Goal: Task Accomplishment & Management: Manage account settings

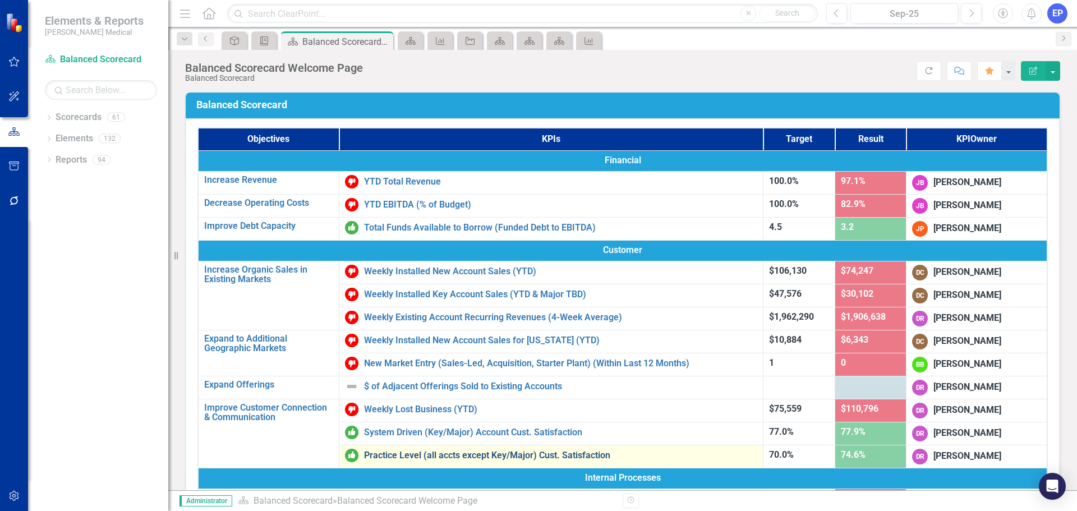
scroll to position [56, 0]
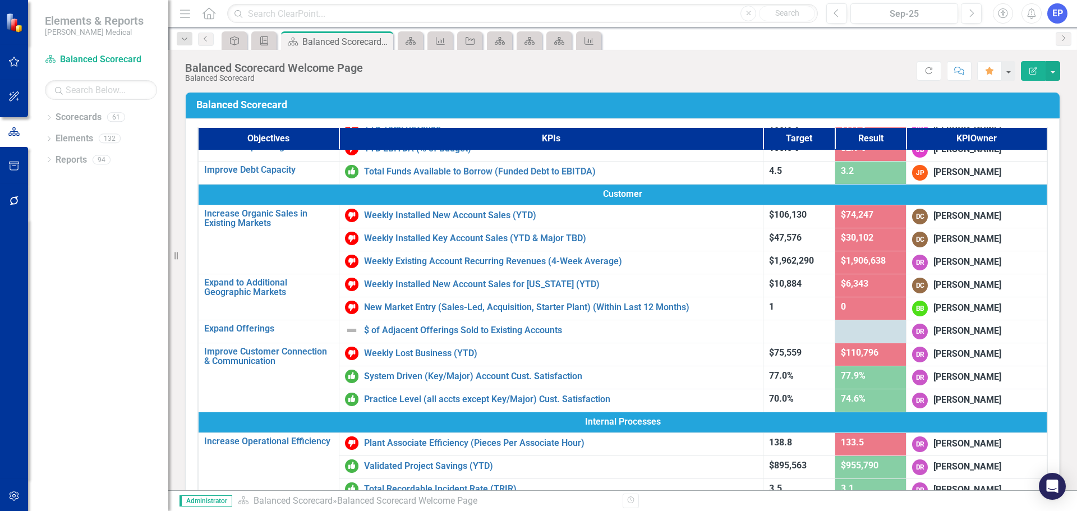
click at [906, 98] on td "Balanced Scorecard" at bounding box center [624, 107] width 857 height 20
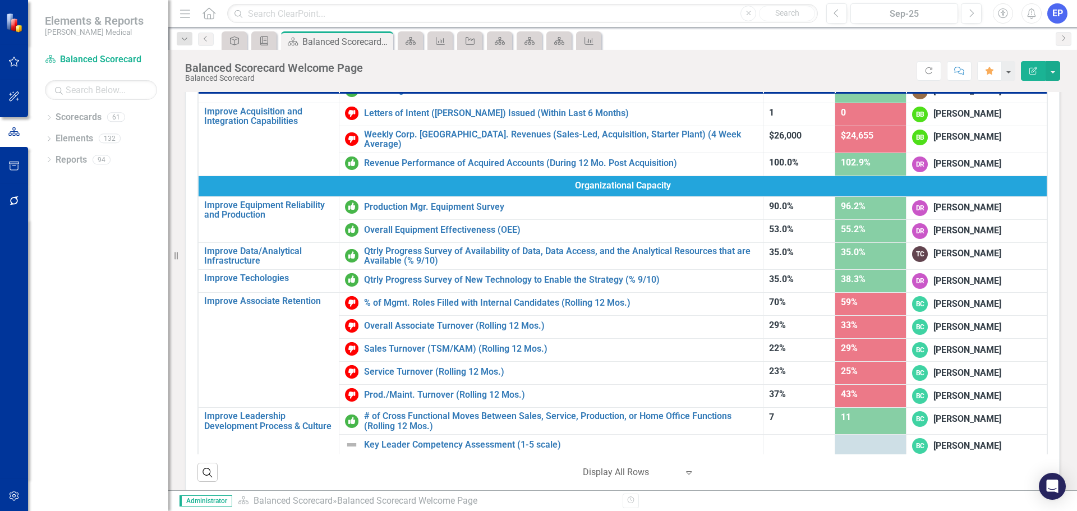
click at [6, 492] on button "button" at bounding box center [14, 497] width 25 height 24
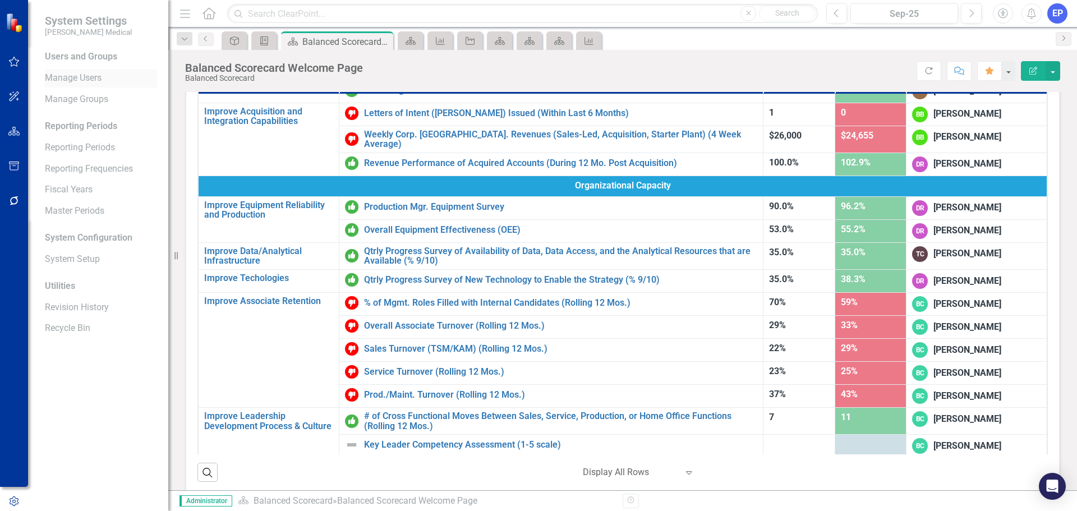
click at [108, 80] on link "Manage Users" at bounding box center [101, 78] width 112 height 13
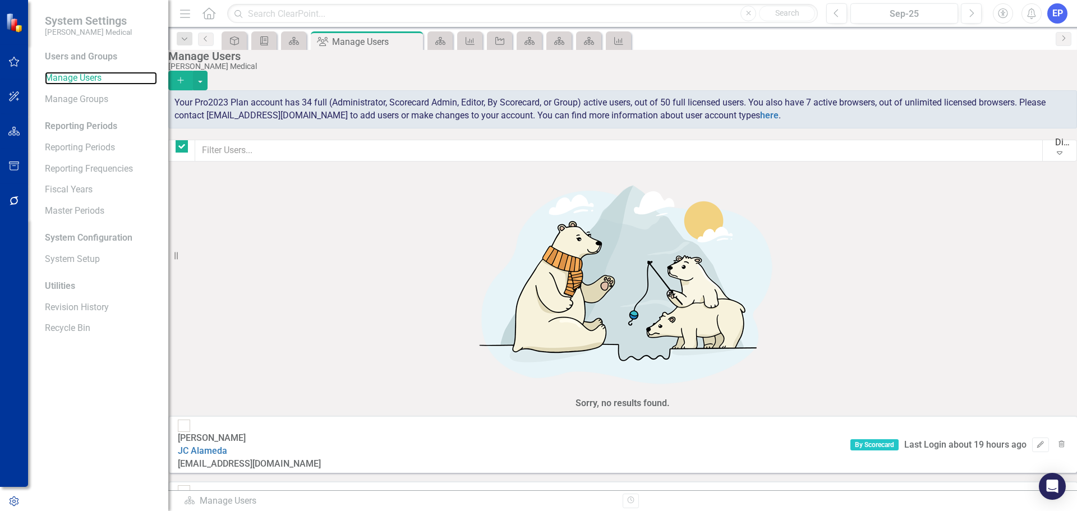
checkbox input "false"
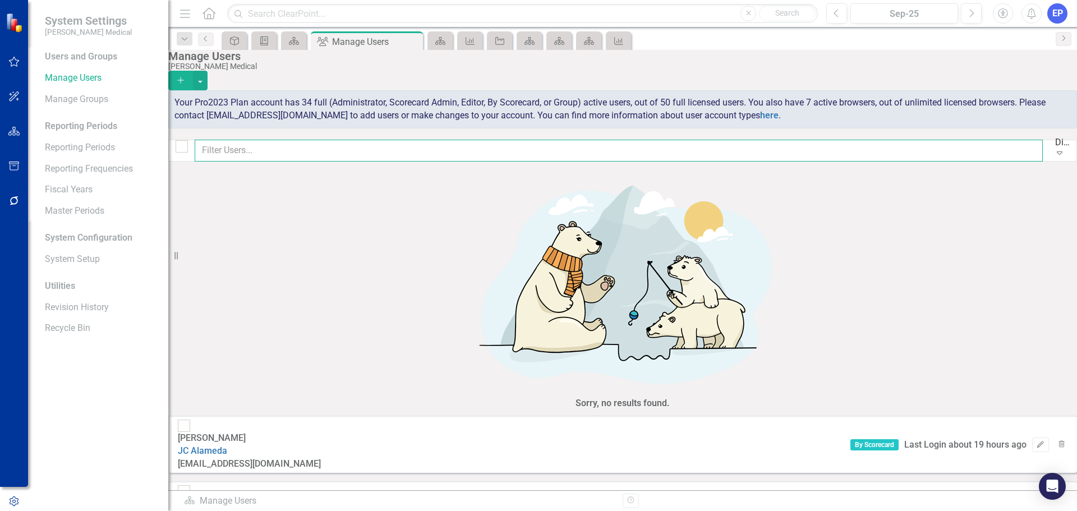
click at [322, 148] on input "text" at bounding box center [619, 151] width 848 height 22
type input "jack"
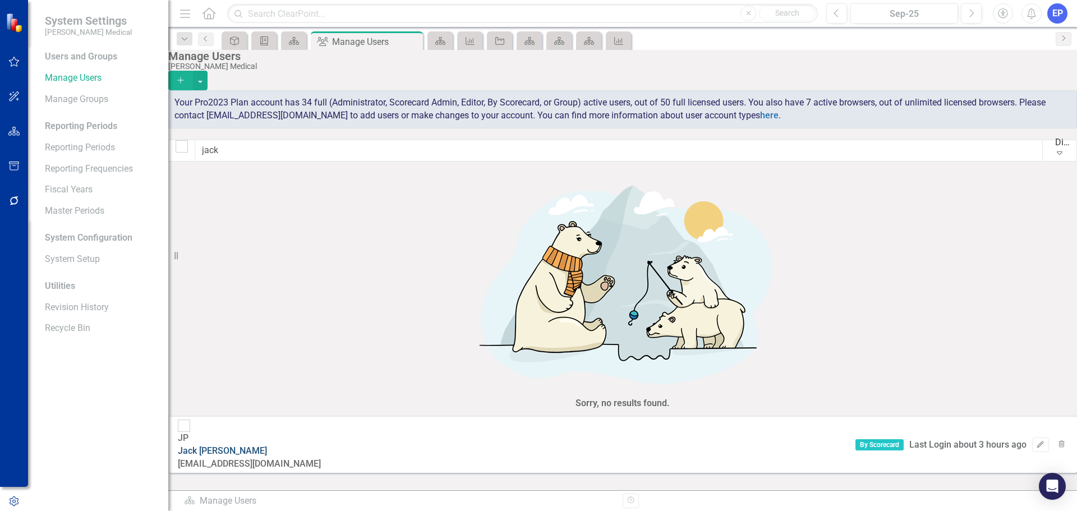
click at [267, 445] on link "[PERSON_NAME]" at bounding box center [222, 450] width 89 height 11
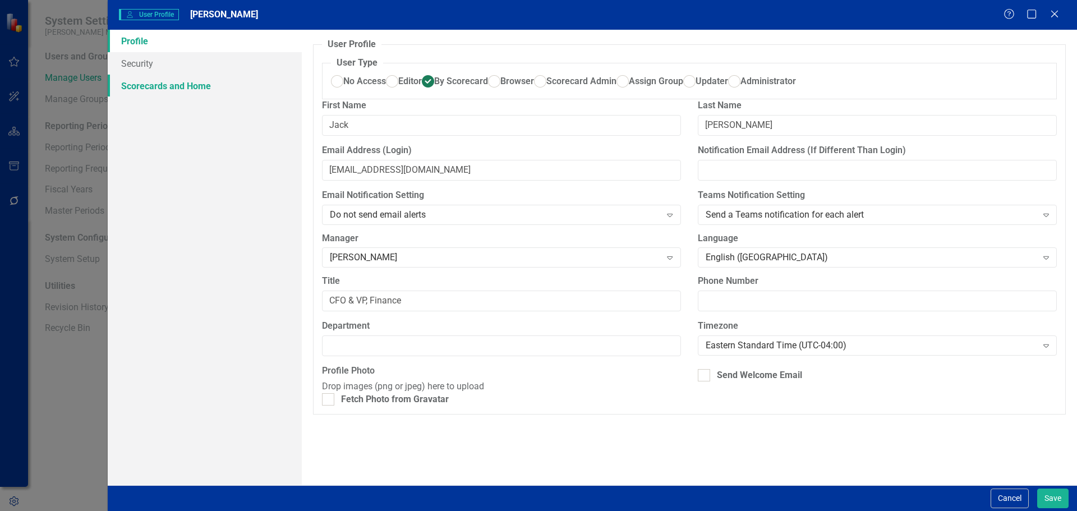
click at [201, 85] on link "Scorecards and Home" at bounding box center [205, 86] width 194 height 22
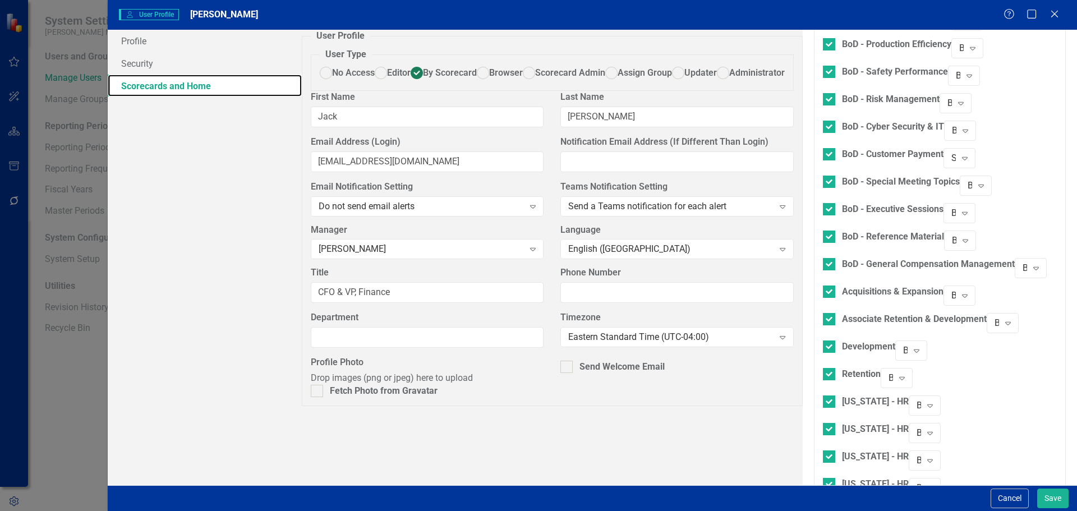
scroll to position [561, 0]
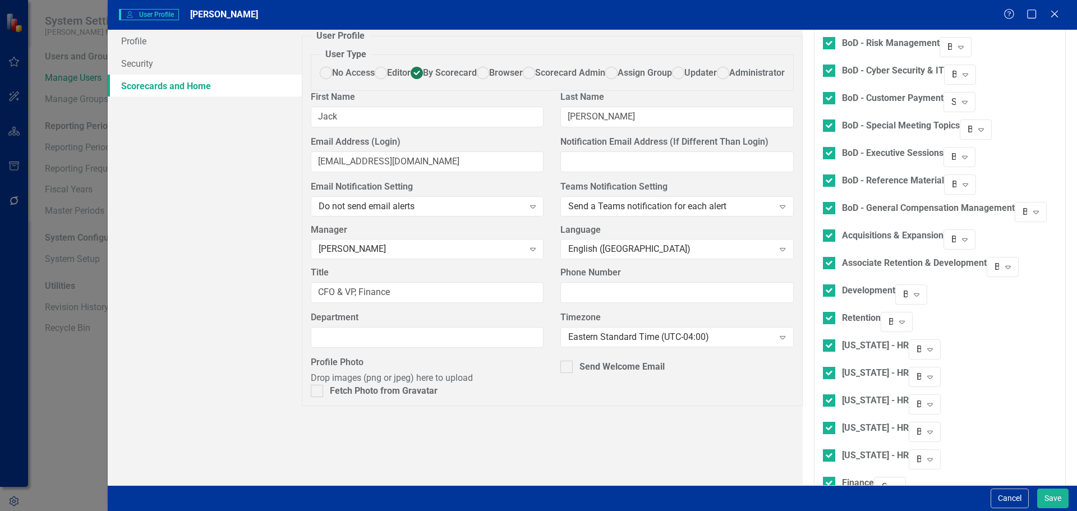
click at [823, 504] on div at bounding box center [829, 510] width 12 height 12
click at [823, 504] on input "MD&A" at bounding box center [826, 507] width 7 height 7
checkbox input "true"
click at [880, 508] on div "Browser" at bounding box center [878, 514] width 4 height 13
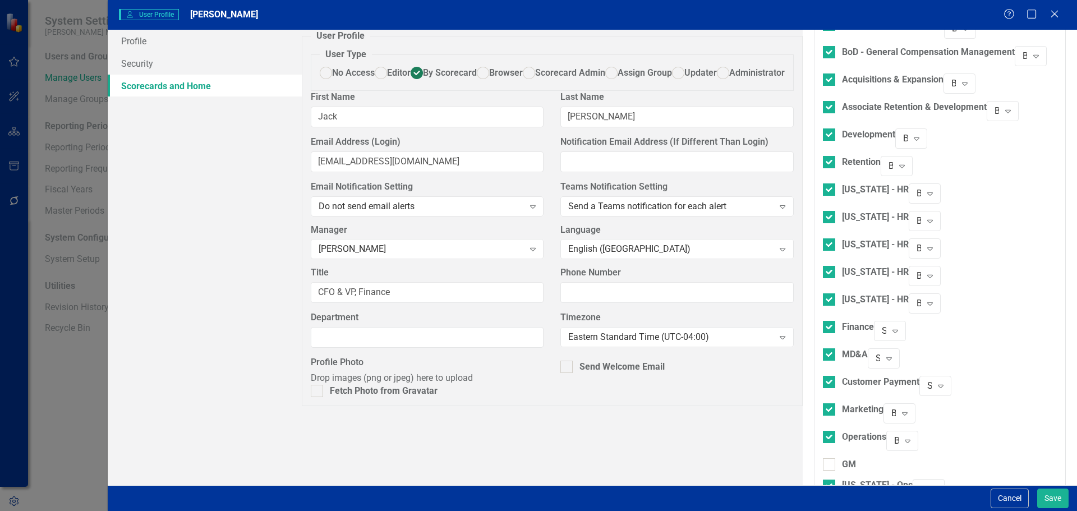
scroll to position [729, 0]
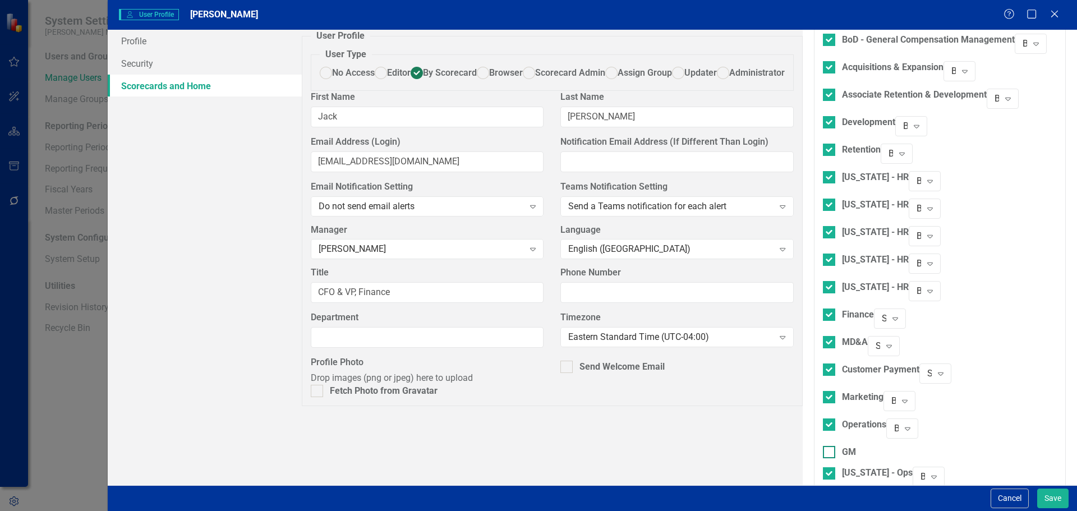
click at [823, 446] on input "GM" at bounding box center [826, 449] width 7 height 7
checkbox input "true"
click at [823, 501] on div at bounding box center [829, 507] width 12 height 12
click at [823, 501] on input "[US_STATE] - Ops (TEST)" at bounding box center [826, 504] width 7 height 7
checkbox input "true"
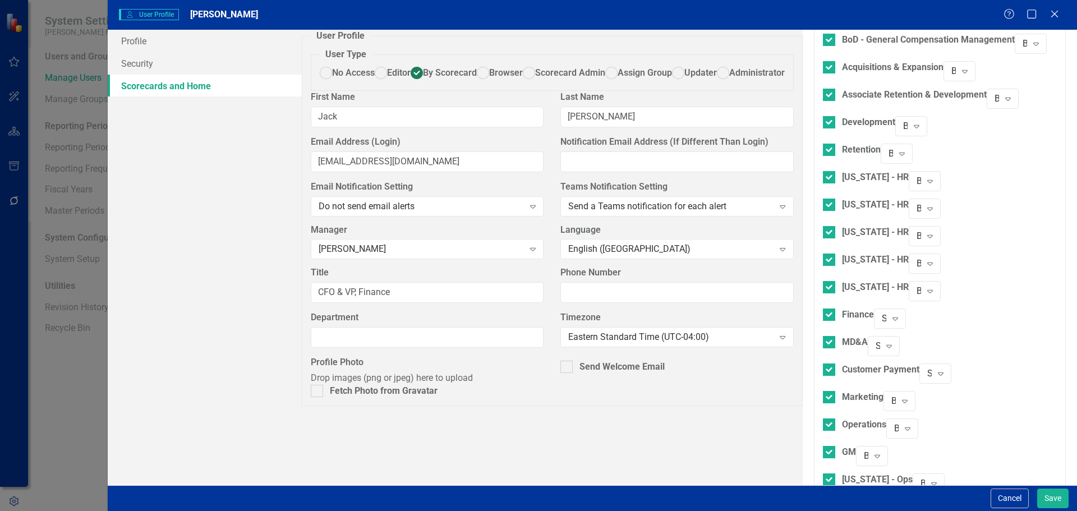
checkbox input "true"
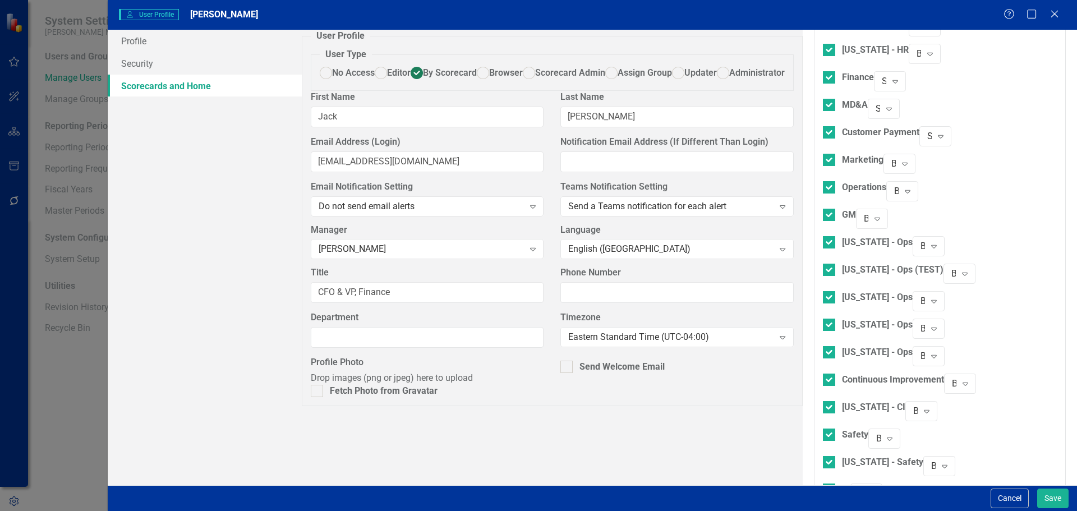
scroll to position [970, 0]
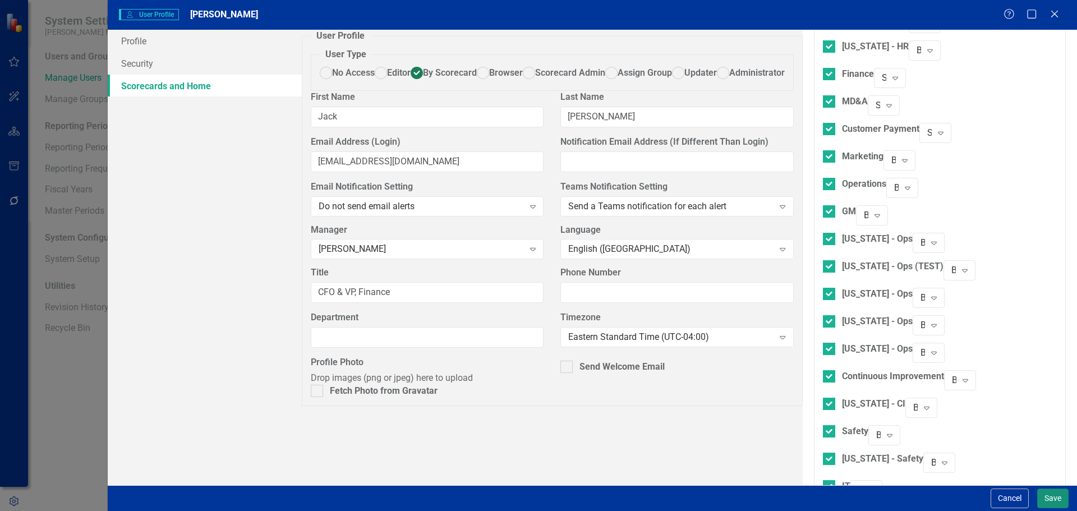
click at [1051, 506] on button "Save" at bounding box center [1052, 499] width 31 height 20
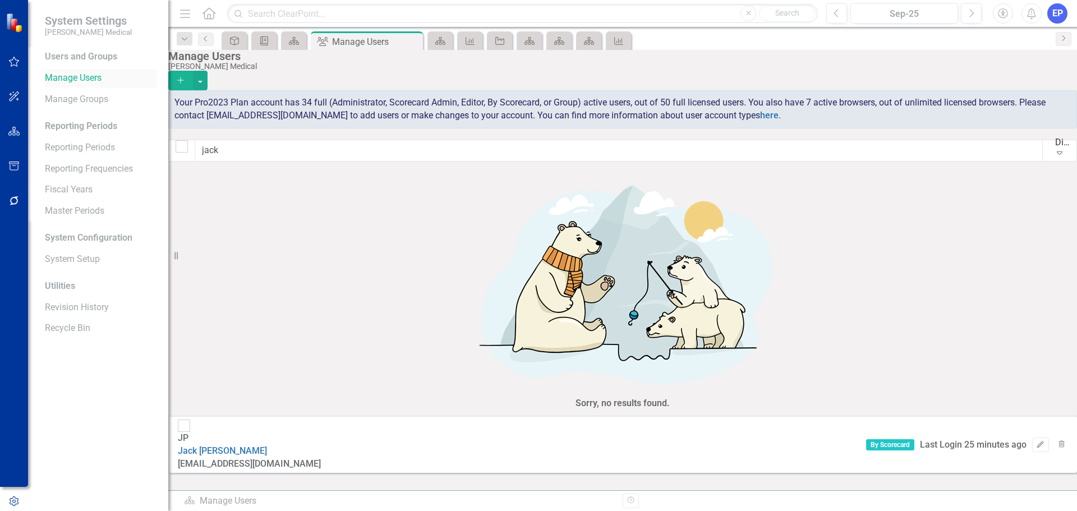
click at [72, 76] on link "Manage Users" at bounding box center [101, 78] width 112 height 13
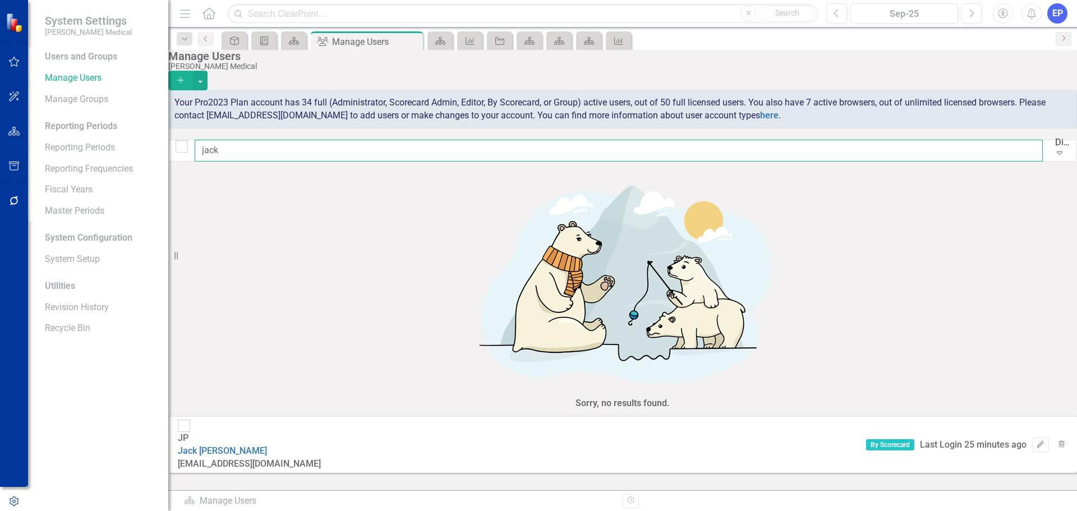
drag, startPoint x: 288, startPoint y: 158, endPoint x: 146, endPoint y: 159, distance: 141.4
click at [146, 159] on div "System Settings [PERSON_NAME] Medical Users and Groups Manage Users Manage Grou…" at bounding box center [538, 255] width 1077 height 511
type input "ben"
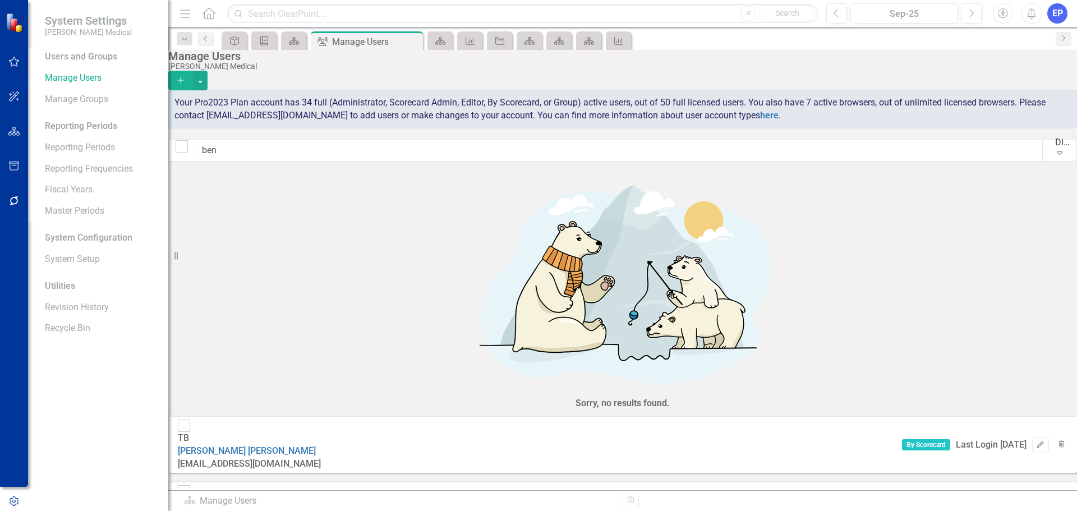
click at [264, 511] on link "[PERSON_NAME]" at bounding box center [221, 516] width 86 height 11
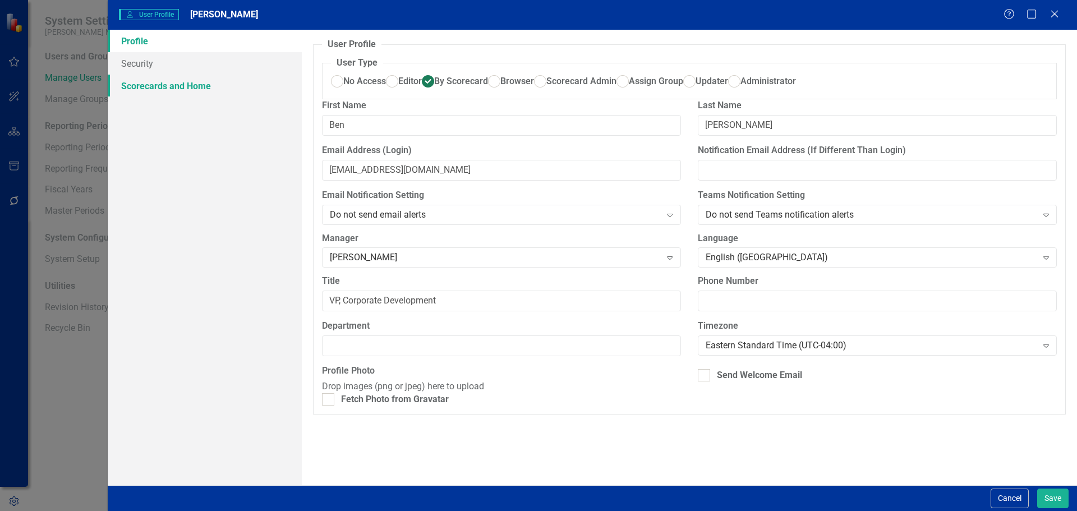
click at [182, 88] on link "Scorecards and Home" at bounding box center [205, 86] width 194 height 22
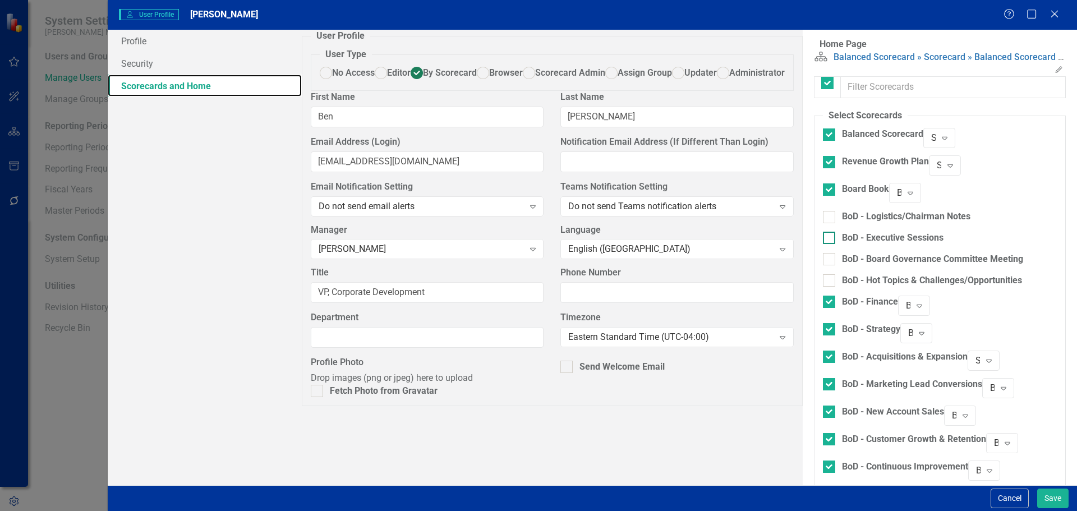
checkbox input "false"
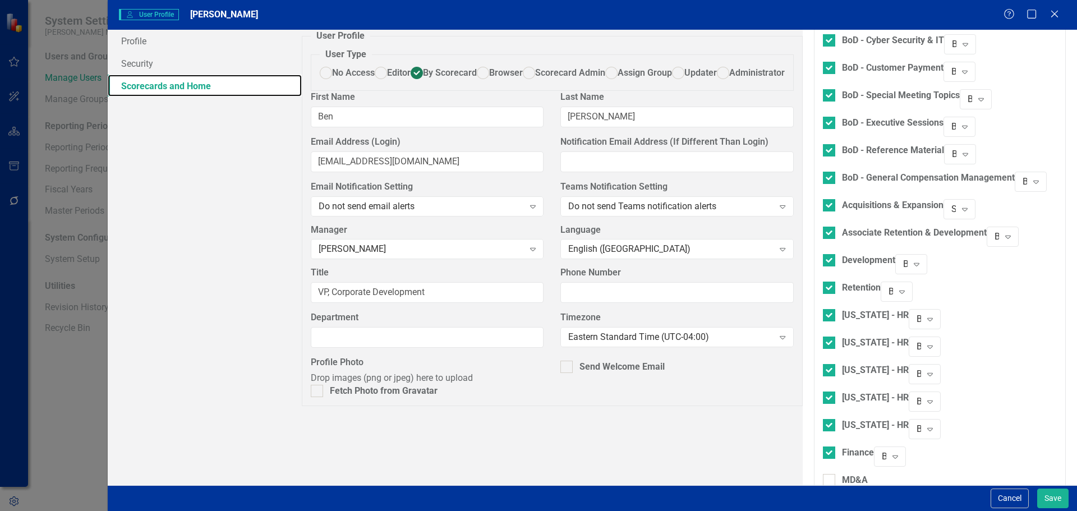
scroll to position [617, 0]
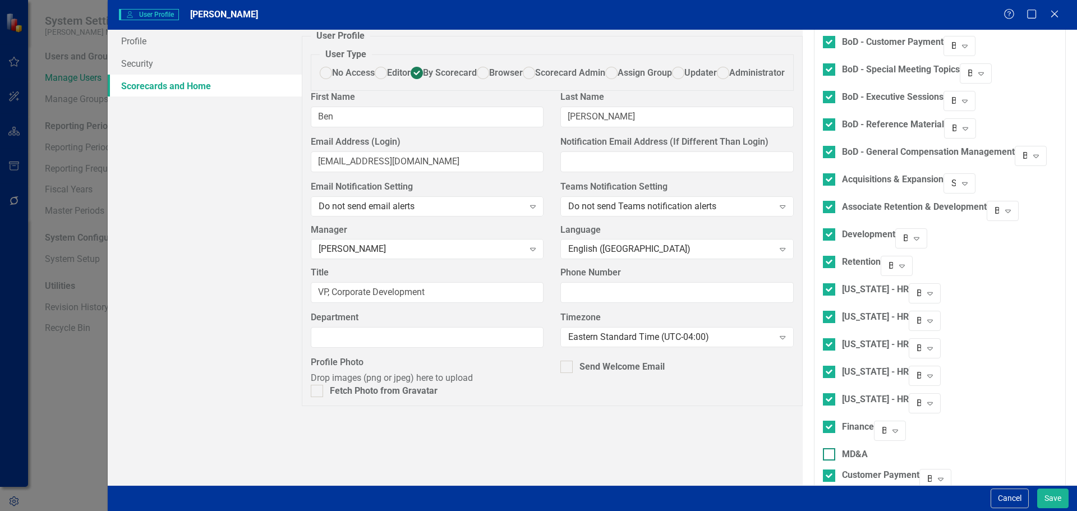
click at [823, 448] on div "MD&A" at bounding box center [845, 454] width 45 height 13
click at [823, 448] on input "MD&A" at bounding box center [826, 451] width 7 height 7
checkbox input "true"
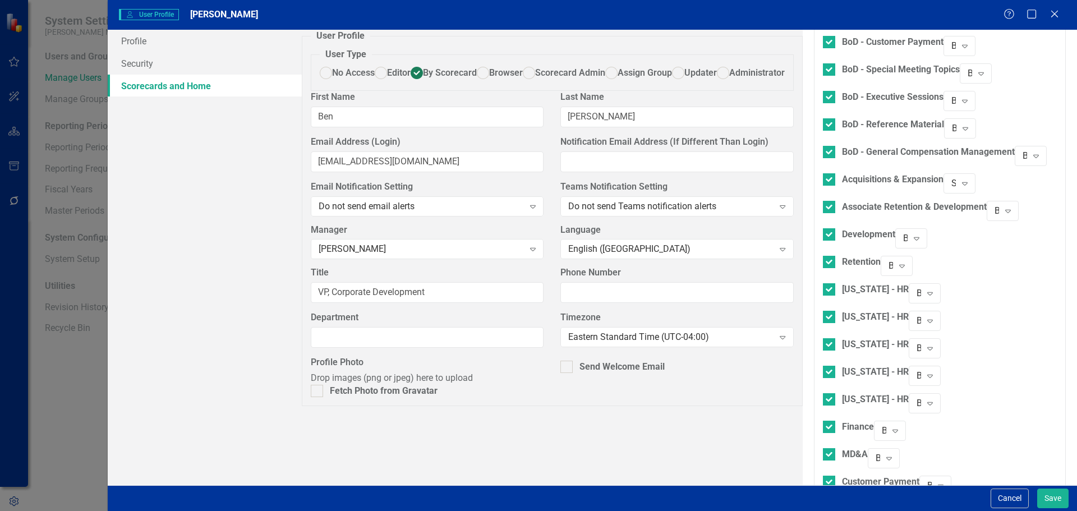
checkbox input "true"
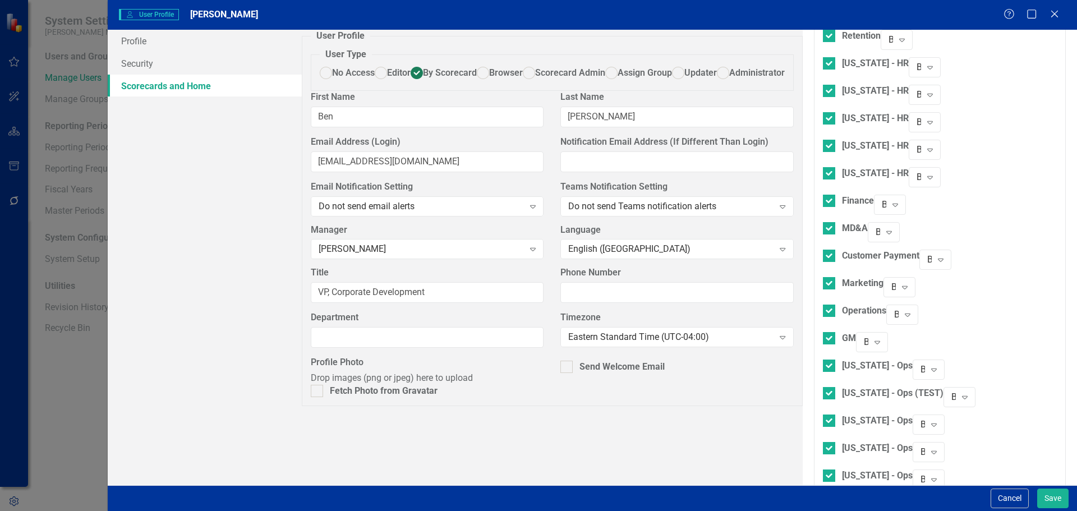
scroll to position [898, 0]
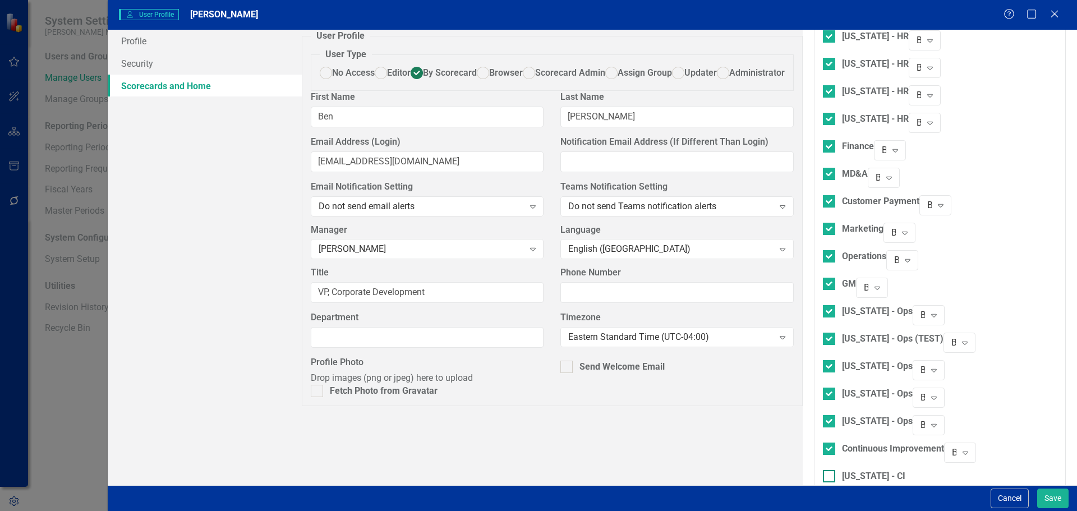
click at [823, 470] on input "[US_STATE] - CI" at bounding box center [826, 473] width 7 height 7
checkbox input "true"
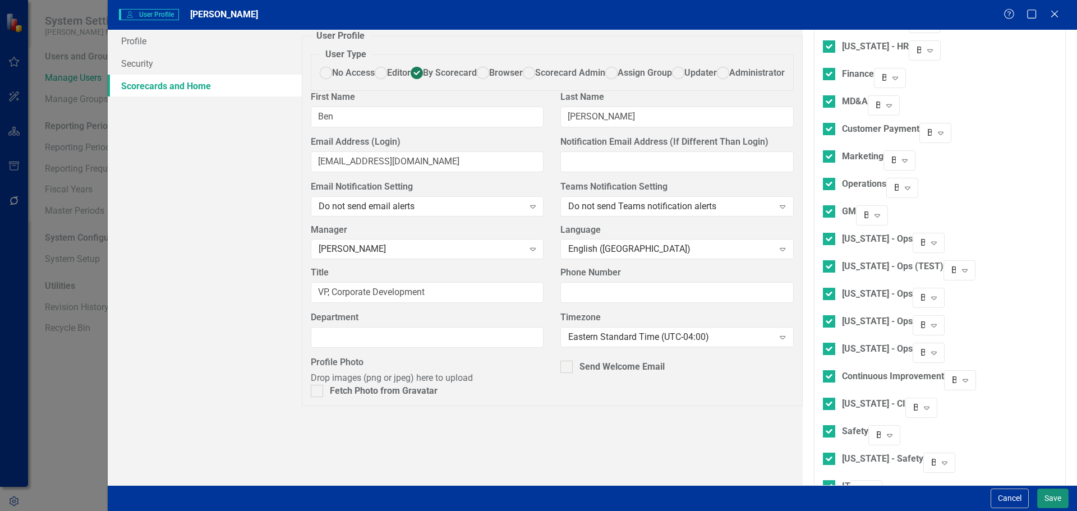
click at [1045, 492] on button "Save" at bounding box center [1052, 499] width 31 height 20
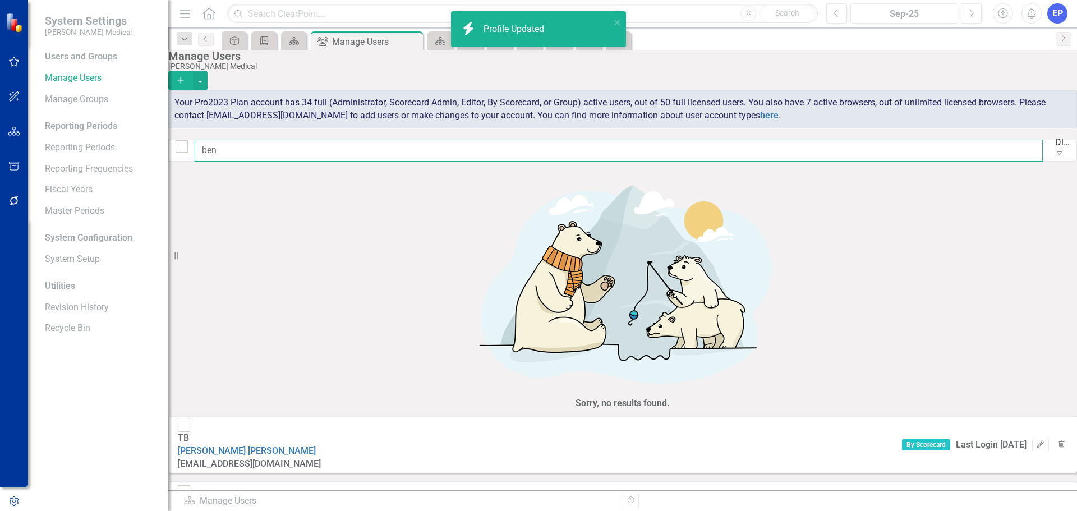
drag, startPoint x: 288, startPoint y: 150, endPoint x: 180, endPoint y: 156, distance: 107.9
click at [180, 156] on div "Manage Users [PERSON_NAME] Medical Add Your Pro2023 Plan account has 34 full (A…" at bounding box center [622, 110] width 909 height 120
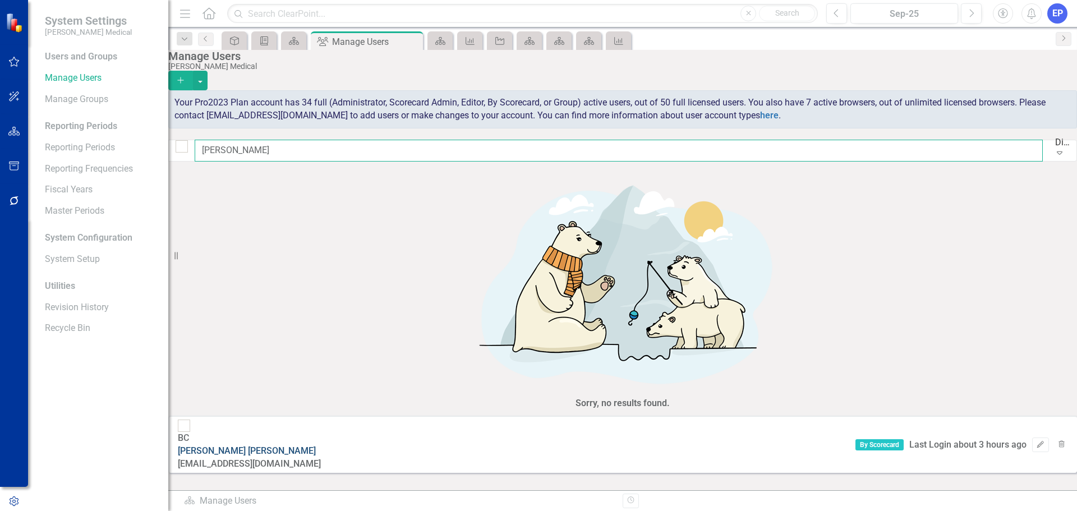
type input "[PERSON_NAME]"
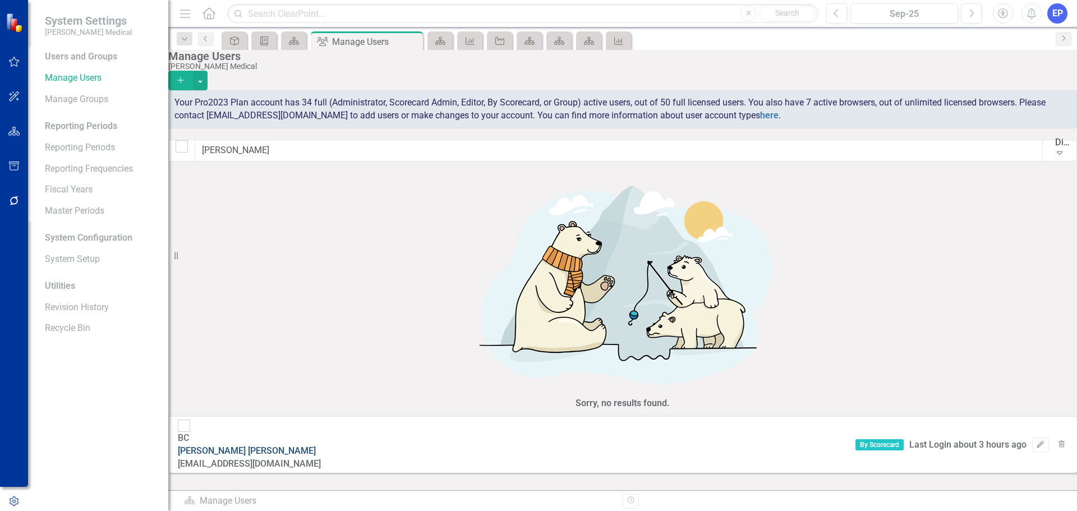
click at [262, 445] on link "[PERSON_NAME]" at bounding box center [247, 450] width 138 height 11
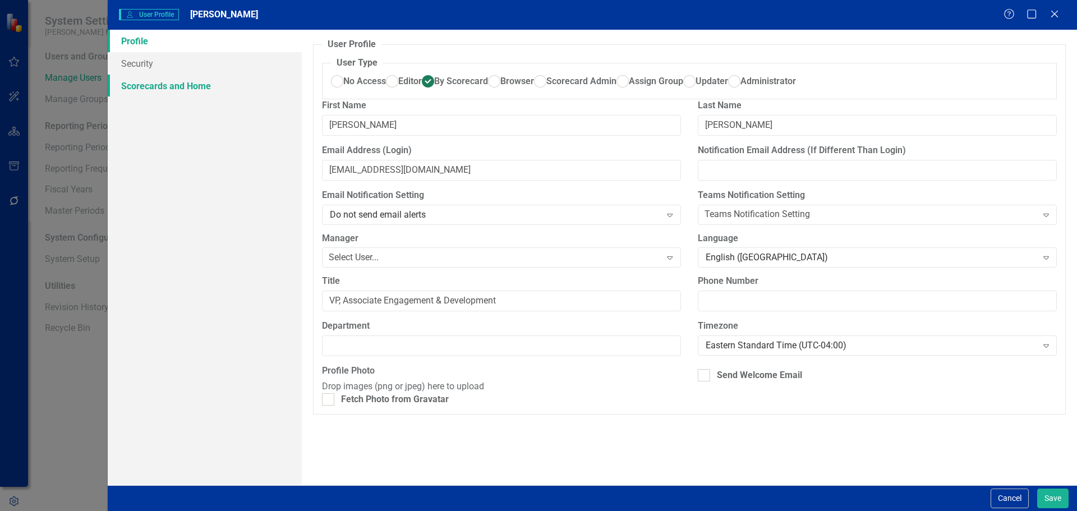
click at [197, 90] on link "Scorecards and Home" at bounding box center [205, 86] width 194 height 22
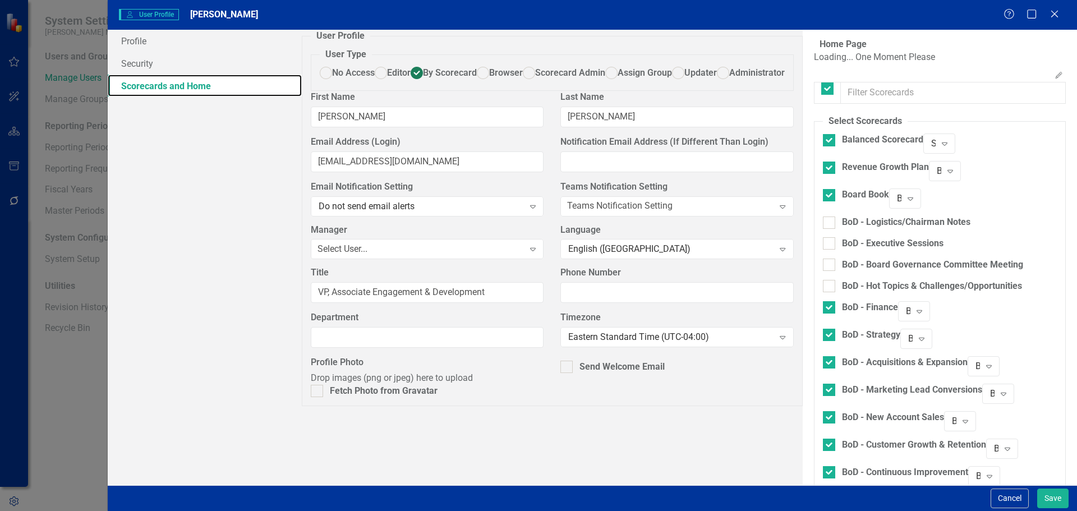
checkbox input "false"
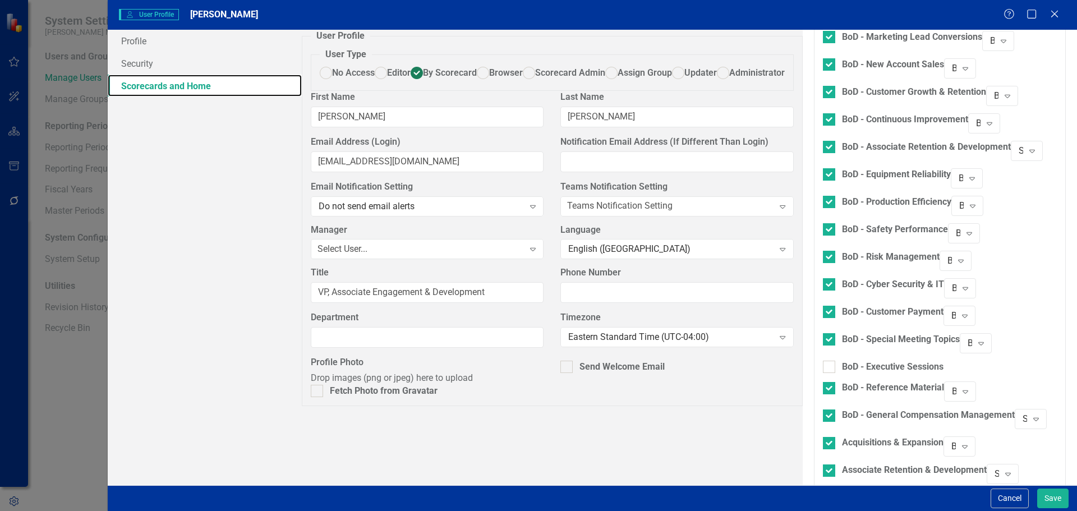
scroll to position [393, 0]
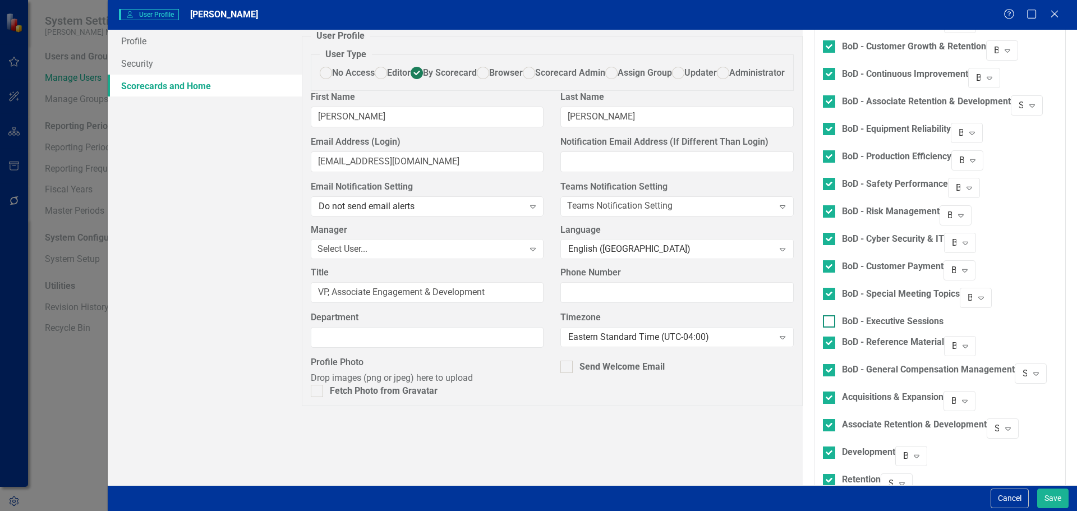
click at [823, 315] on div at bounding box center [829, 321] width 12 height 12
click at [823, 315] on input "BoD - Executive Sessions" at bounding box center [826, 318] width 7 height 7
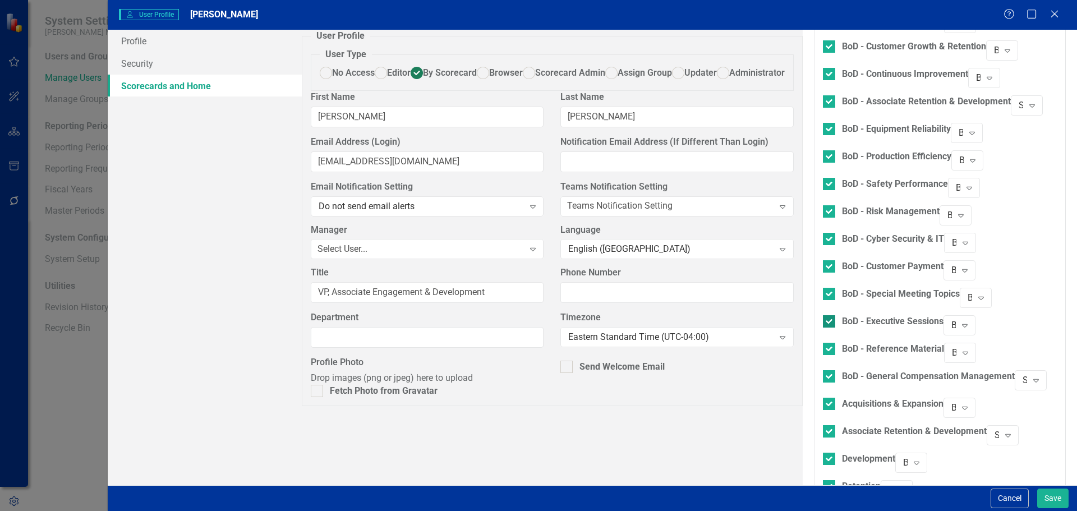
click at [823, 315] on div at bounding box center [829, 321] width 12 height 12
click at [823, 315] on input "BoD - Executive Sessions" at bounding box center [826, 318] width 7 height 7
checkbox input "false"
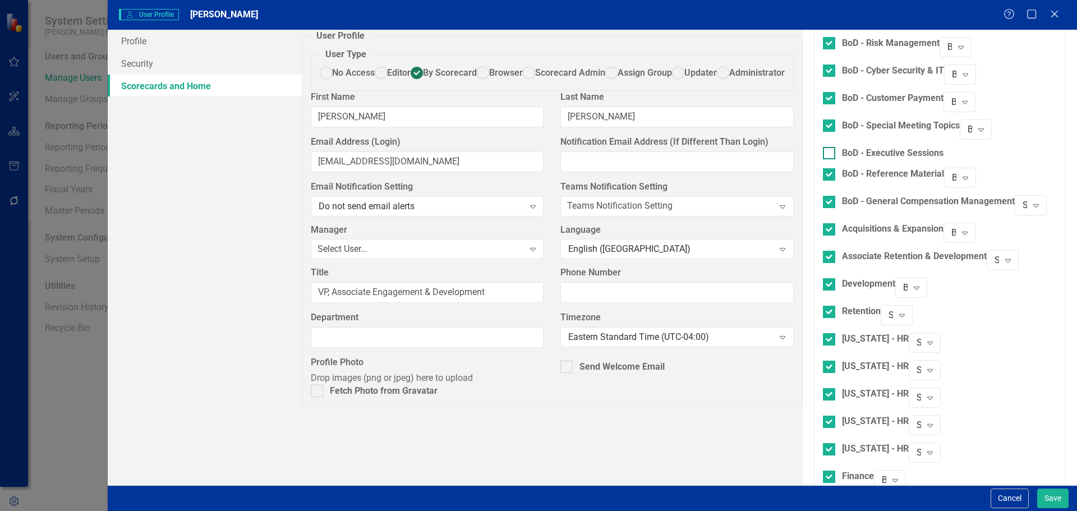
scroll to position [617, 0]
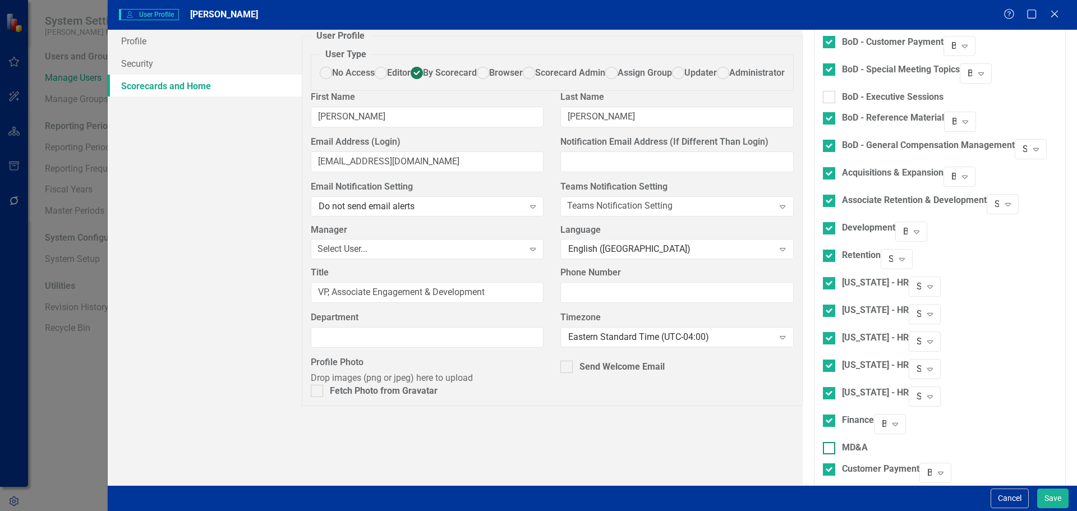
click at [823, 442] on div at bounding box center [829, 448] width 12 height 12
click at [823, 442] on input "MD&A" at bounding box center [826, 445] width 7 height 7
checkbox input "true"
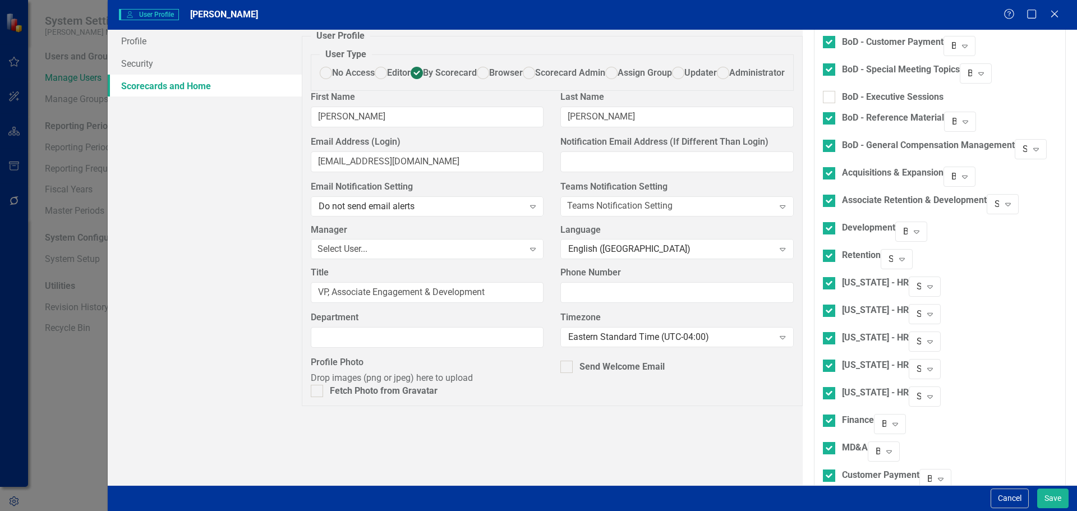
checkbox input "true"
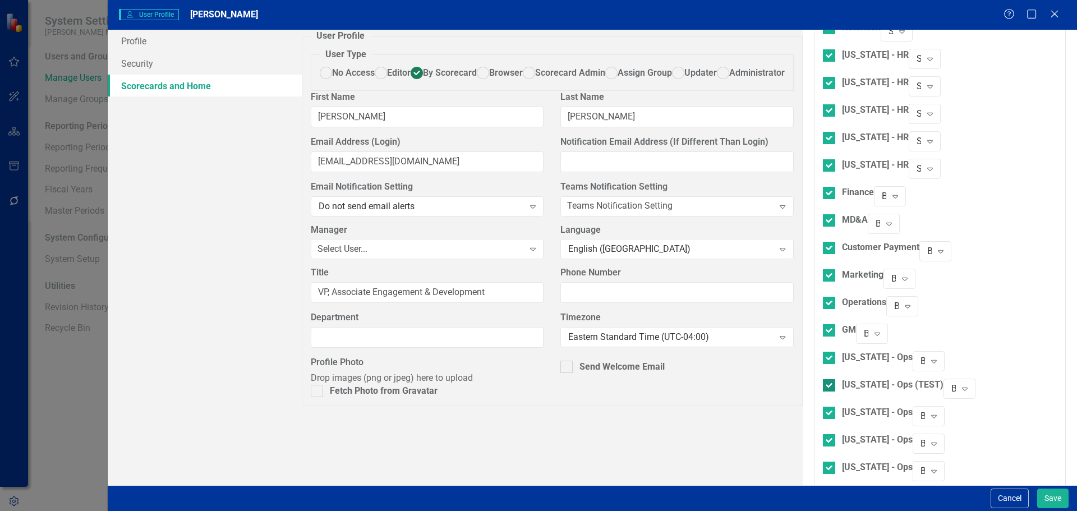
scroll to position [898, 0]
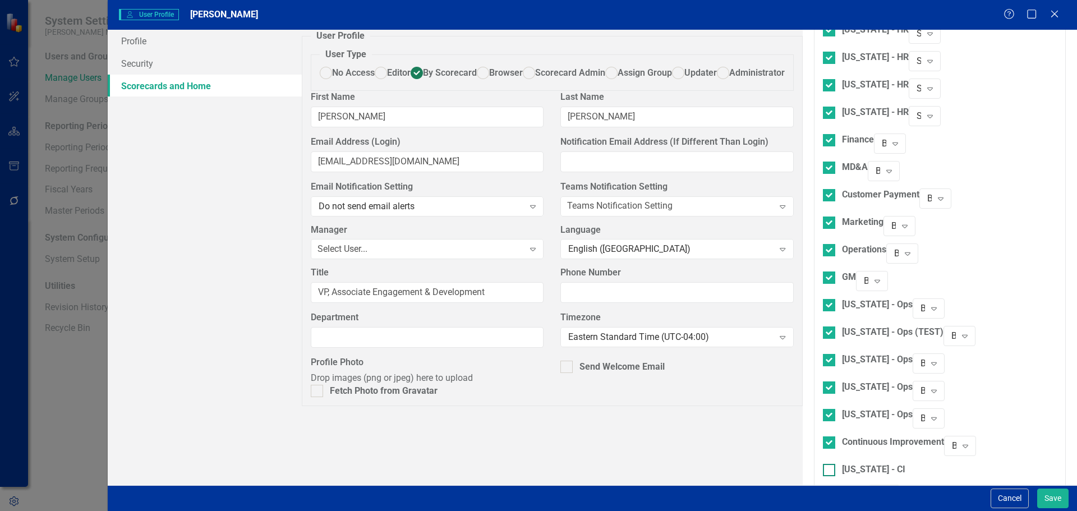
click at [823, 464] on div at bounding box center [829, 470] width 12 height 12
click at [823, 464] on input "[US_STATE] - CI" at bounding box center [826, 467] width 7 height 7
checkbox input "true"
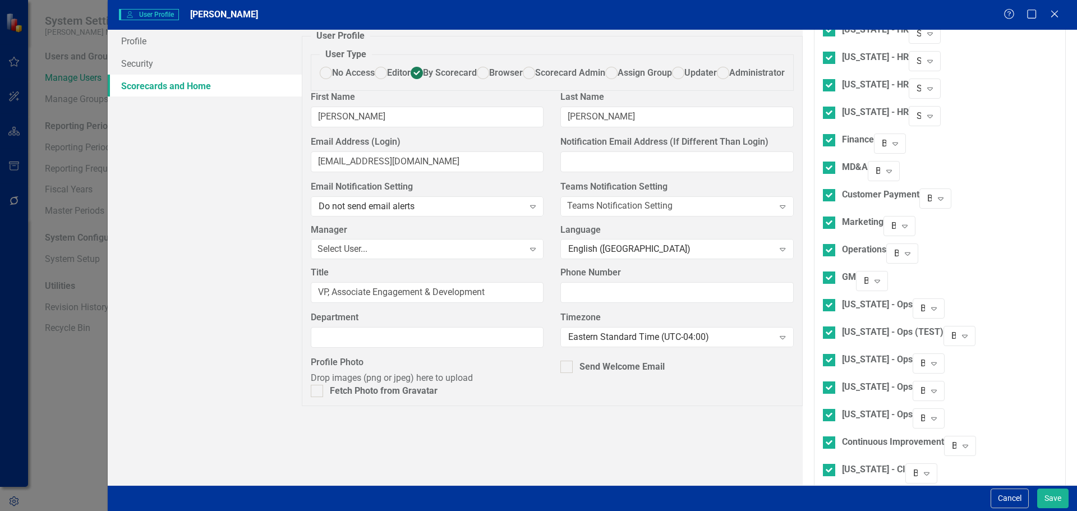
checkbox input "true"
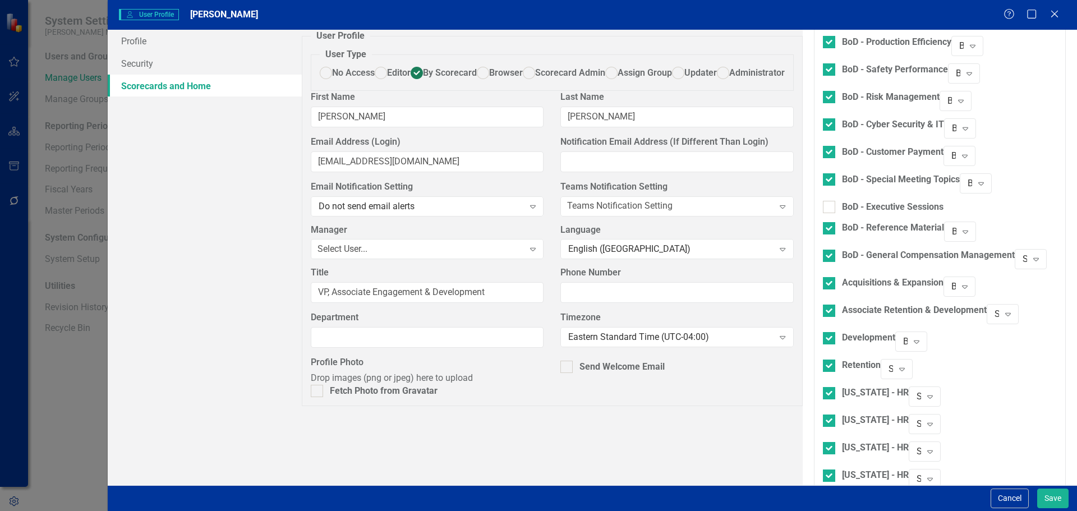
scroll to position [465, 0]
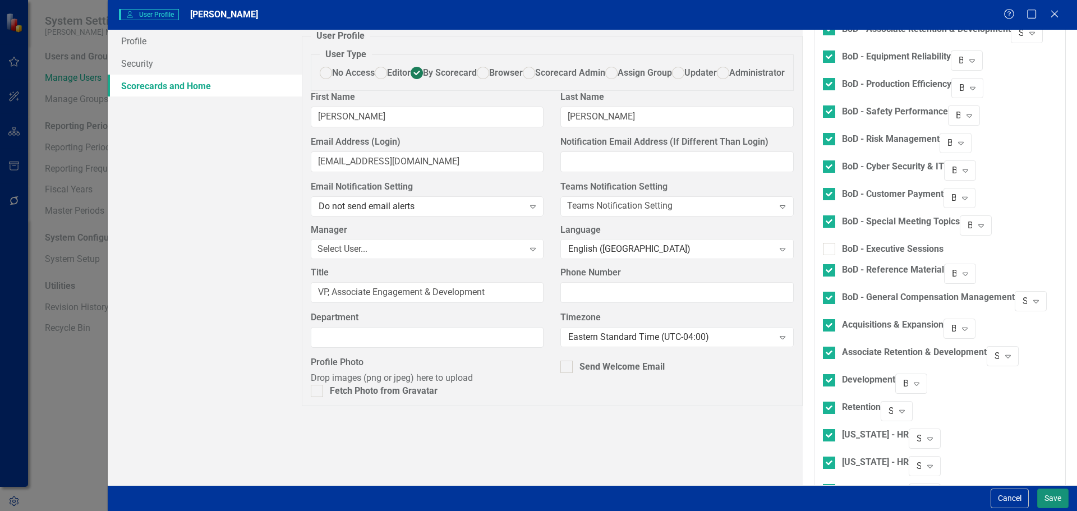
click at [1053, 499] on button "Save" at bounding box center [1052, 499] width 31 height 20
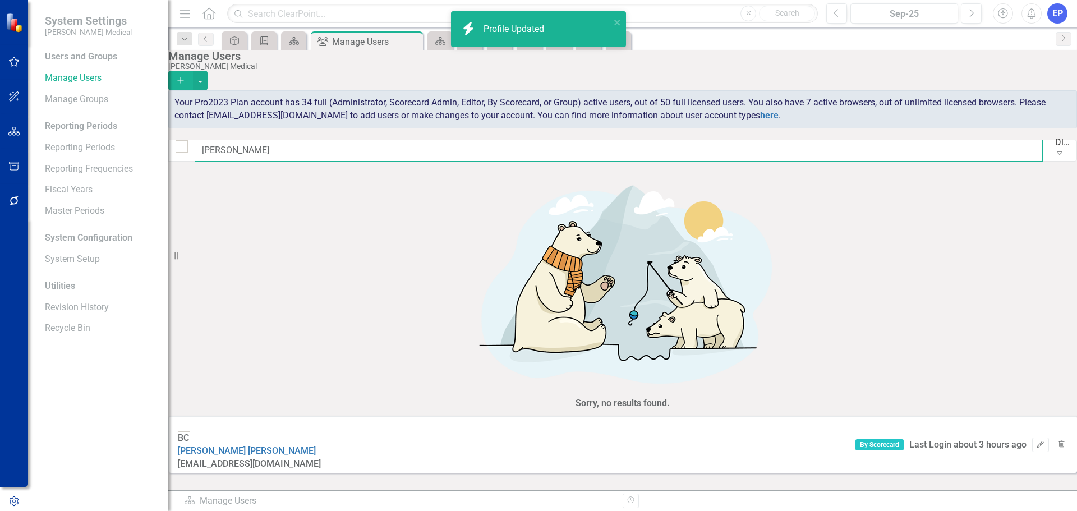
drag, startPoint x: 290, startPoint y: 153, endPoint x: 167, endPoint y: 158, distance: 122.4
click at [167, 158] on div "System Settings [PERSON_NAME] Medical Users and Groups Manage Users Manage Grou…" at bounding box center [538, 255] width 1077 height 511
type input "ben"
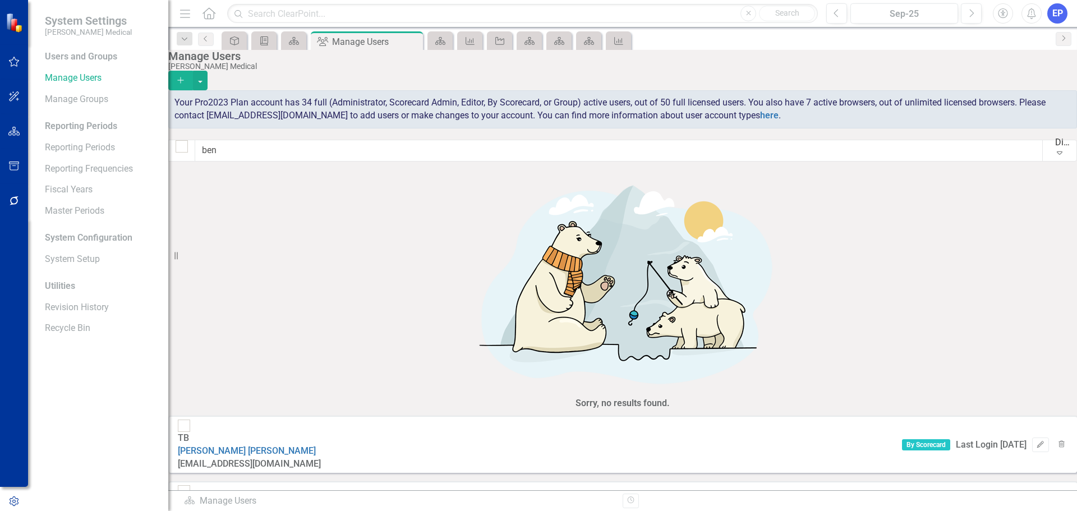
click at [257, 511] on link "[PERSON_NAME]" at bounding box center [221, 516] width 86 height 11
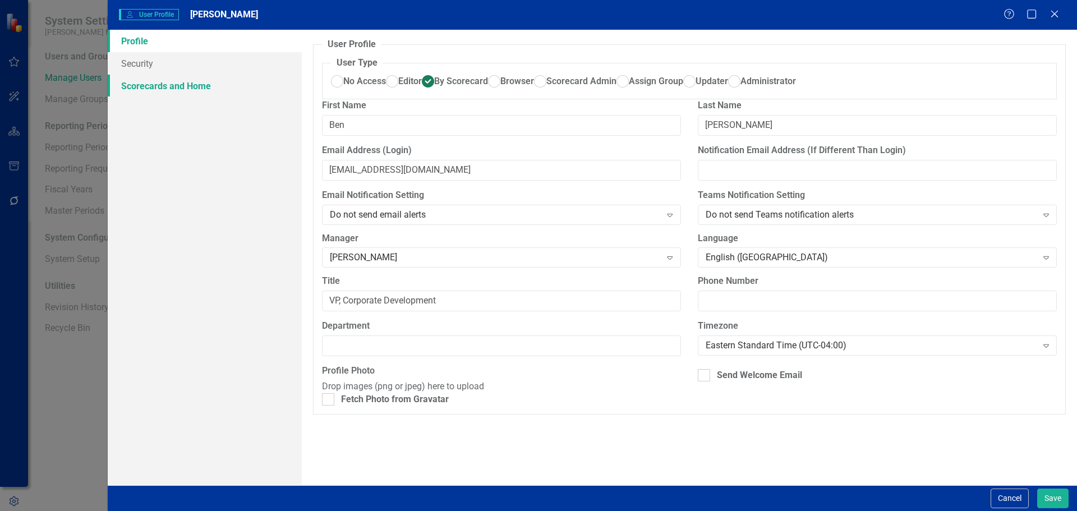
click at [186, 88] on link "Scorecards and Home" at bounding box center [205, 86] width 194 height 22
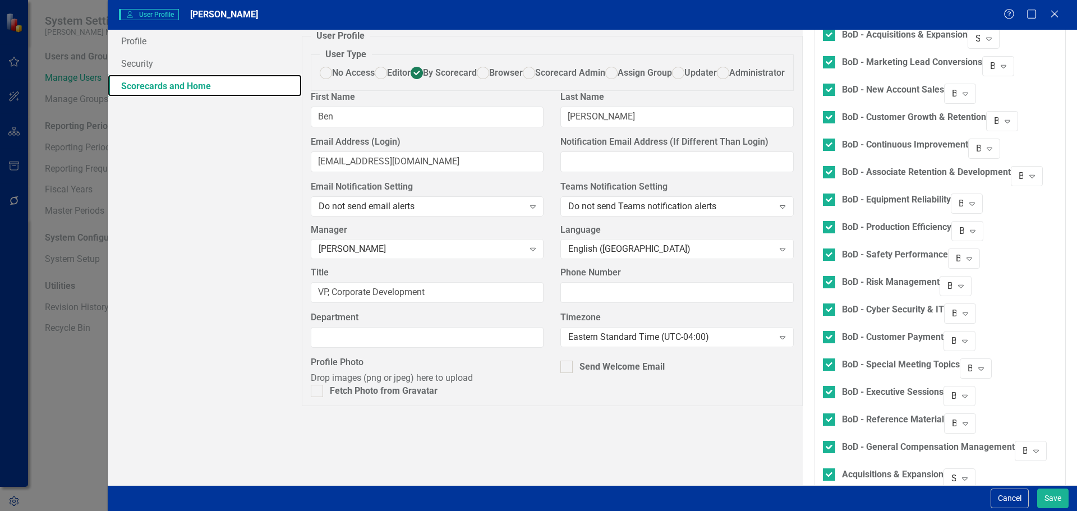
scroll to position [337, 0]
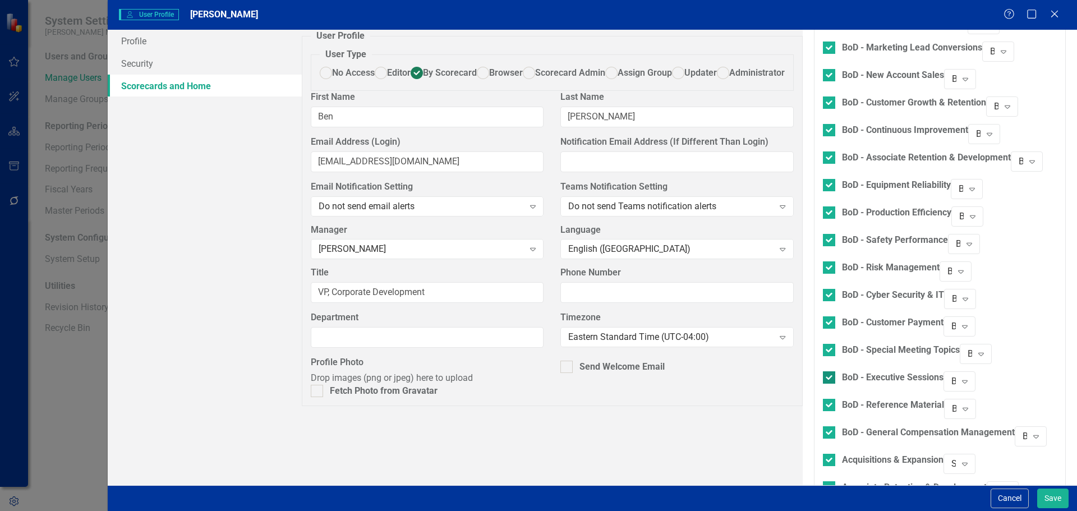
click at [842, 371] on div "BoD - Executive Sessions" at bounding box center [893, 377] width 102 height 13
click at [823, 371] on input "BoD - Executive Sessions" at bounding box center [826, 374] width 7 height 7
checkbox input "false"
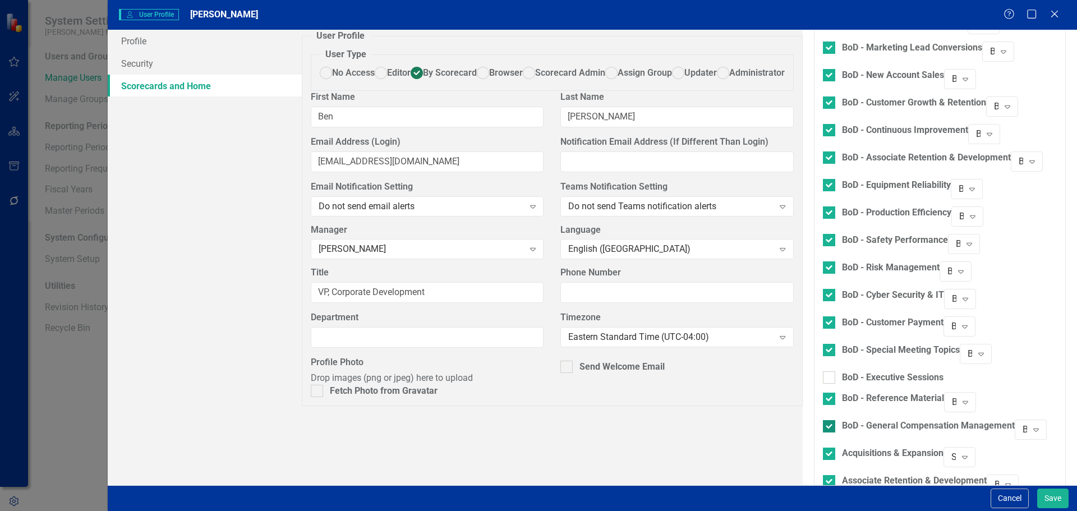
click at [842, 420] on div "BoD - General Compensation Management" at bounding box center [928, 426] width 173 height 13
click at [823, 420] on input "BoD - General Compensation Management" at bounding box center [826, 423] width 7 height 7
checkbox input "false"
click at [1059, 498] on button "Save" at bounding box center [1052, 499] width 31 height 20
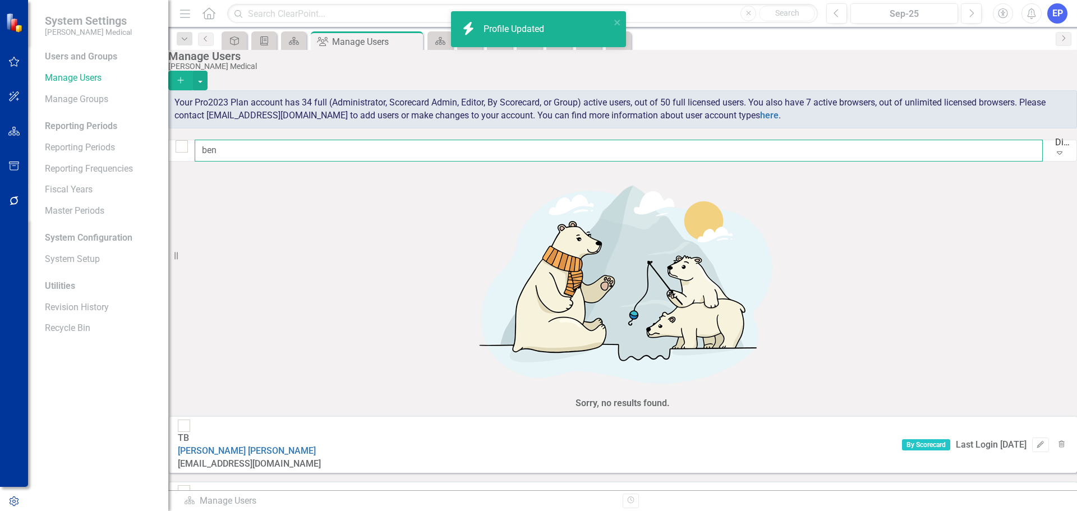
click at [279, 151] on input "ben" at bounding box center [619, 151] width 848 height 22
type input "b"
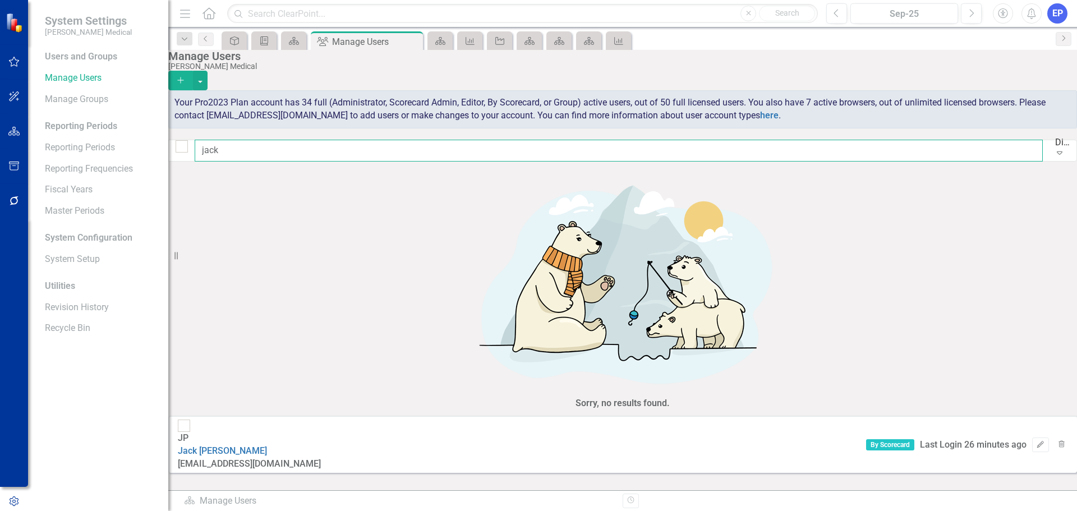
type input "jack"
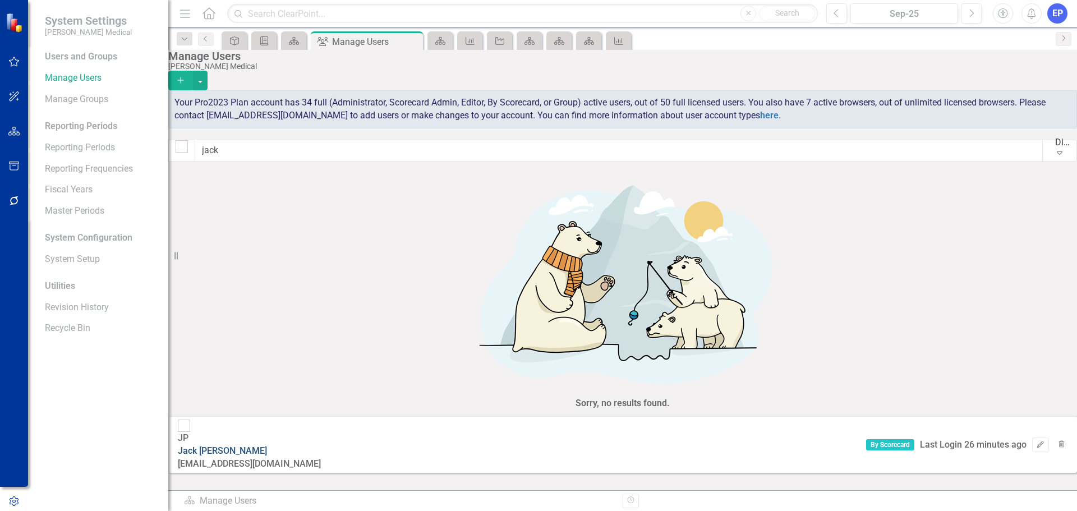
click at [267, 445] on link "[PERSON_NAME]" at bounding box center [222, 450] width 89 height 11
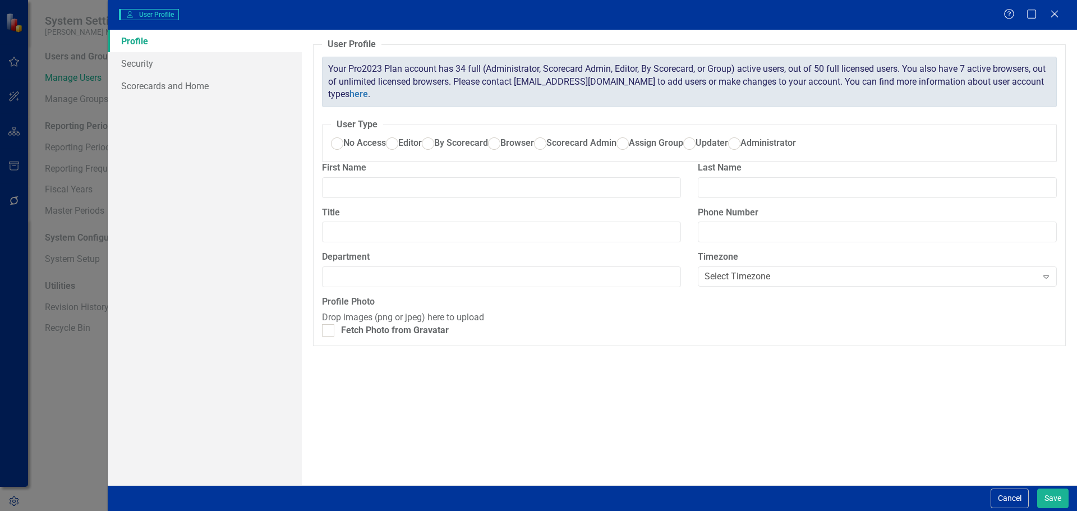
radio input "true"
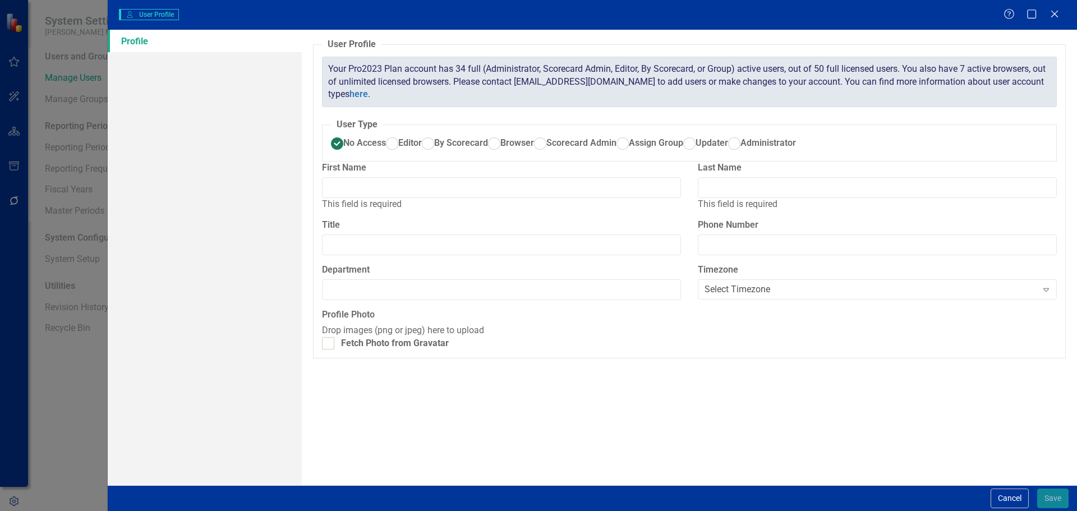
type input "Jack"
type input "[PERSON_NAME]"
type input "CFO & VP, Finance"
radio input "false"
radio input "true"
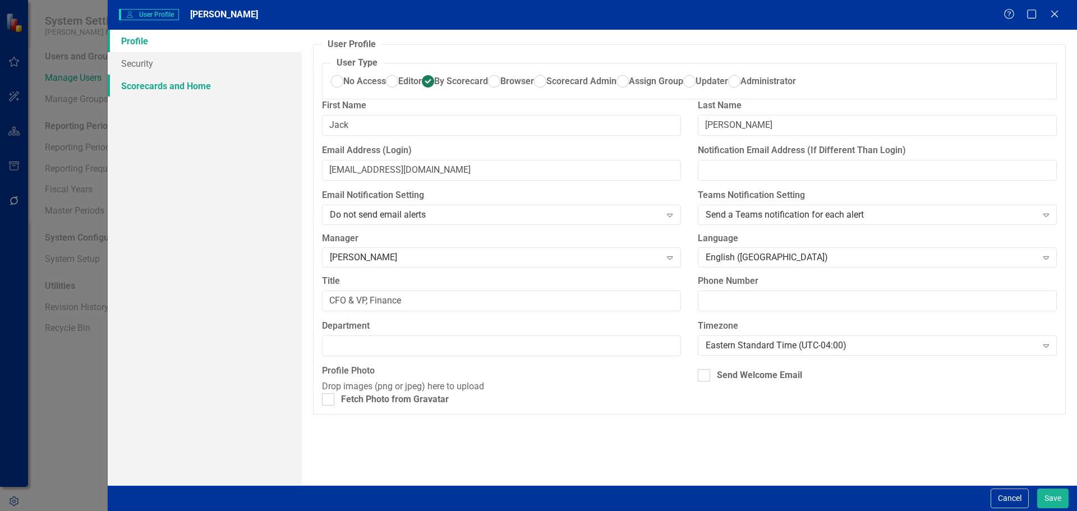
click at [150, 84] on link "Scorecards and Home" at bounding box center [205, 86] width 194 height 22
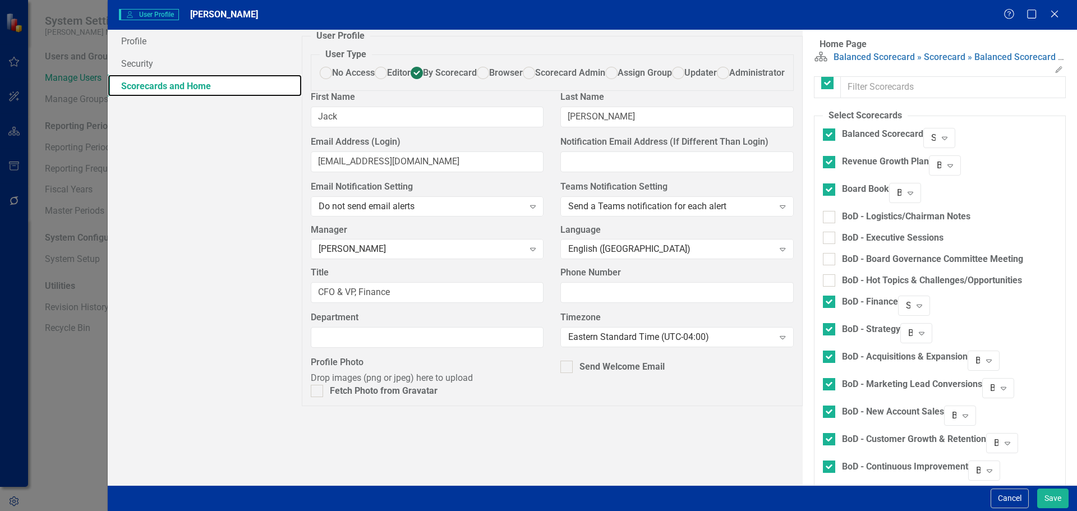
checkbox input "false"
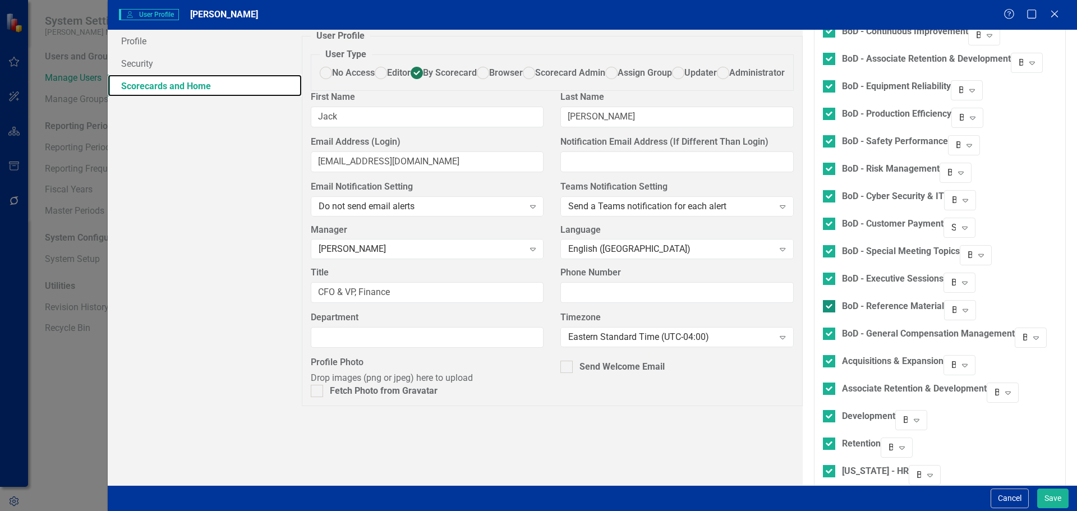
scroll to position [449, 0]
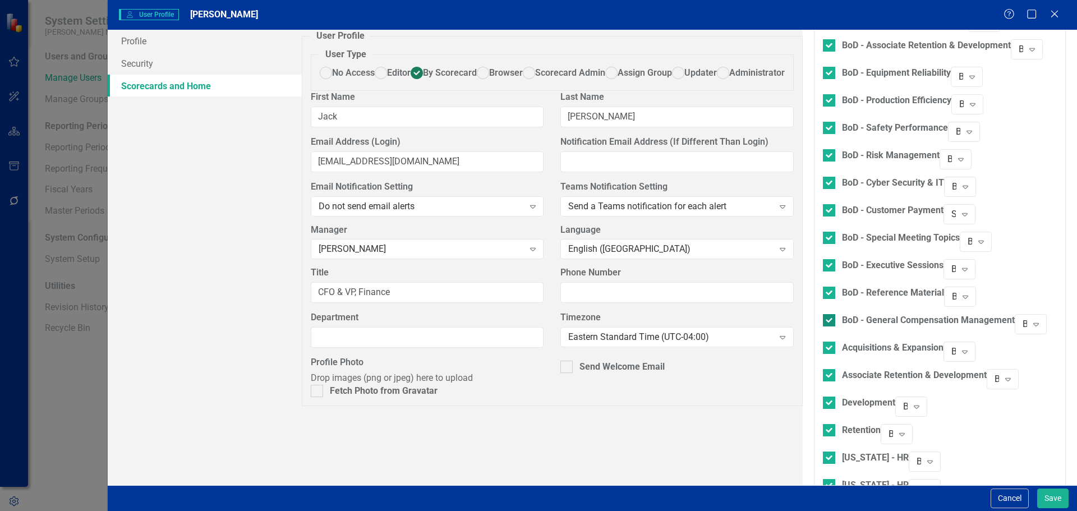
click at [842, 314] on div "BoD - General Compensation Management" at bounding box center [928, 320] width 173 height 13
click at [823, 314] on input "BoD - General Compensation Management" at bounding box center [826, 317] width 7 height 7
checkbox input "false"
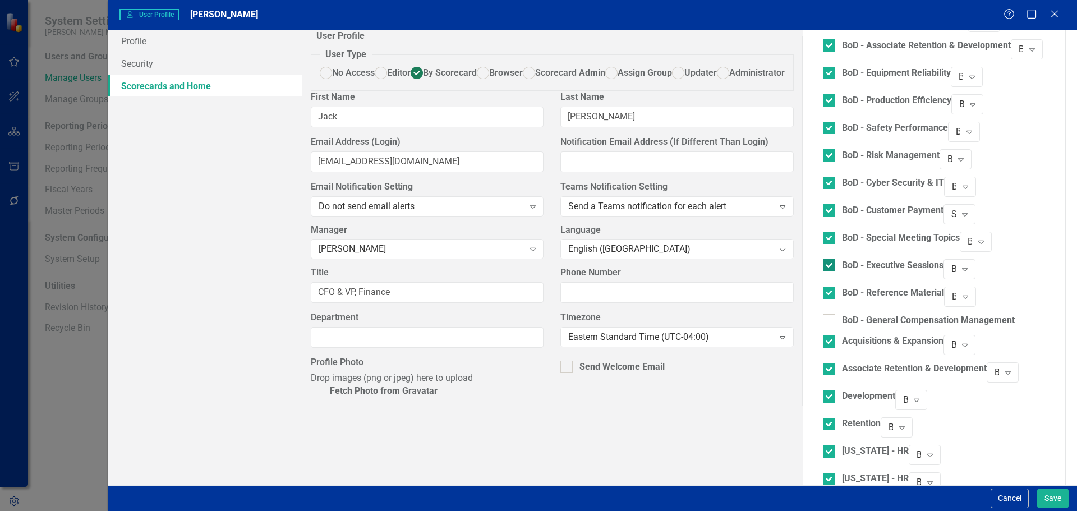
click at [842, 259] on div "BoD - Executive Sessions" at bounding box center [893, 265] width 102 height 13
click at [823, 259] on input "BoD - Executive Sessions" at bounding box center [826, 262] width 7 height 7
checkbox input "false"
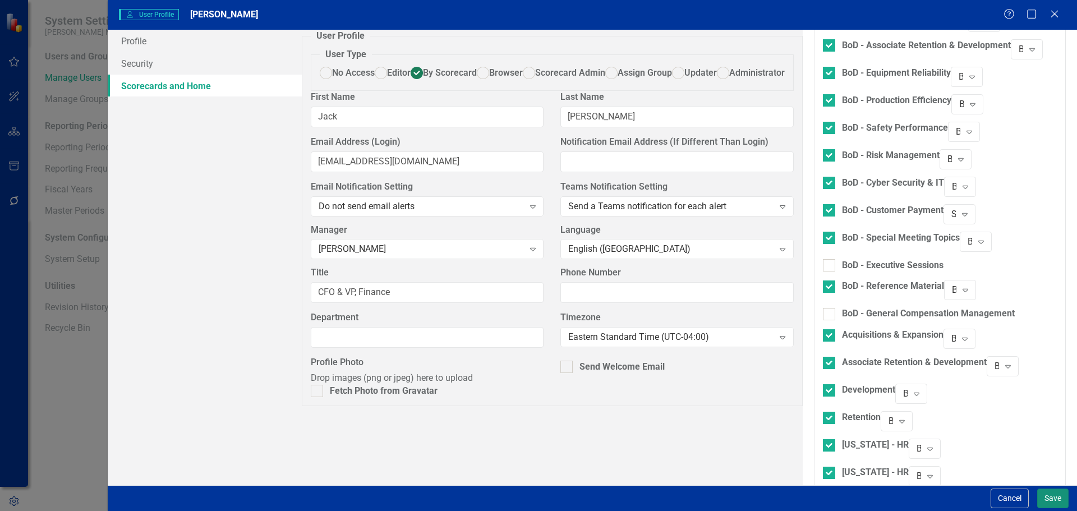
click at [1051, 498] on button "Save" at bounding box center [1052, 499] width 31 height 20
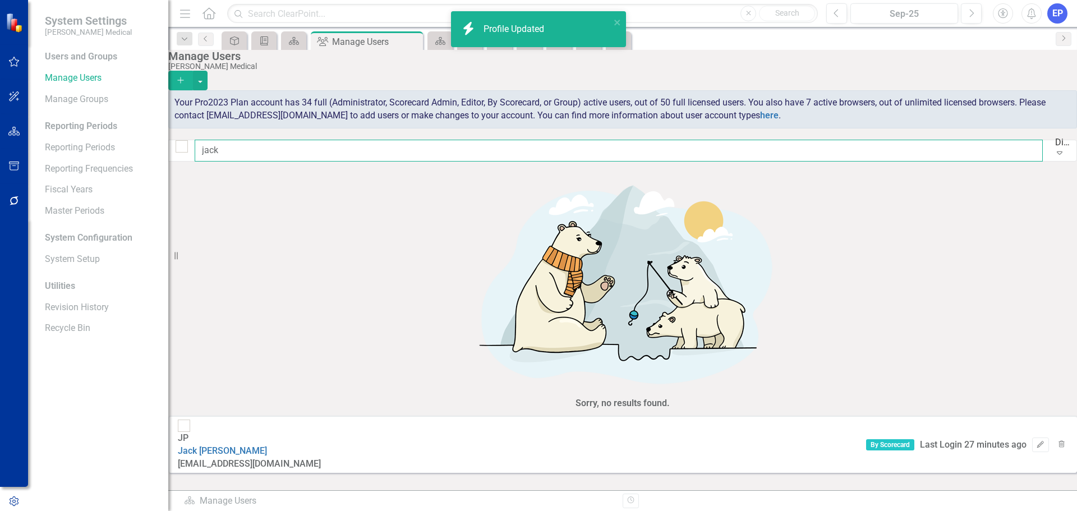
click at [333, 154] on input "jack" at bounding box center [619, 151] width 848 height 22
drag, startPoint x: 314, startPoint y: 152, endPoint x: 190, endPoint y: 156, distance: 124.1
click at [190, 156] on div "jack Display All Users Expand" at bounding box center [622, 151] width 909 height 22
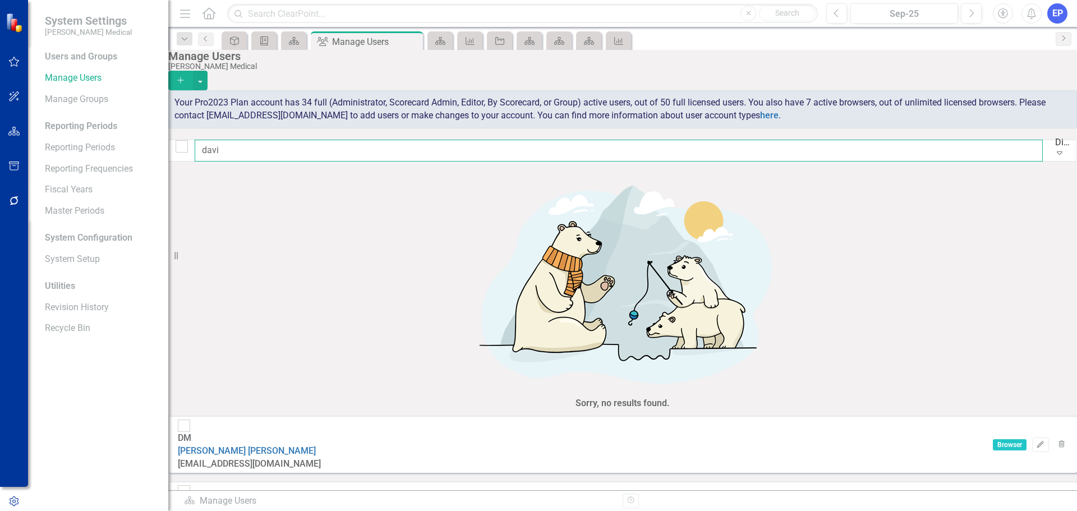
type input "davi"
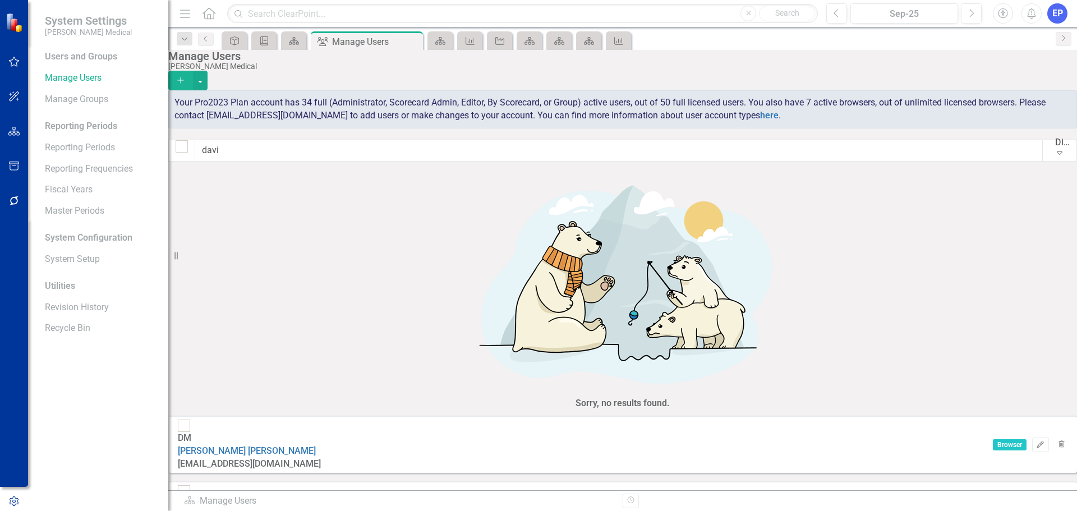
click at [278, 511] on link "[PERSON_NAME]" at bounding box center [230, 516] width 105 height 11
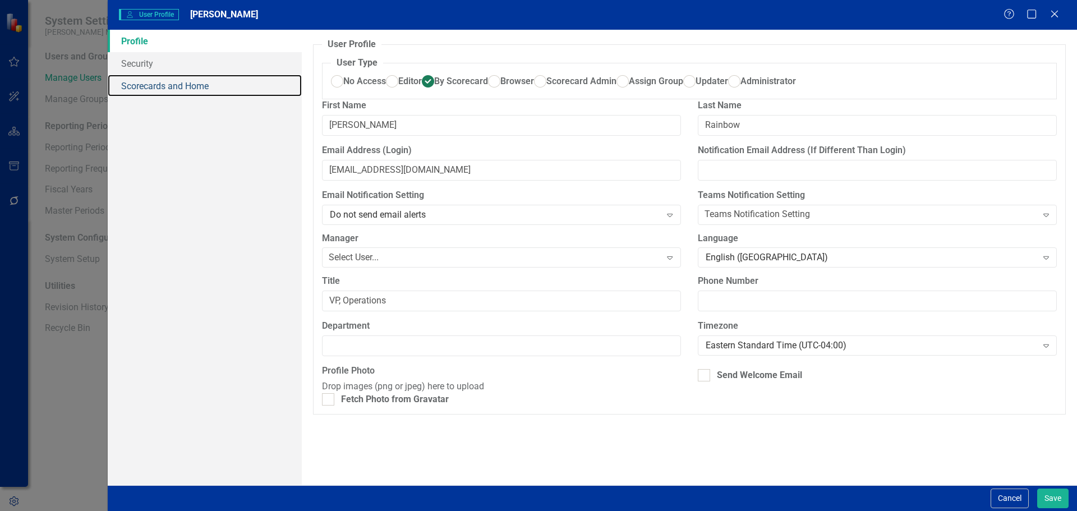
drag, startPoint x: 195, startPoint y: 89, endPoint x: 216, endPoint y: 108, distance: 28.2
click at [195, 89] on link "Scorecards and Home" at bounding box center [205, 86] width 194 height 22
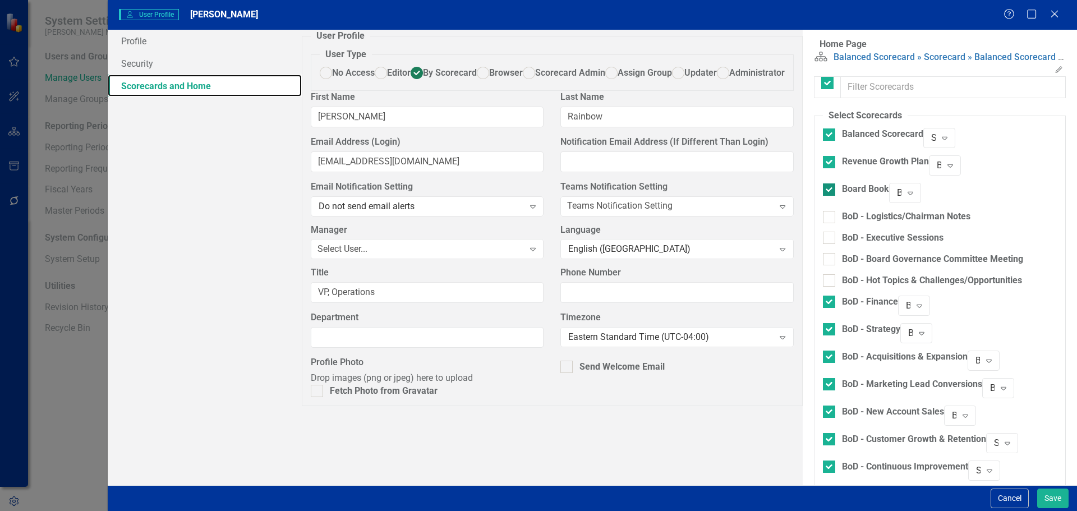
checkbox input "false"
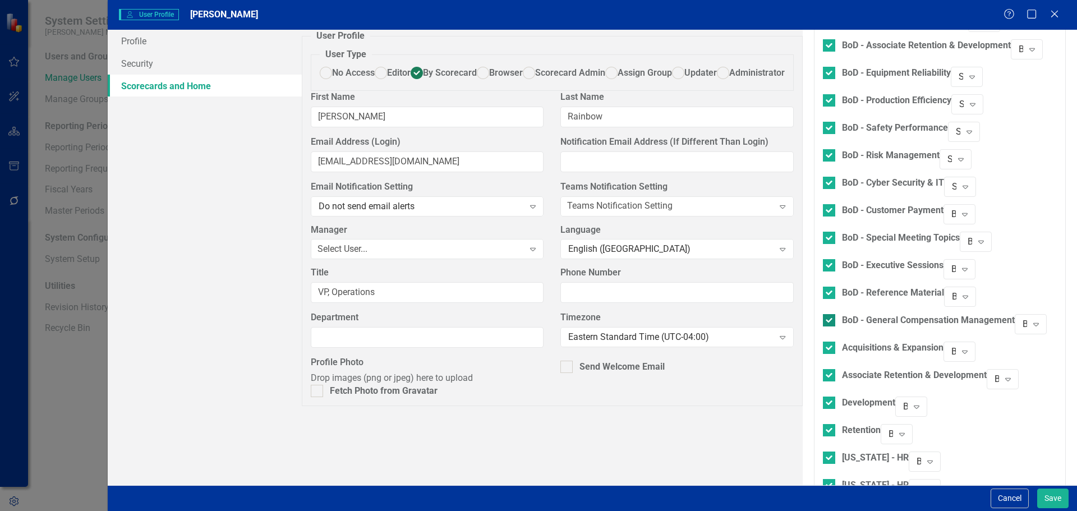
click at [842, 314] on div "BoD - General Compensation Management" at bounding box center [928, 320] width 173 height 13
click at [823, 314] on input "BoD - General Compensation Management" at bounding box center [826, 317] width 7 height 7
checkbox input "false"
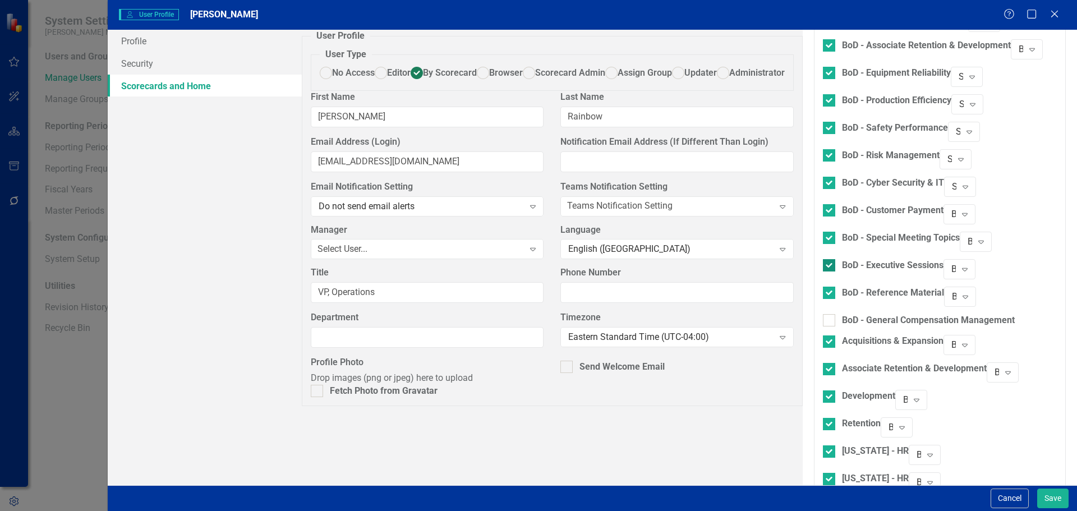
click at [842, 259] on div "BoD - Executive Sessions" at bounding box center [893, 265] width 102 height 13
click at [823, 259] on input "BoD - Executive Sessions" at bounding box center [826, 262] width 7 height 7
checkbox input "false"
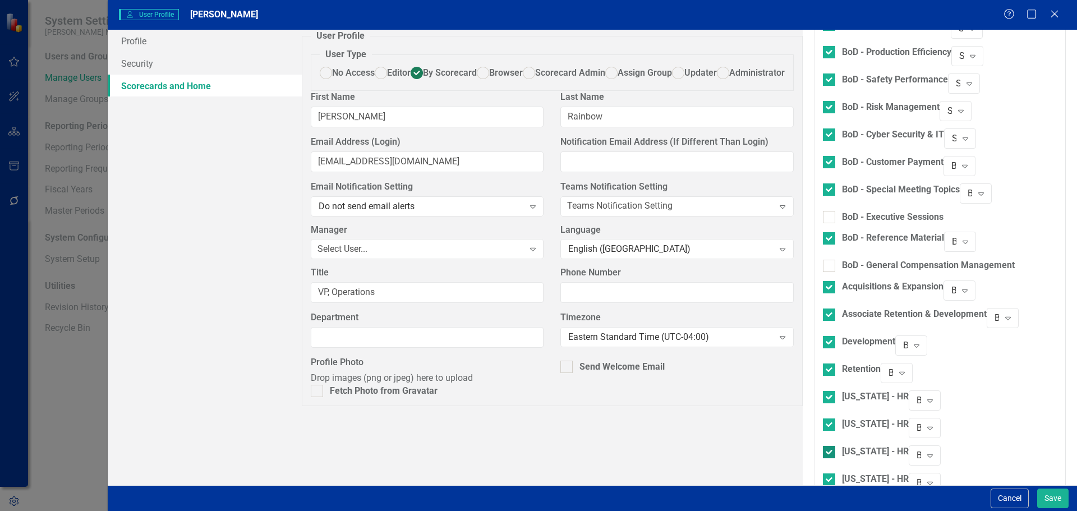
scroll to position [561, 0]
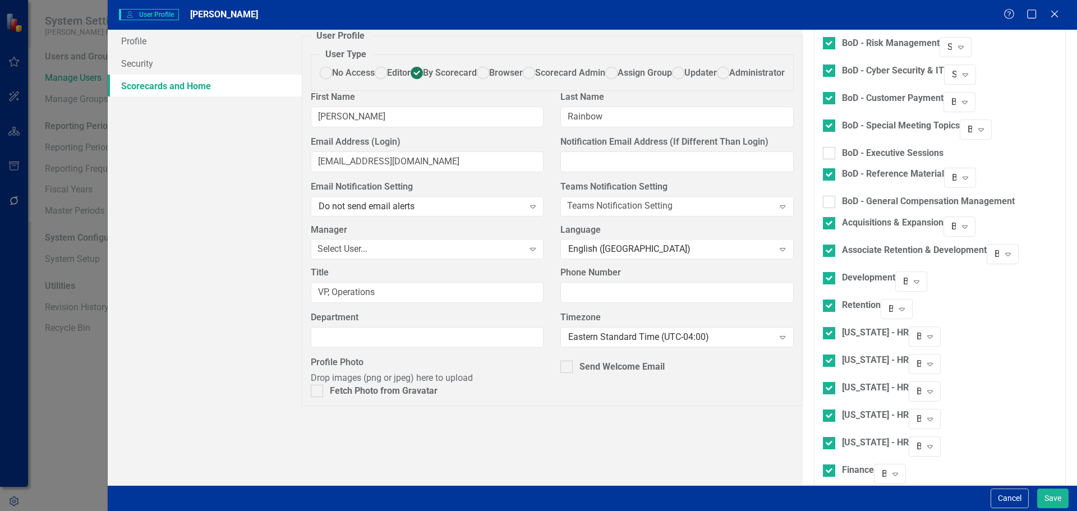
click at [842, 491] on div "MD&A" at bounding box center [855, 497] width 26 height 13
click at [823, 492] on input "MD&A" at bounding box center [826, 495] width 7 height 7
checkbox input "true"
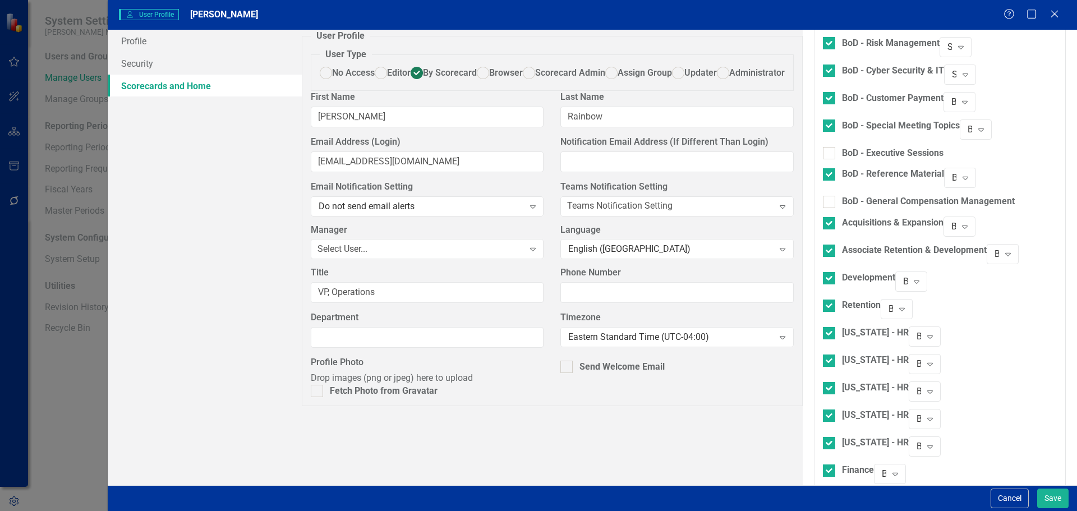
checkbox input "true"
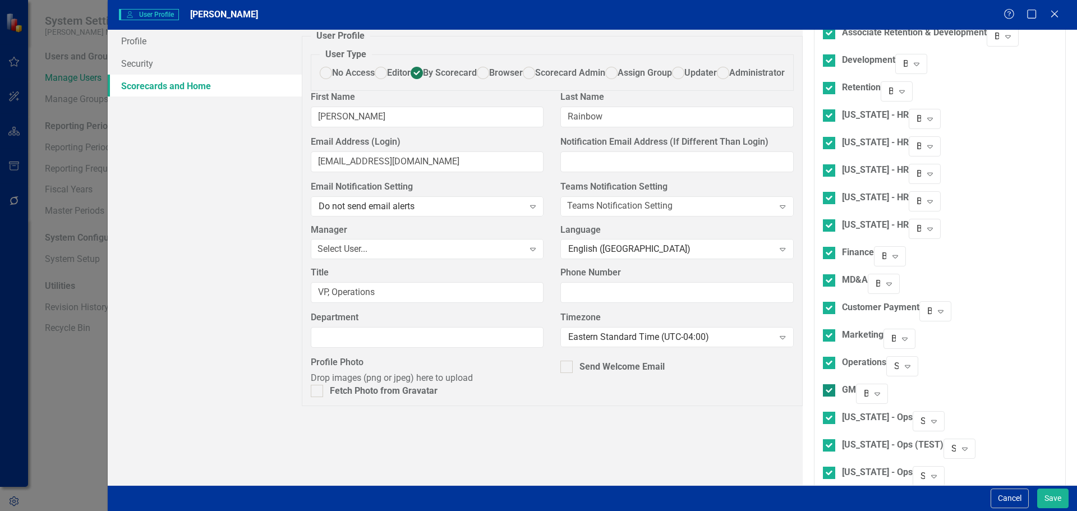
scroll to position [785, 0]
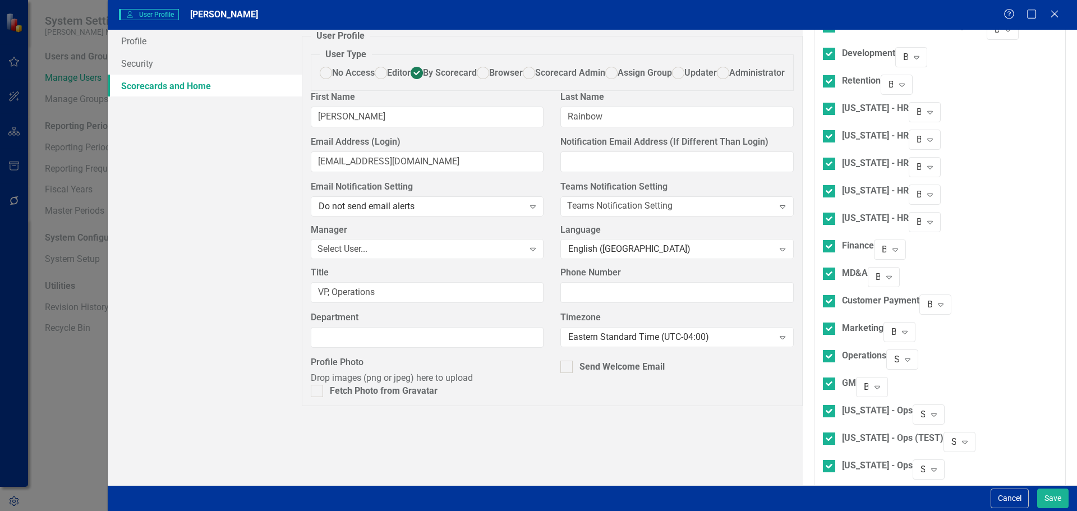
checkbox input "true"
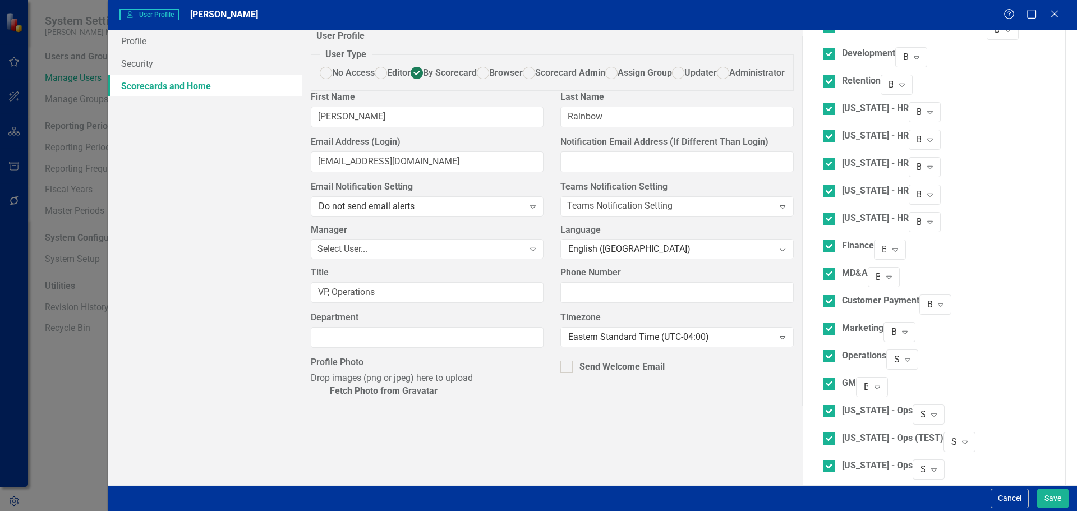
checkbox input "true"
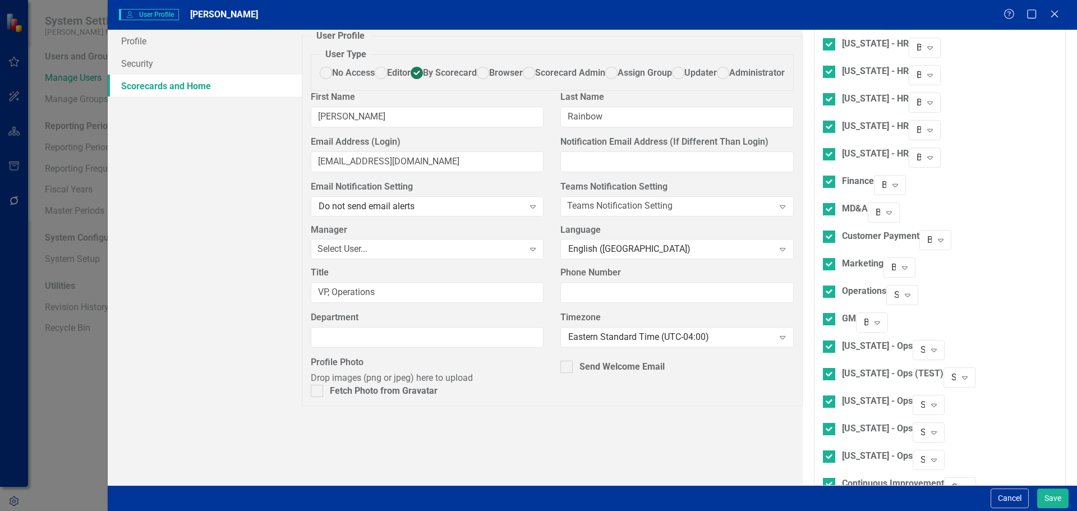
scroll to position [970, 0]
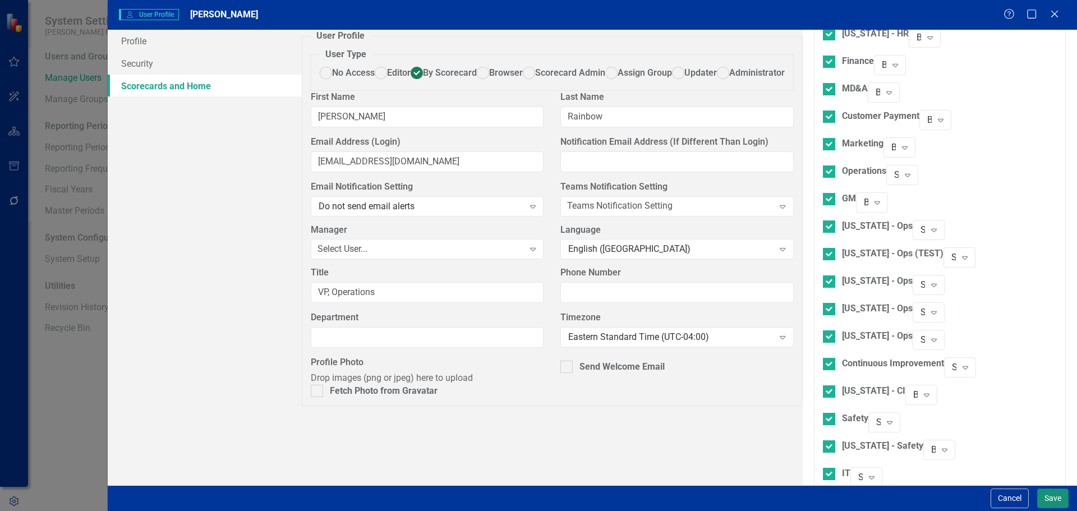
click at [1056, 501] on button "Save" at bounding box center [1052, 499] width 31 height 20
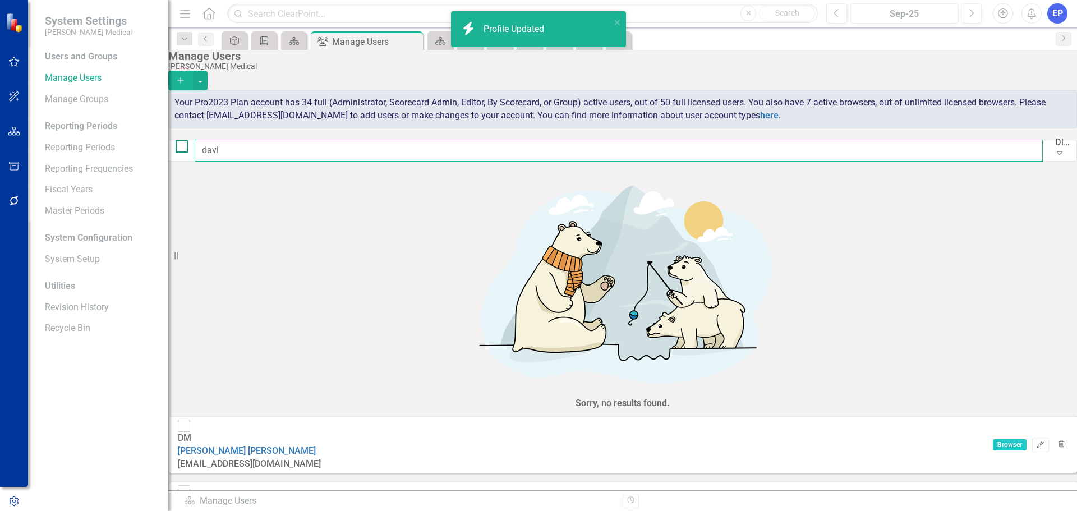
drag, startPoint x: 271, startPoint y: 151, endPoint x: 198, endPoint y: 153, distance: 73.0
click at [198, 153] on div "davi Display All Users Expand" at bounding box center [622, 151] width 909 height 22
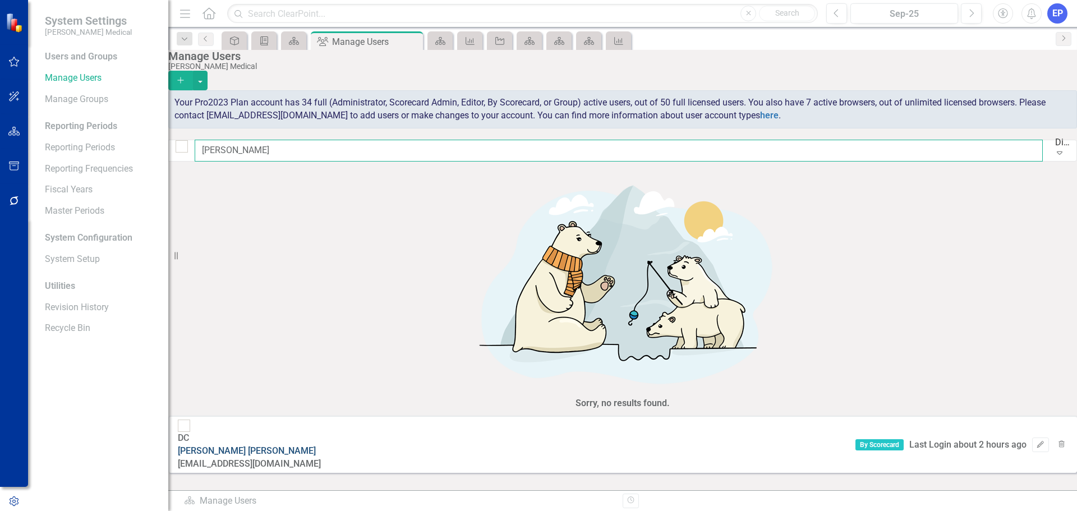
type input "[PERSON_NAME]"
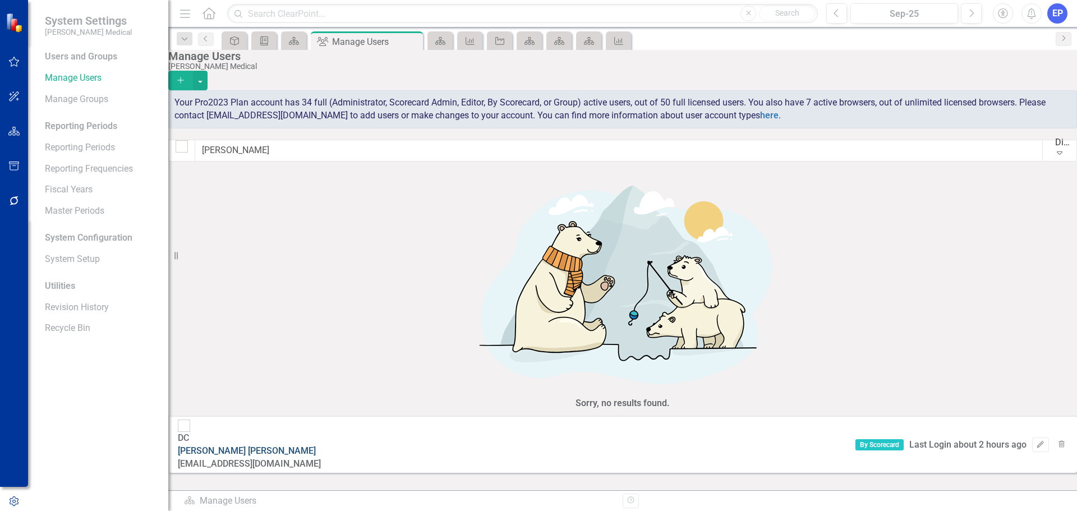
click at [263, 445] on link "[PERSON_NAME]" at bounding box center [247, 450] width 138 height 11
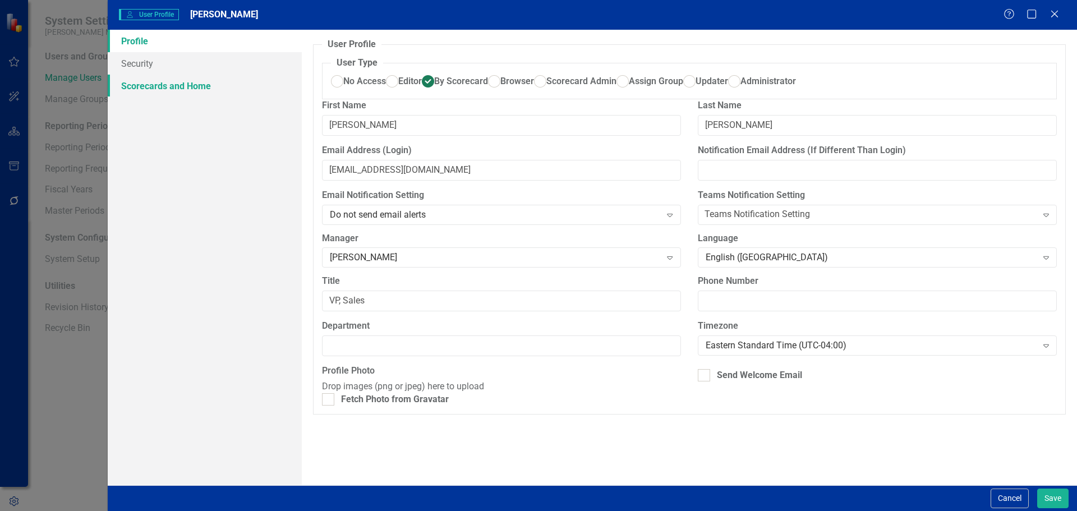
click at [209, 84] on link "Scorecards and Home" at bounding box center [205, 86] width 194 height 22
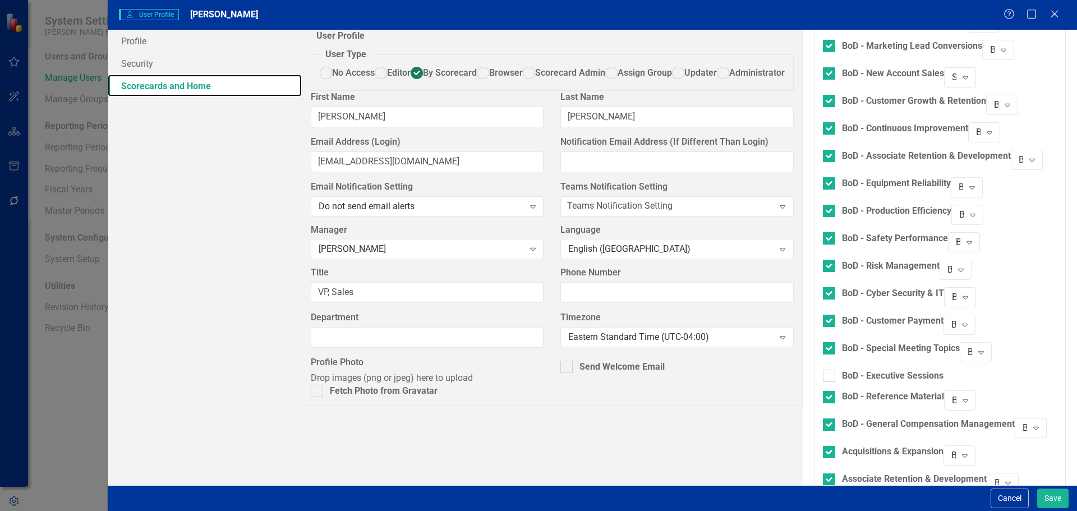
scroll to position [393, 0]
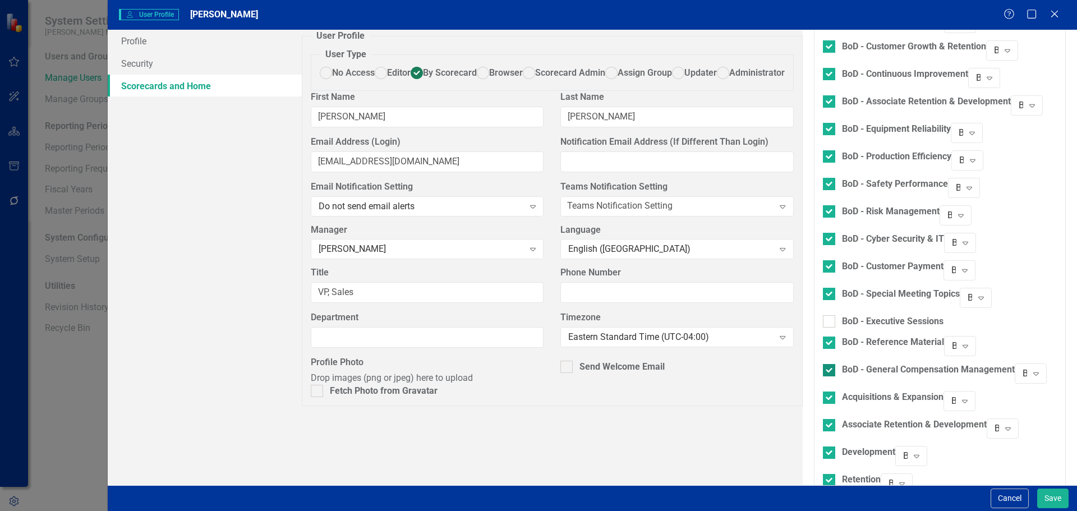
click at [842, 364] on div "BoD - General Compensation Management" at bounding box center [928, 370] width 173 height 13
click at [823, 364] on input "BoD - General Compensation Management" at bounding box center [826, 367] width 7 height 7
checkbox input "false"
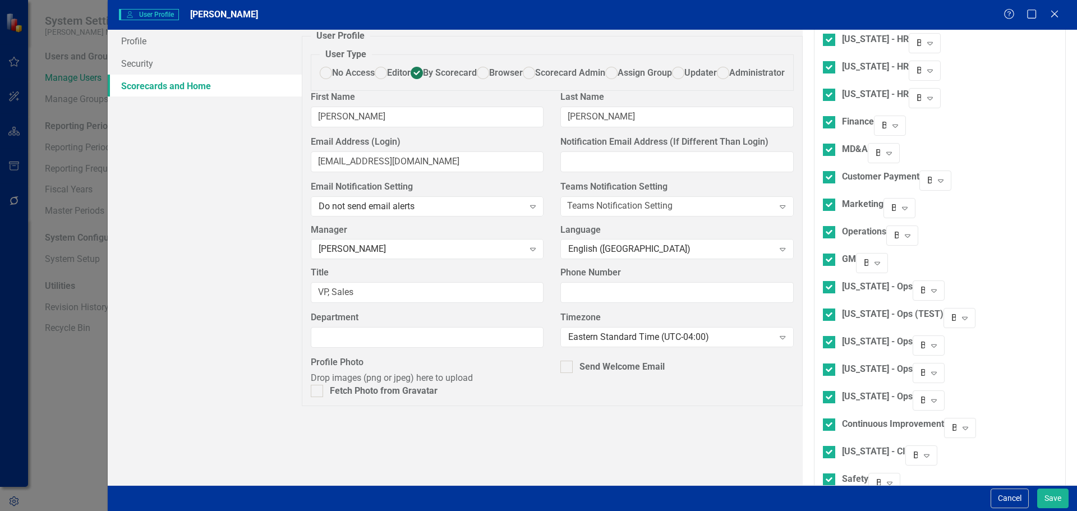
scroll to position [970, 0]
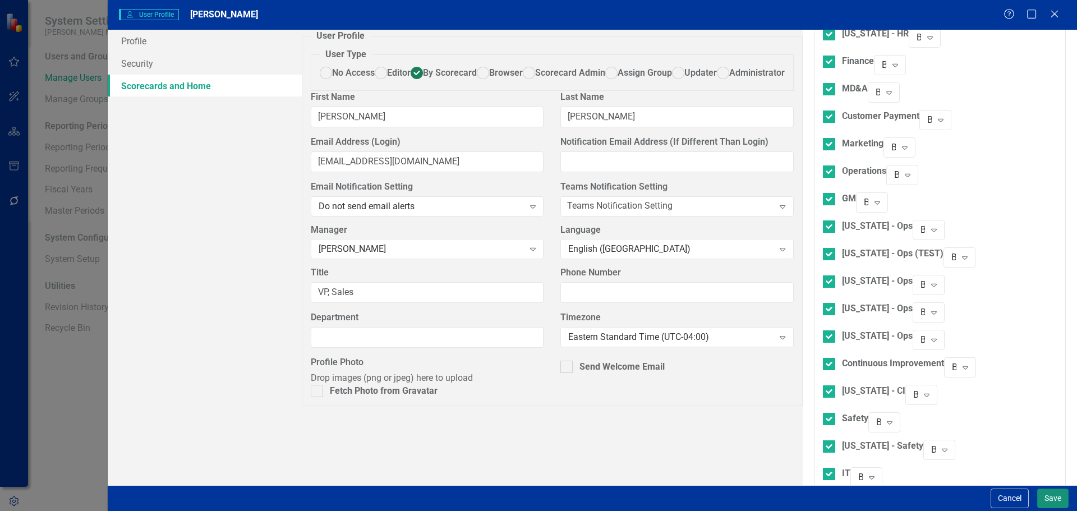
click at [1049, 497] on button "Save" at bounding box center [1052, 499] width 31 height 20
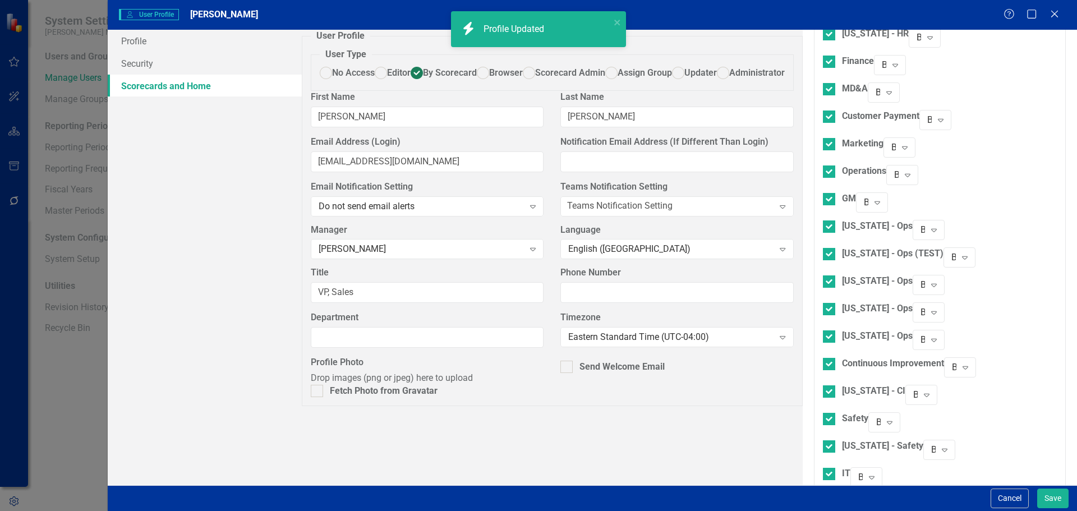
click at [257, 153] on input "[PERSON_NAME]" at bounding box center [619, 151] width 848 height 22
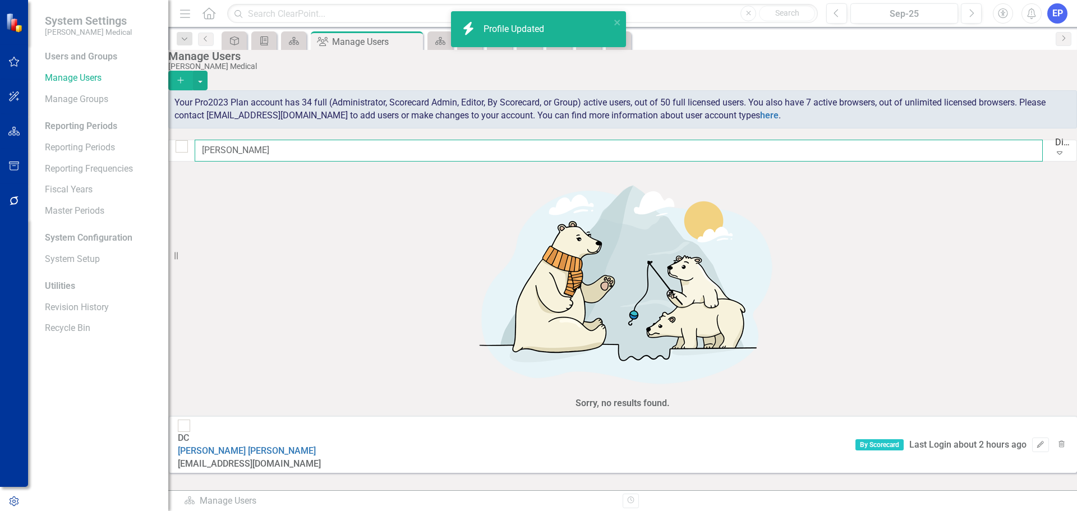
drag, startPoint x: 261, startPoint y: 153, endPoint x: 183, endPoint y: 153, distance: 78.6
click at [183, 153] on div "Manage Users [PERSON_NAME] Medical Add Your Pro2023 Plan account has 34 full (A…" at bounding box center [622, 110] width 909 height 120
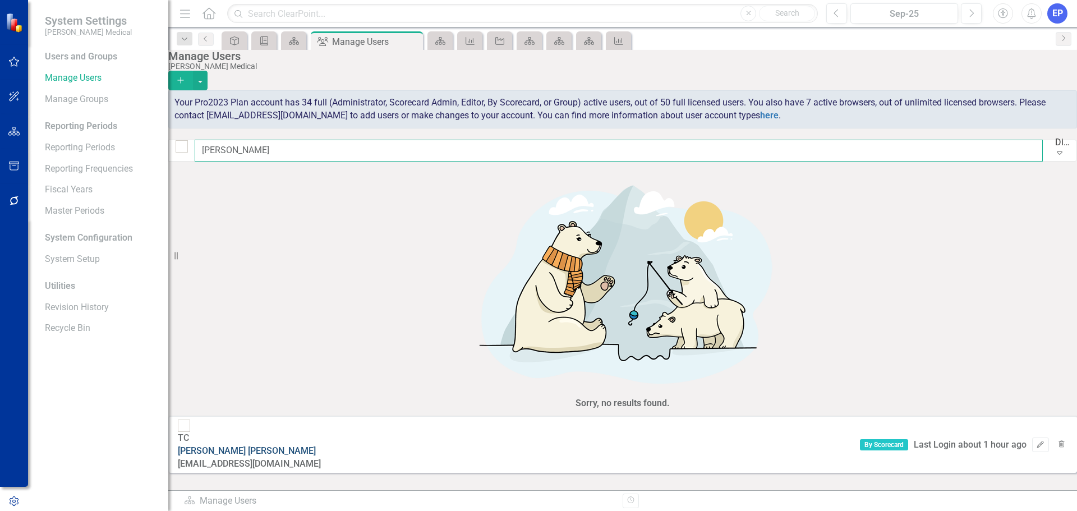
type input "[PERSON_NAME]"
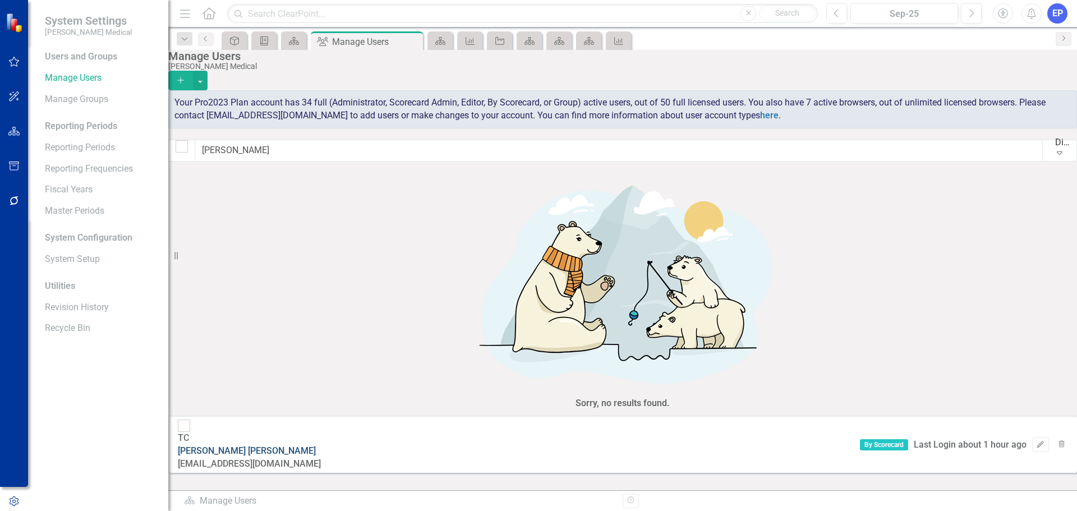
click at [276, 445] on link "[PERSON_NAME]" at bounding box center [247, 450] width 138 height 11
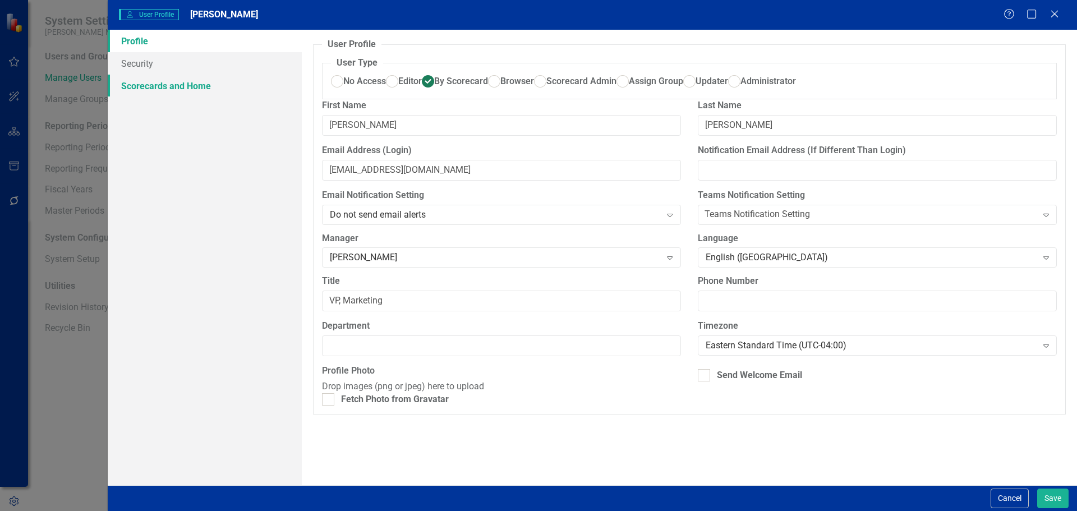
click at [193, 94] on link "Scorecards and Home" at bounding box center [205, 86] width 194 height 22
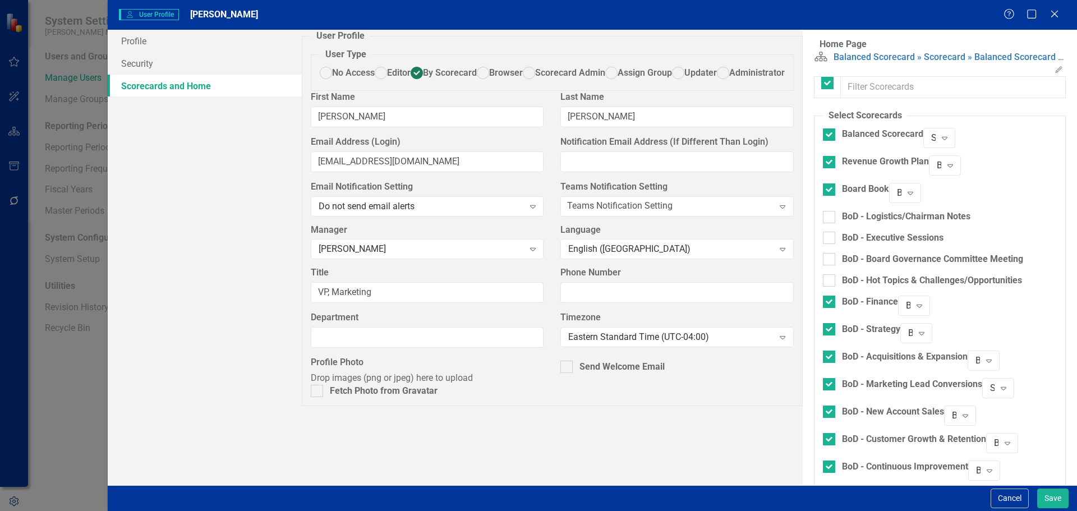
checkbox input "false"
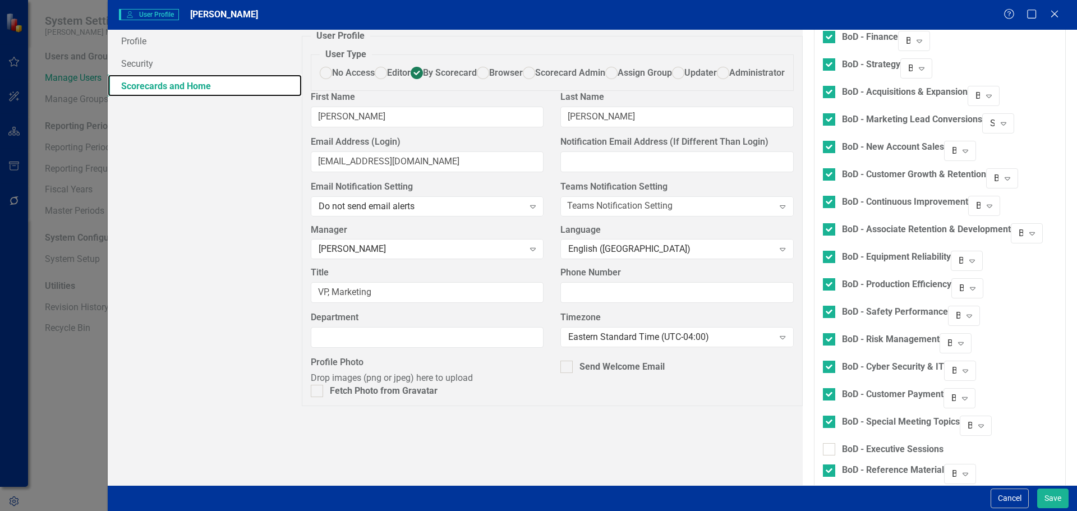
scroll to position [337, 0]
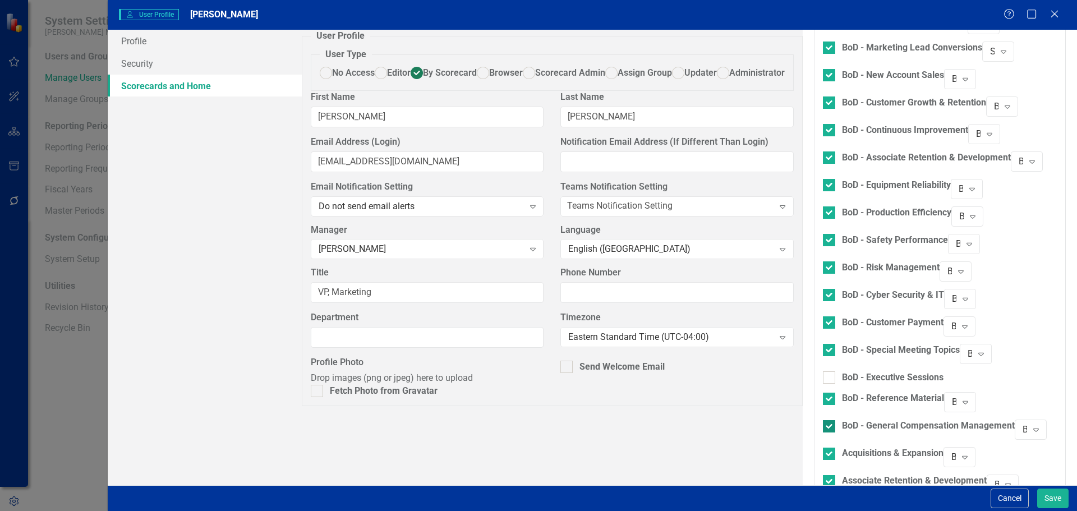
click at [842, 420] on div "BoD - General Compensation Management" at bounding box center [928, 426] width 173 height 13
click at [823, 420] on input "BoD - General Compensation Management" at bounding box center [826, 423] width 7 height 7
checkbox input "false"
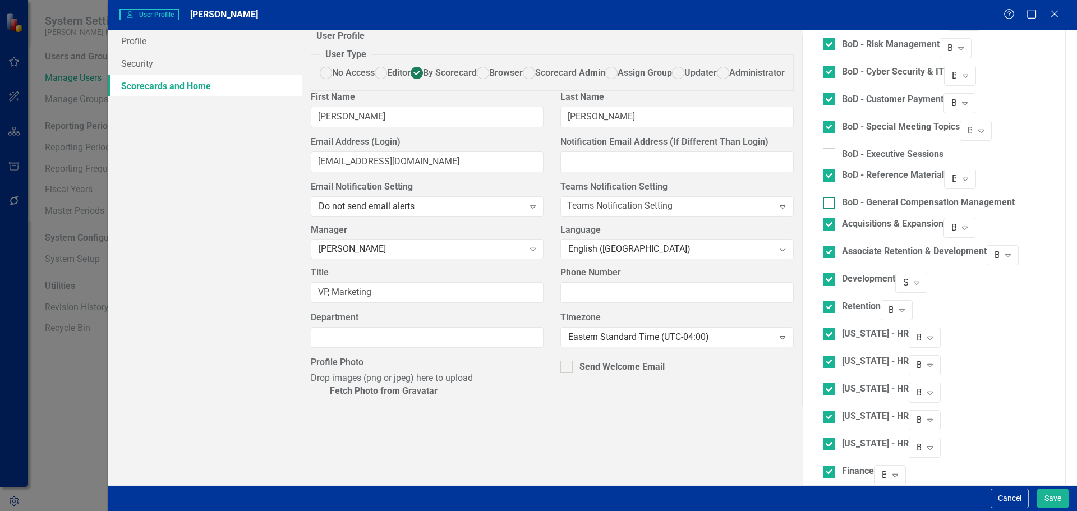
scroll to position [561, 0]
click at [823, 491] on div "MD&A" at bounding box center [845, 497] width 45 height 13
click at [823, 492] on input "MD&A" at bounding box center [826, 495] width 7 height 7
checkbox input "true"
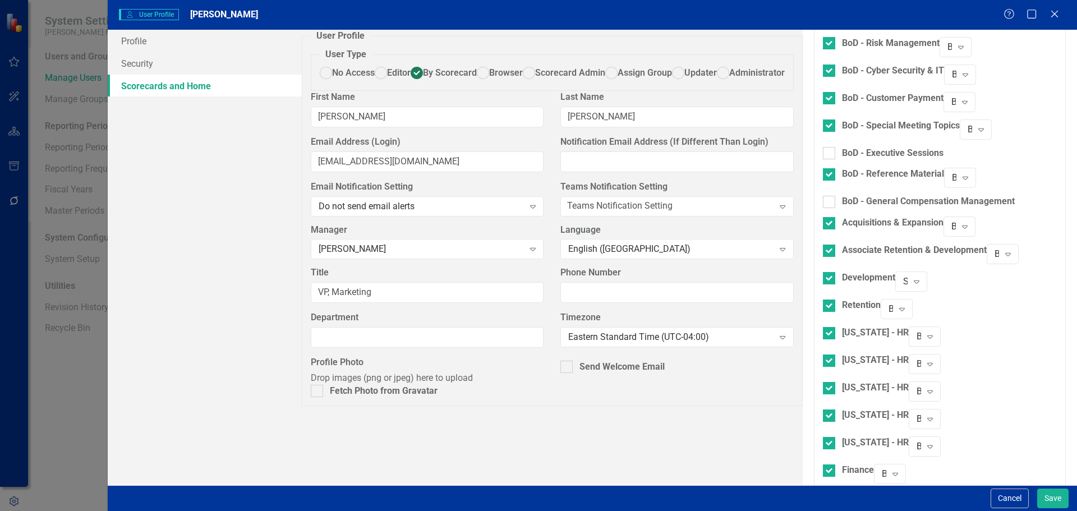
checkbox input "true"
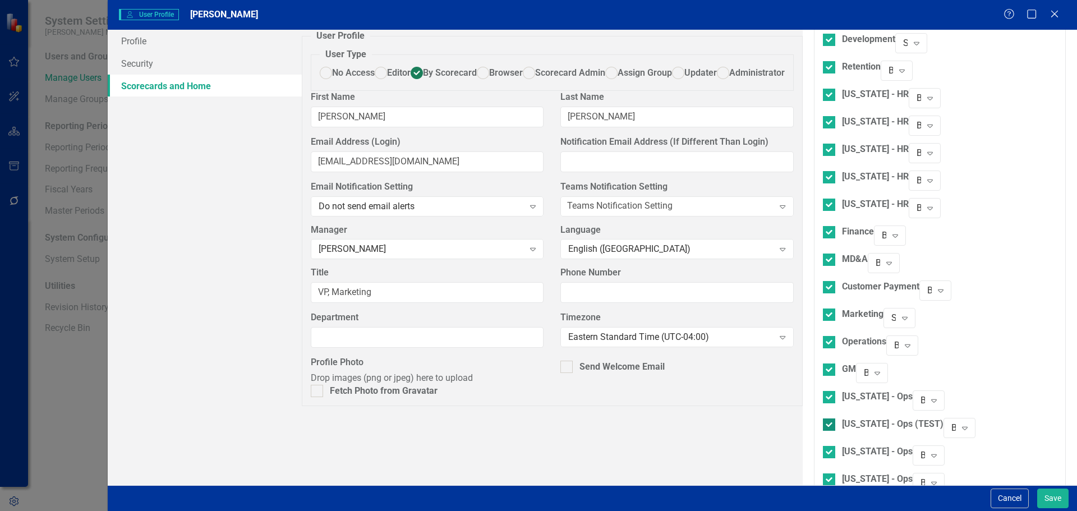
scroll to position [970, 0]
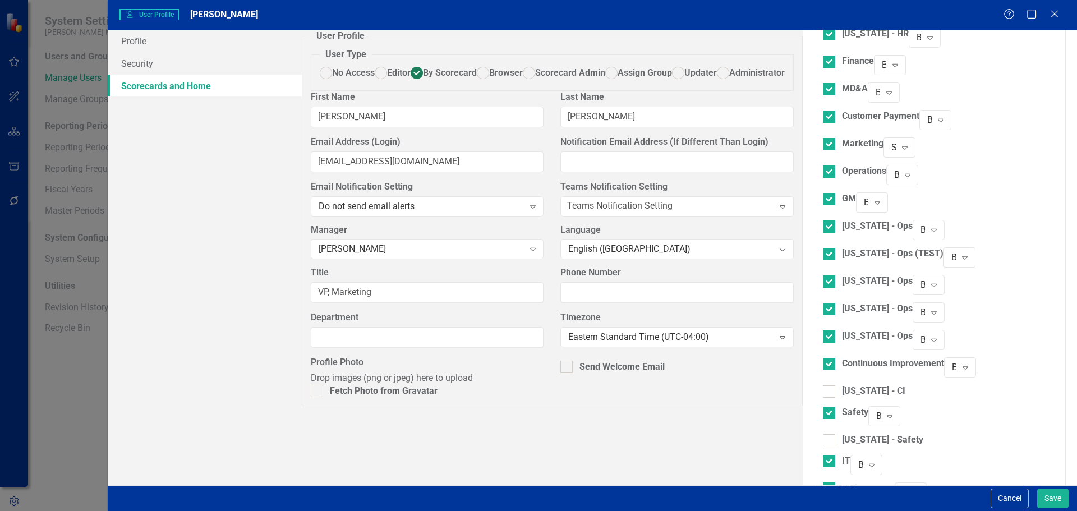
click at [823, 357] on div "Continuous Improvement" at bounding box center [883, 370] width 121 height 27
click at [842, 385] on div "[US_STATE] - CI" at bounding box center [873, 391] width 63 height 13
click at [823, 385] on input "[US_STATE] - CI" at bounding box center [826, 388] width 7 height 7
checkbox input "true"
click at [842, 440] on div "[US_STATE] - Safety" at bounding box center [882, 446] width 81 height 13
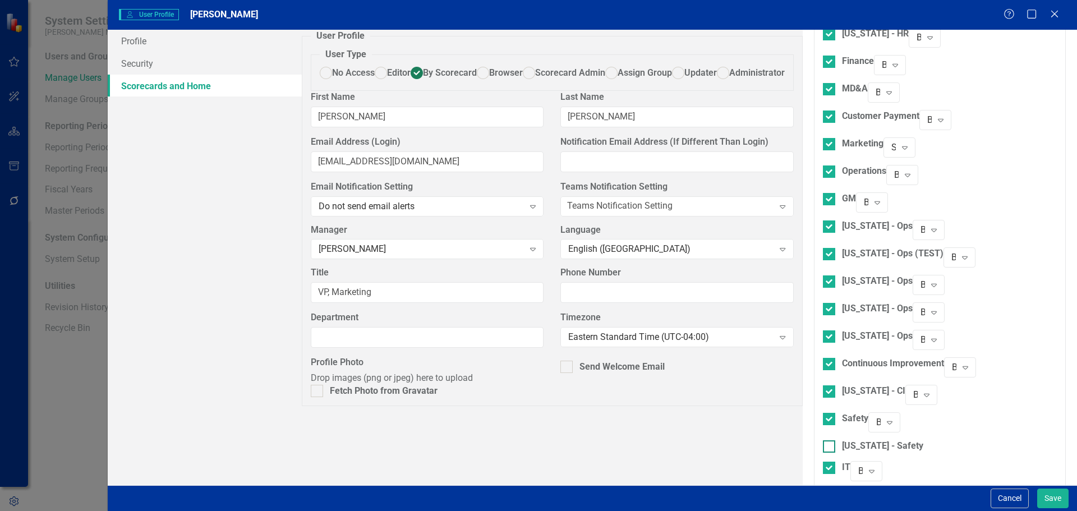
click at [823, 440] on input "[US_STATE] - Safety" at bounding box center [826, 443] width 7 height 7
checkbox input "true"
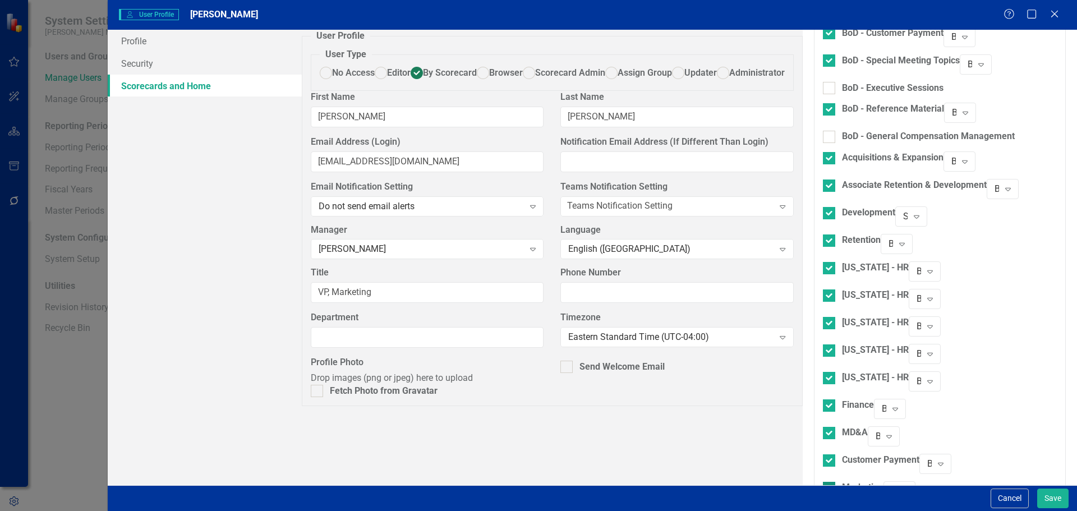
scroll to position [577, 0]
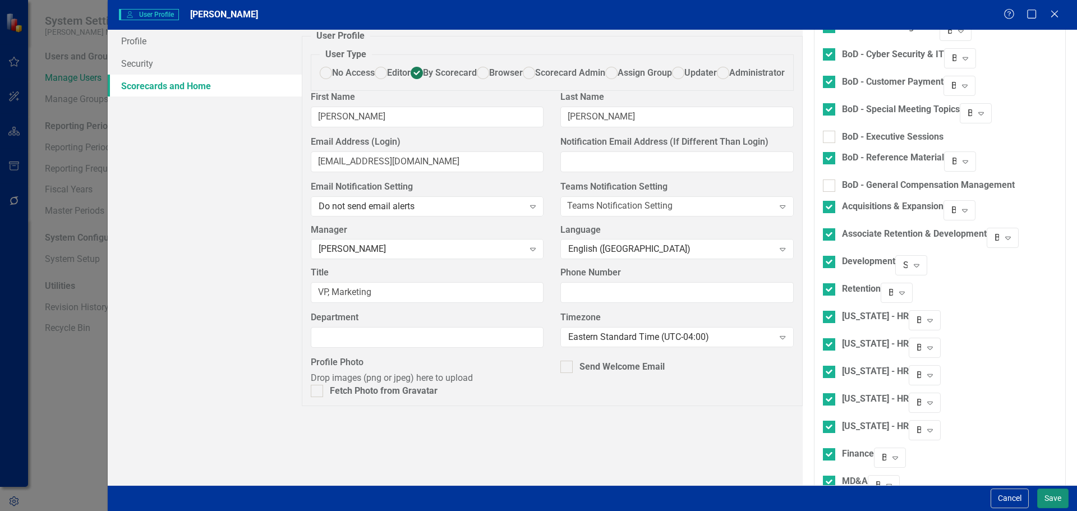
click at [1048, 491] on button "Save" at bounding box center [1052, 499] width 31 height 20
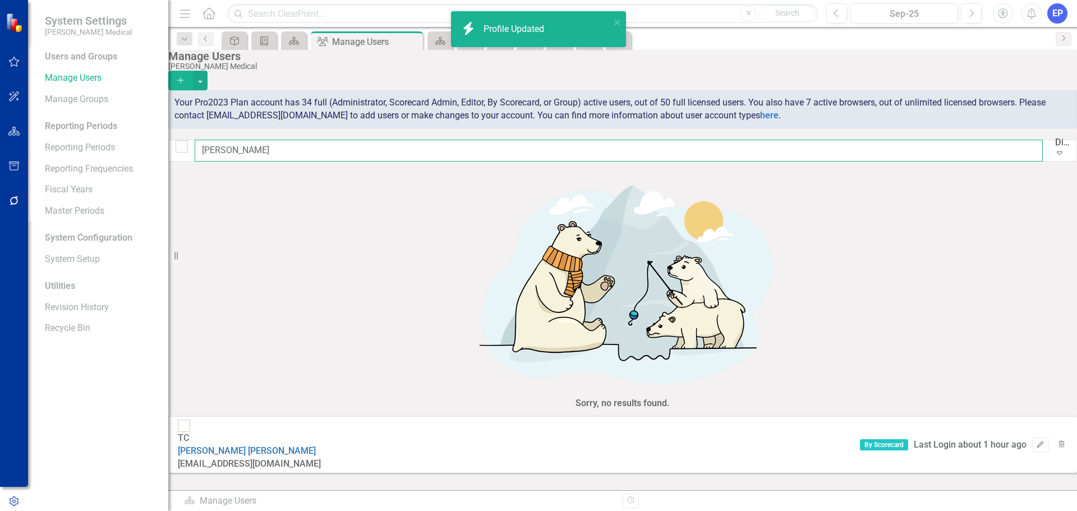
click at [243, 155] on input "[PERSON_NAME]" at bounding box center [619, 151] width 848 height 22
drag, startPoint x: 255, startPoint y: 155, endPoint x: 178, endPoint y: 155, distance: 77.4
click at [178, 155] on div "Manage Users [PERSON_NAME] Medical Add Your Pro2023 Plan account has 34 full (A…" at bounding box center [622, 110] width 909 height 120
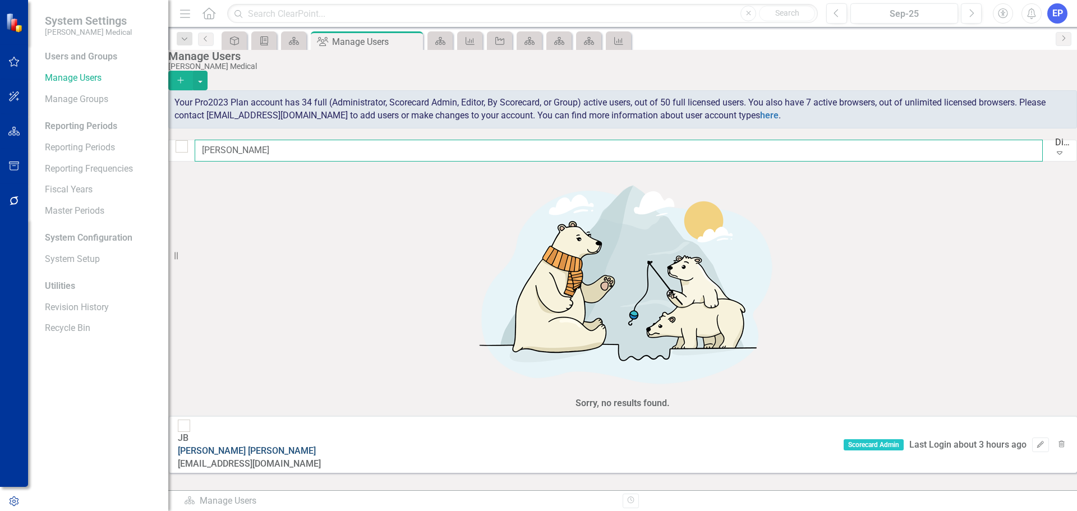
type input "[PERSON_NAME]"
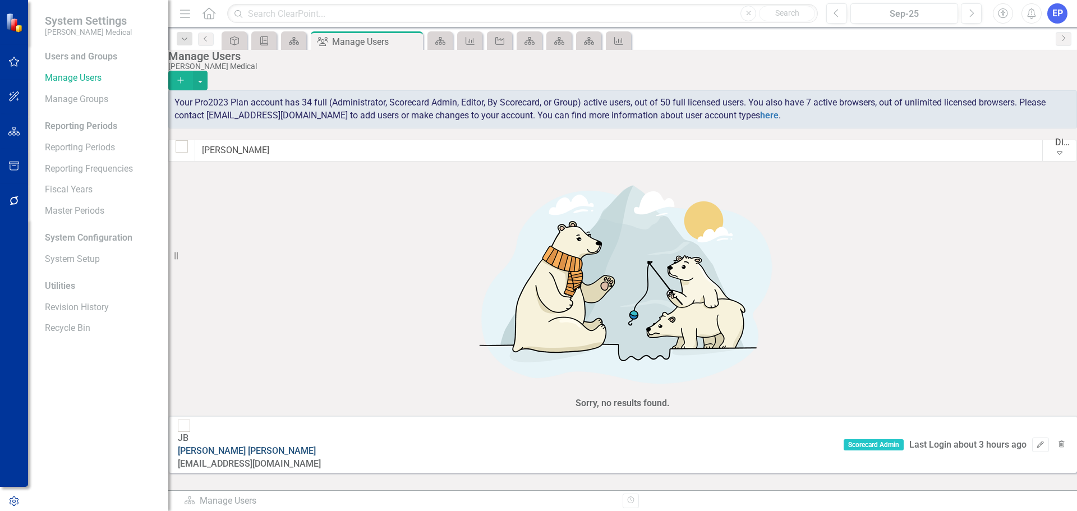
click at [273, 445] on link "[PERSON_NAME]" at bounding box center [247, 450] width 138 height 11
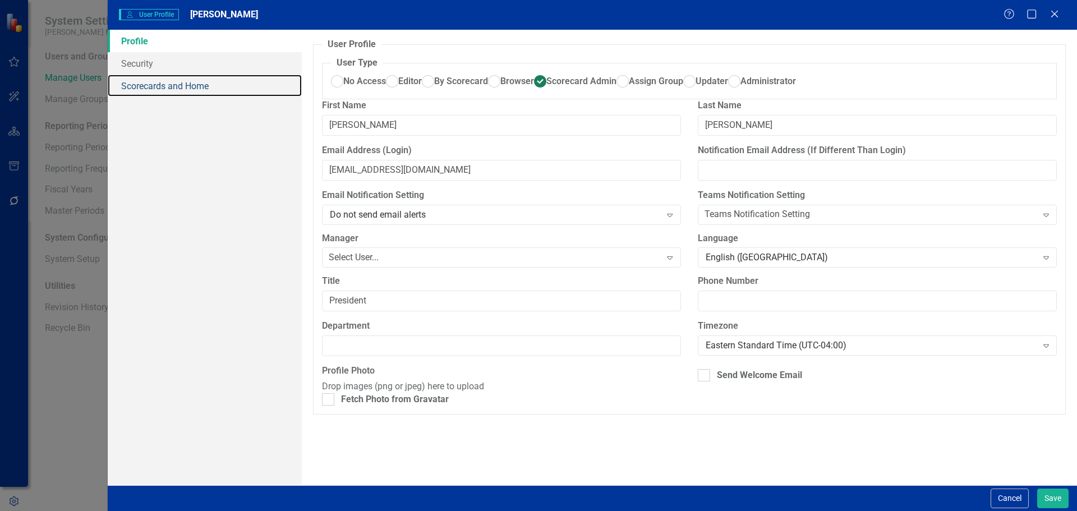
drag, startPoint x: 191, startPoint y: 89, endPoint x: 245, endPoint y: 130, distance: 68.0
click at [191, 89] on link "Scorecards and Home" at bounding box center [205, 86] width 194 height 22
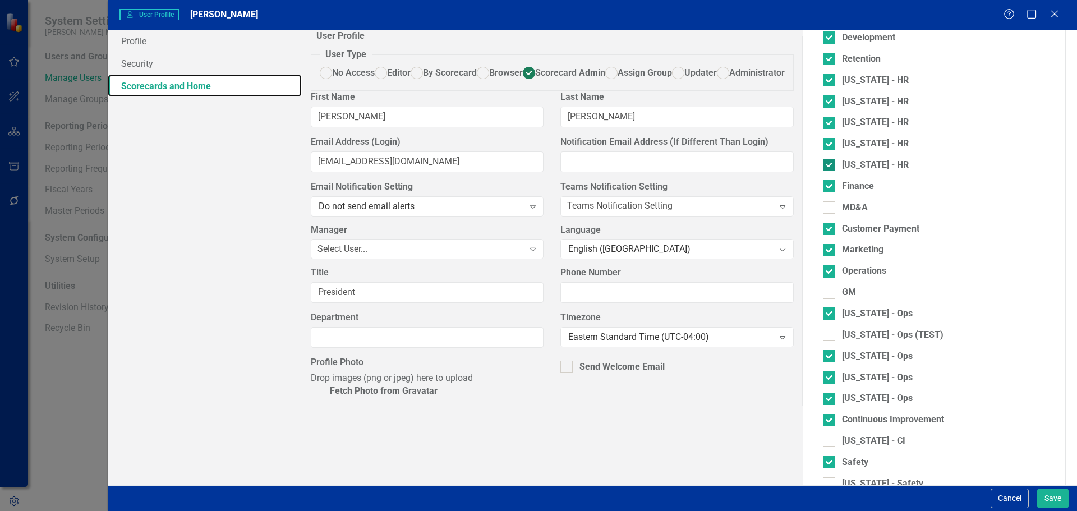
scroll to position [673, 0]
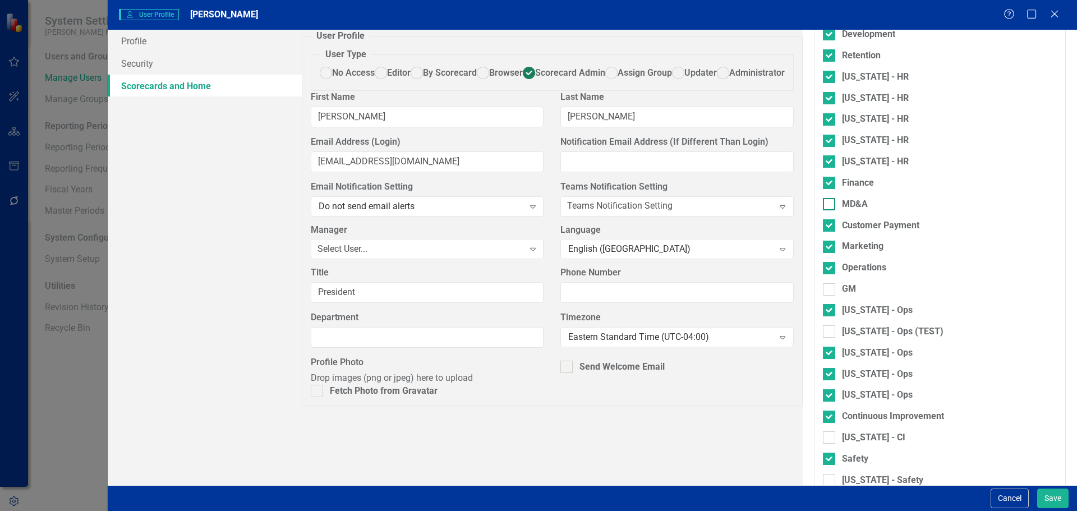
click at [842, 211] on div "MD&A" at bounding box center [855, 204] width 26 height 13
click at [823, 205] on input "MD&A" at bounding box center [826, 201] width 7 height 7
checkbox input "true"
click at [842, 296] on div "GM" at bounding box center [849, 289] width 14 height 13
click at [823, 291] on input "GM" at bounding box center [826, 286] width 7 height 7
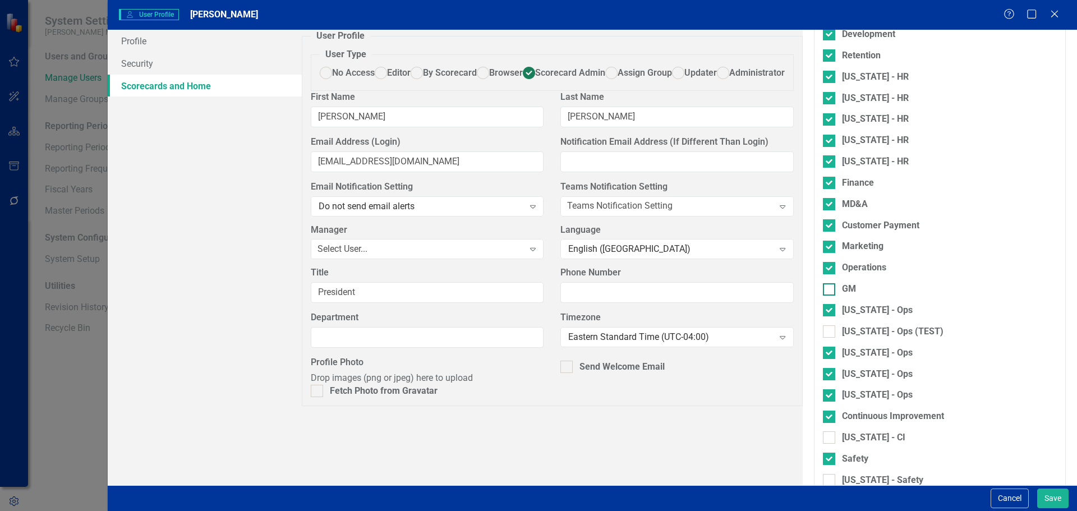
checkbox input "true"
click at [842, 338] on div "[US_STATE] - Ops (TEST)" at bounding box center [893, 331] width 102 height 13
click at [823, 333] on input "[US_STATE] - Ops (TEST)" at bounding box center [826, 328] width 7 height 7
checkbox input "true"
click at [823, 431] on div "Continuous Improvement" at bounding box center [883, 420] width 121 height 21
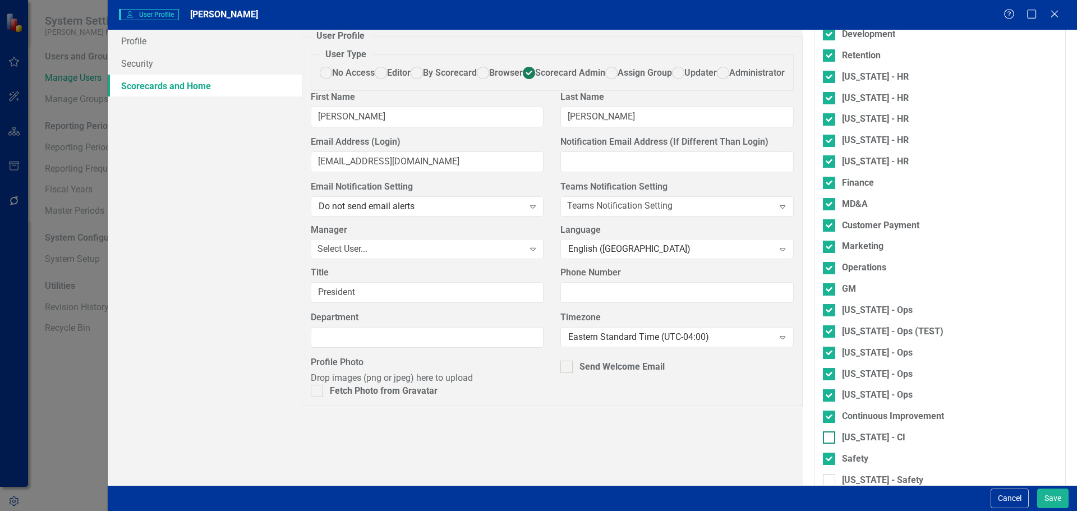
click at [842, 444] on div "[US_STATE] - CI" at bounding box center [873, 437] width 63 height 13
click at [823, 439] on input "[US_STATE] - CI" at bounding box center [826, 434] width 7 height 7
checkbox input "true"
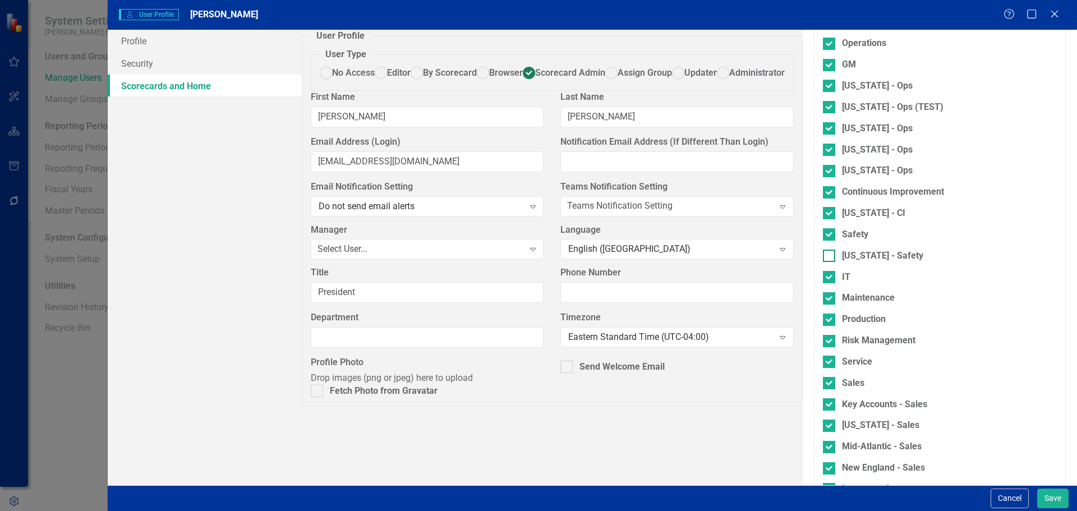
click at [842, 263] on div "[US_STATE] - Safety" at bounding box center [882, 256] width 81 height 13
click at [823, 257] on input "[US_STATE] - Safety" at bounding box center [826, 253] width 7 height 7
checkbox input "true"
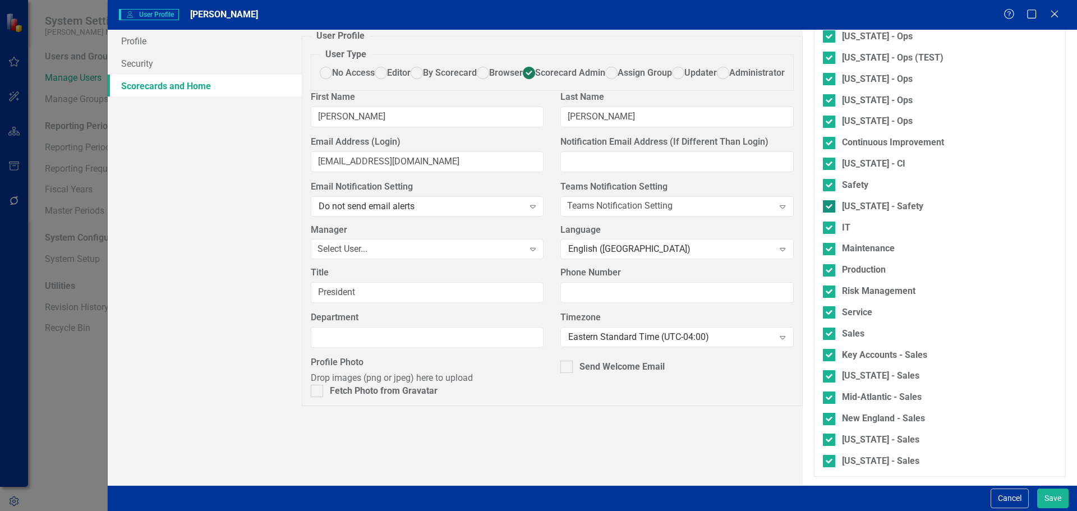
scroll to position [970, 0]
click at [1042, 491] on button "Save" at bounding box center [1052, 499] width 31 height 20
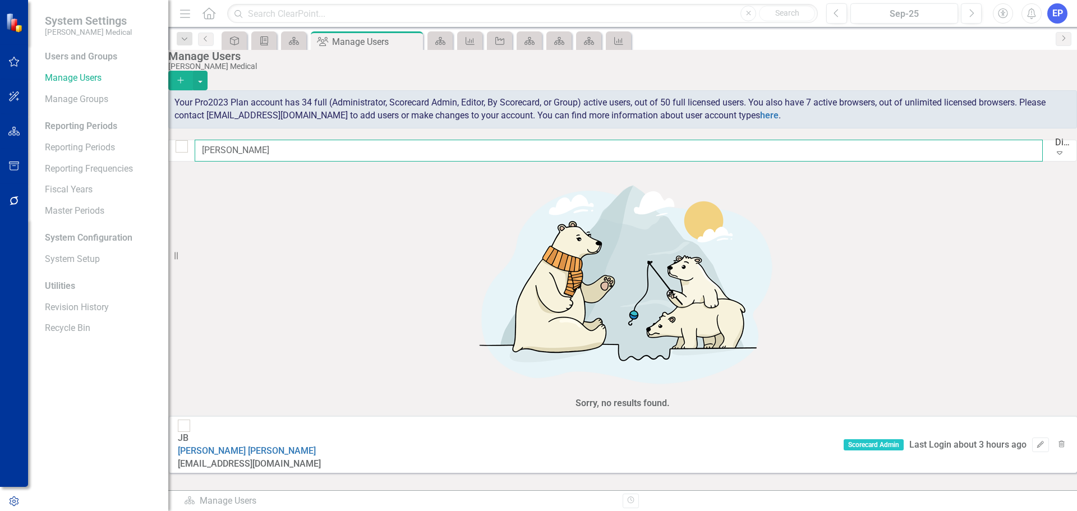
drag, startPoint x: 250, startPoint y: 154, endPoint x: 165, endPoint y: 151, distance: 84.8
click at [165, 151] on div "System Settings [PERSON_NAME] Medical Users and Groups Manage Users Manage Grou…" at bounding box center [538, 255] width 1077 height 511
type input "[PERSON_NAME]"
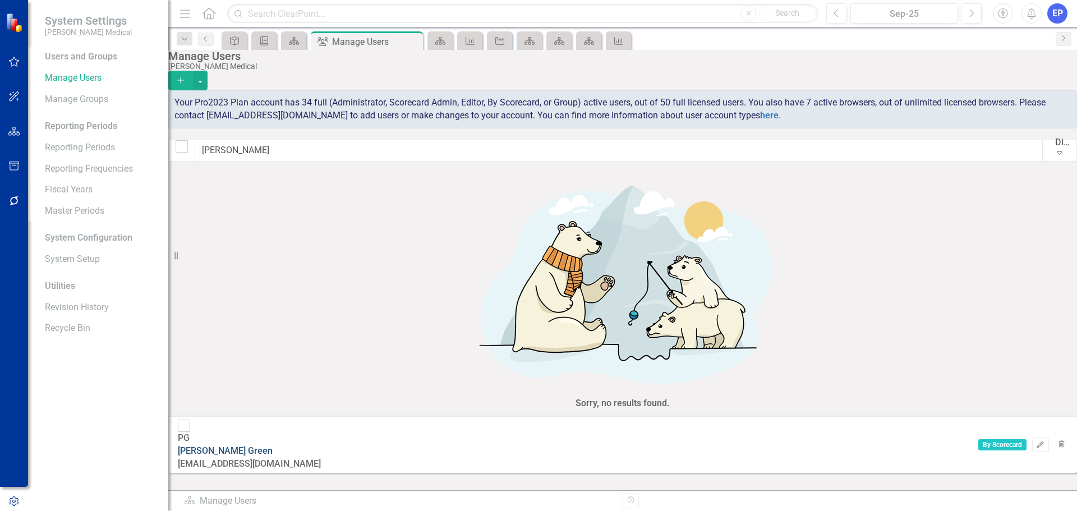
click at [264, 445] on link "[PERSON_NAME]" at bounding box center [225, 450] width 95 height 11
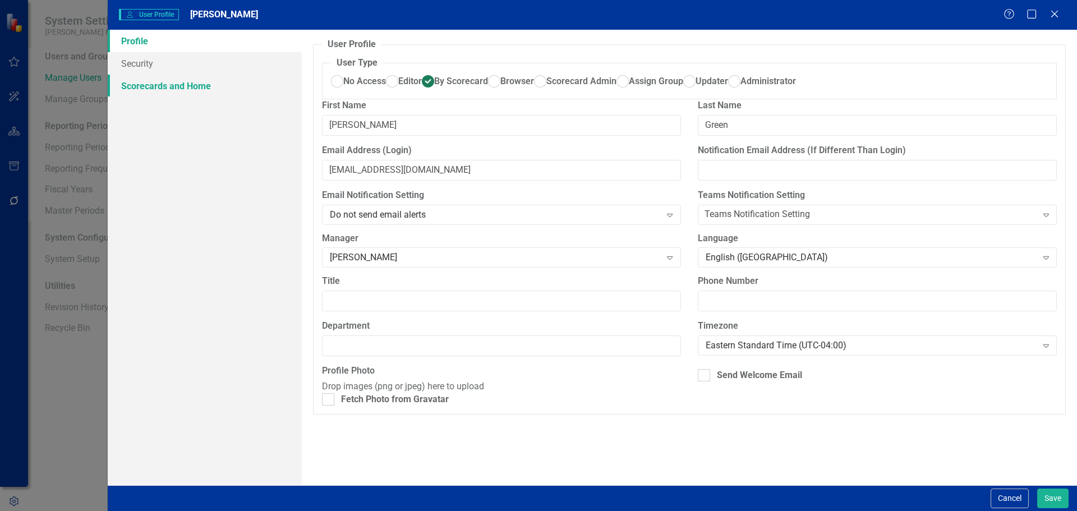
click at [191, 90] on link "Scorecards and Home" at bounding box center [205, 86] width 194 height 22
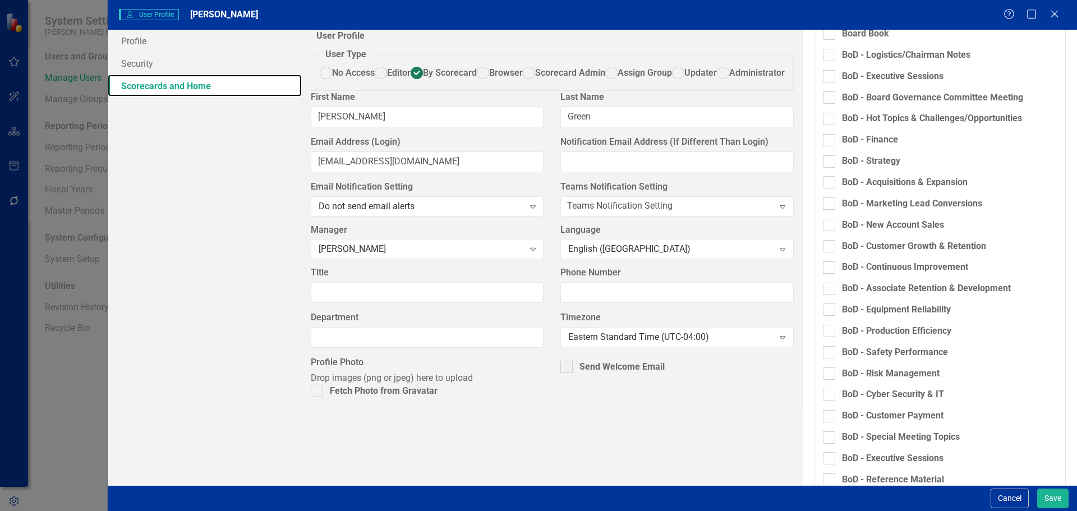
scroll to position [0, 0]
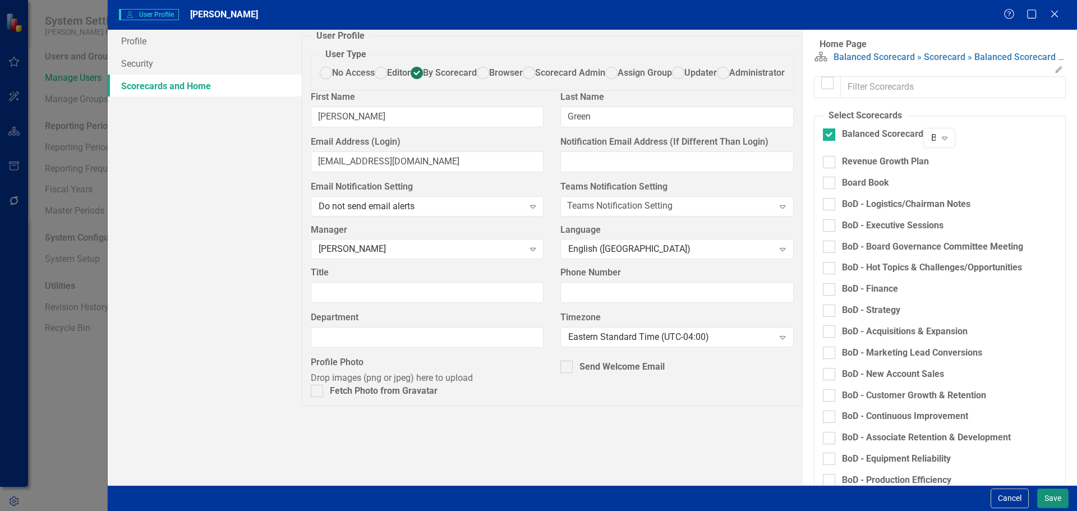
click at [1057, 493] on button "Save" at bounding box center [1052, 499] width 31 height 20
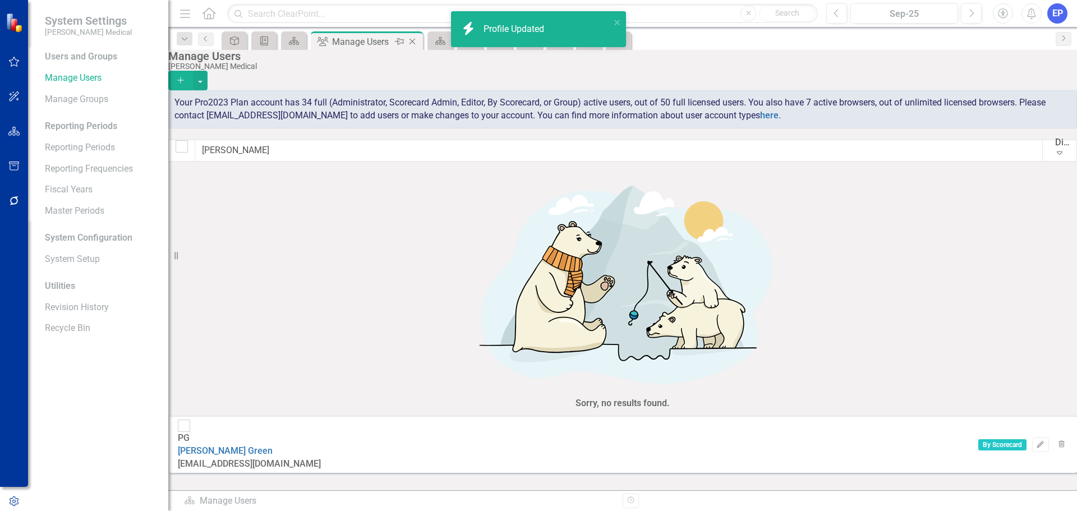
click at [410, 43] on icon "Close" at bounding box center [412, 41] width 11 height 9
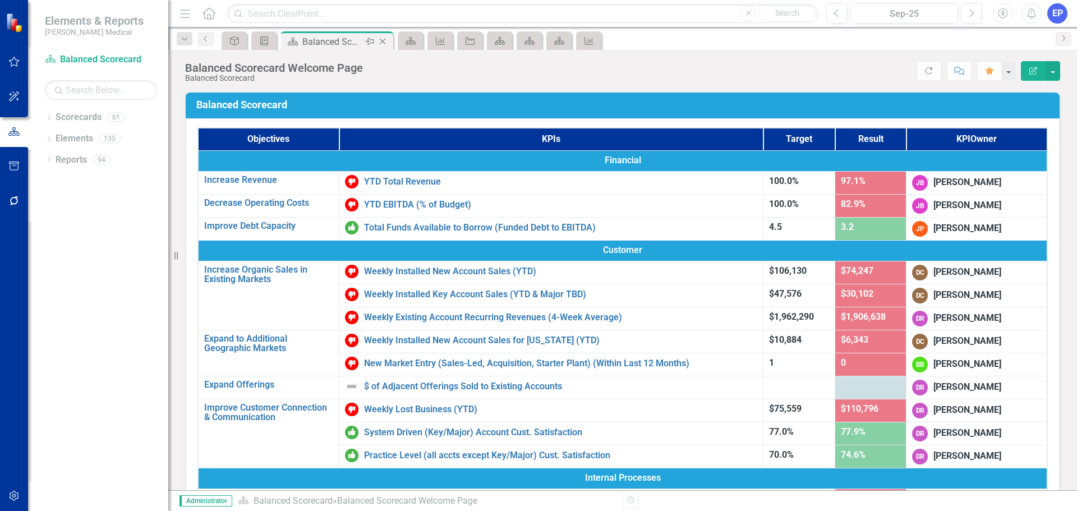
click at [384, 42] on icon "Close" at bounding box center [382, 41] width 11 height 9
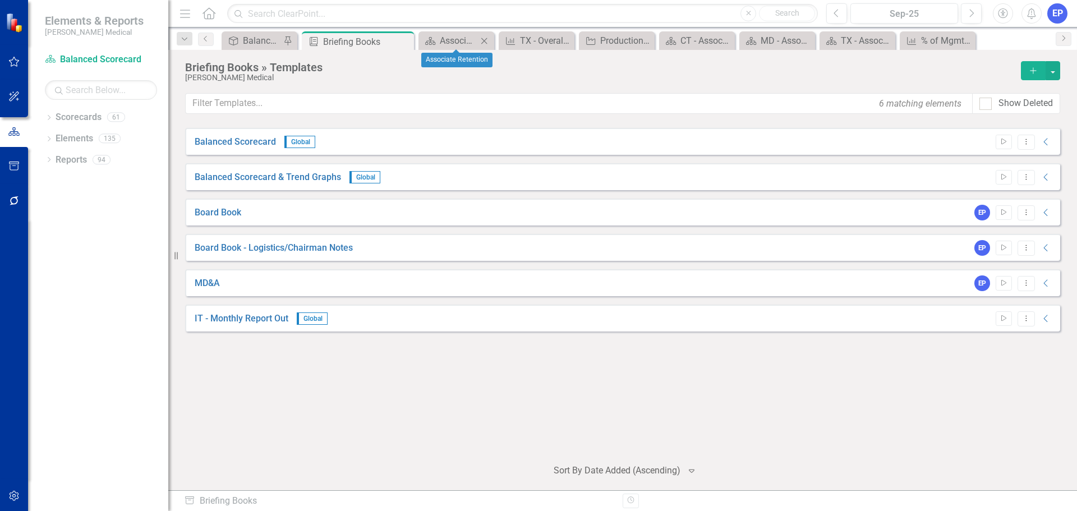
click at [485, 39] on icon "Close" at bounding box center [484, 40] width 11 height 9
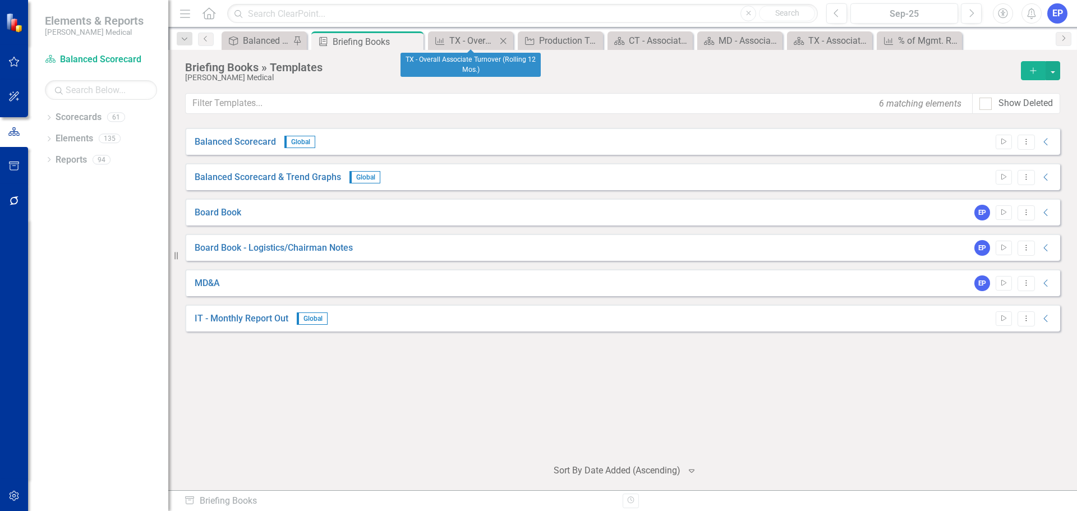
click at [503, 39] on icon "Close" at bounding box center [503, 40] width 11 height 9
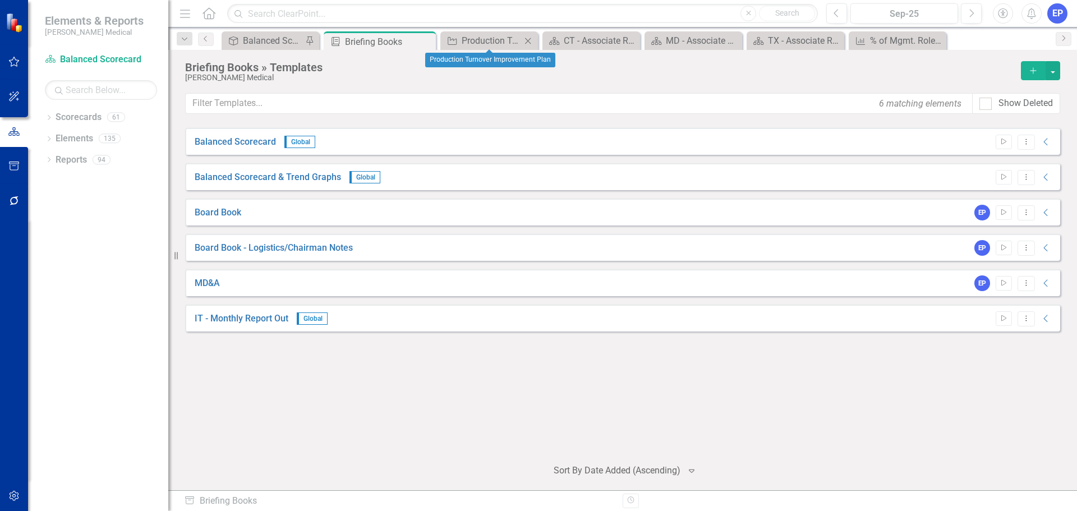
click at [531, 40] on icon "Close" at bounding box center [527, 40] width 11 height 9
click at [553, 40] on icon "Close" at bounding box center [557, 40] width 11 height 9
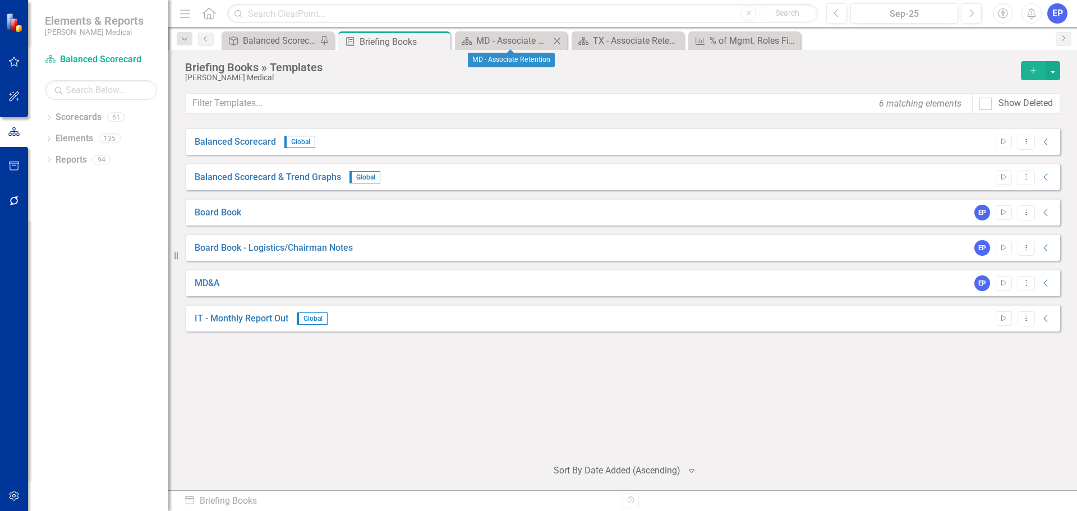
click at [559, 41] on icon "Close" at bounding box center [557, 40] width 11 height 9
click at [0, 0] on icon "Close" at bounding box center [0, 0] width 0 height 0
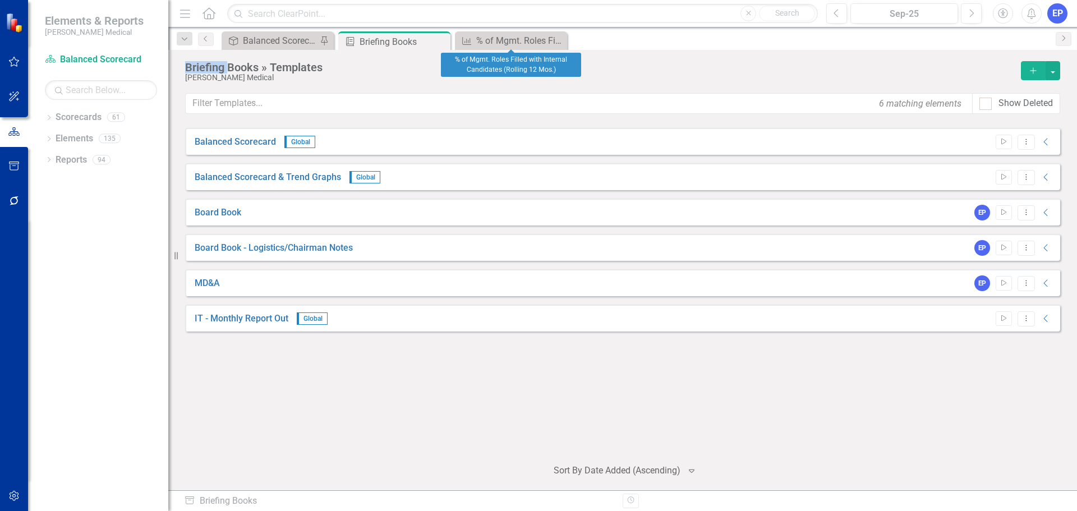
click at [0, 0] on icon "Close" at bounding box center [0, 0] width 0 height 0
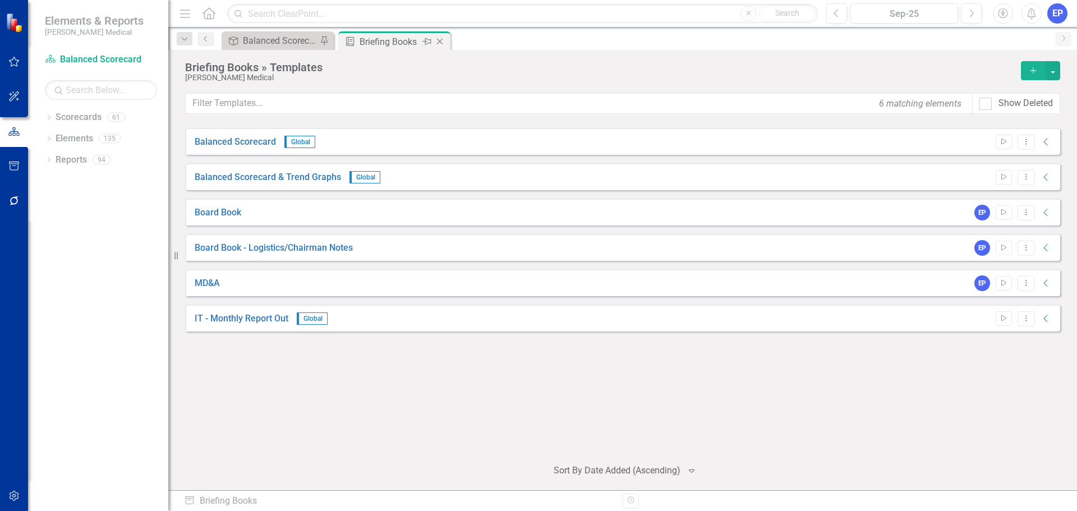
click at [444, 39] on icon "Close" at bounding box center [439, 41] width 11 height 9
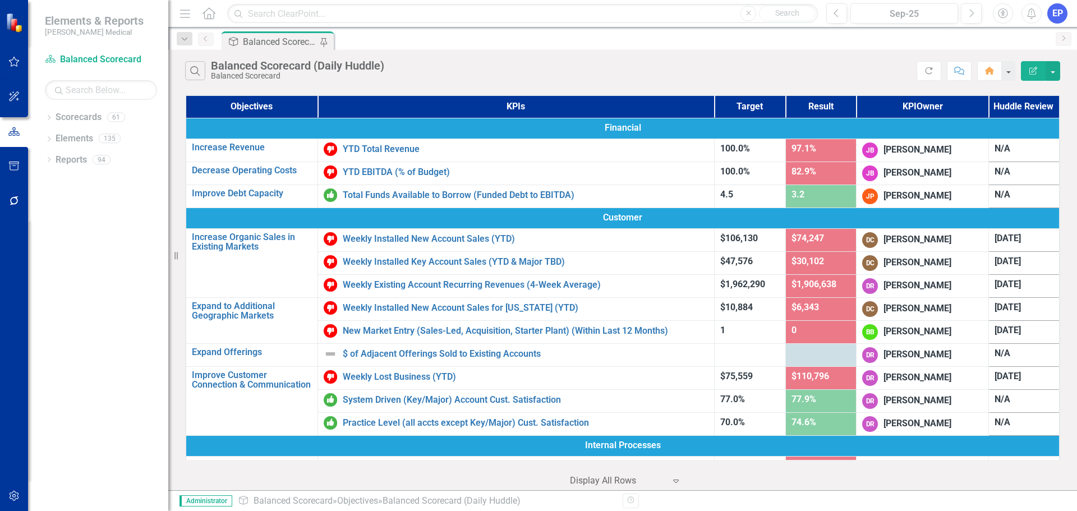
click at [267, 47] on div "Balanced Scorecard (Daily Huddle)" at bounding box center [280, 42] width 74 height 14
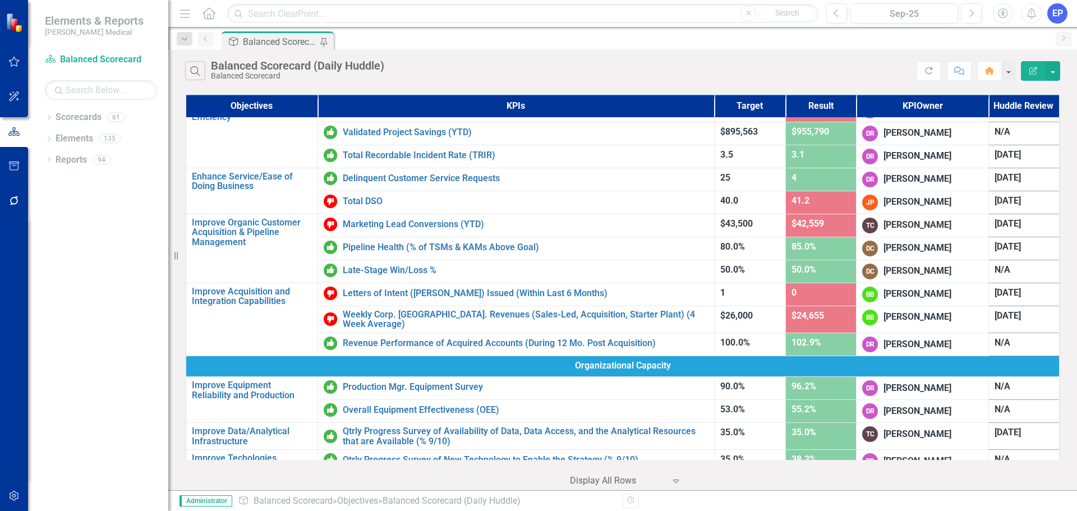
scroll to position [532, 0]
